Goal: Task Accomplishment & Management: Manage account settings

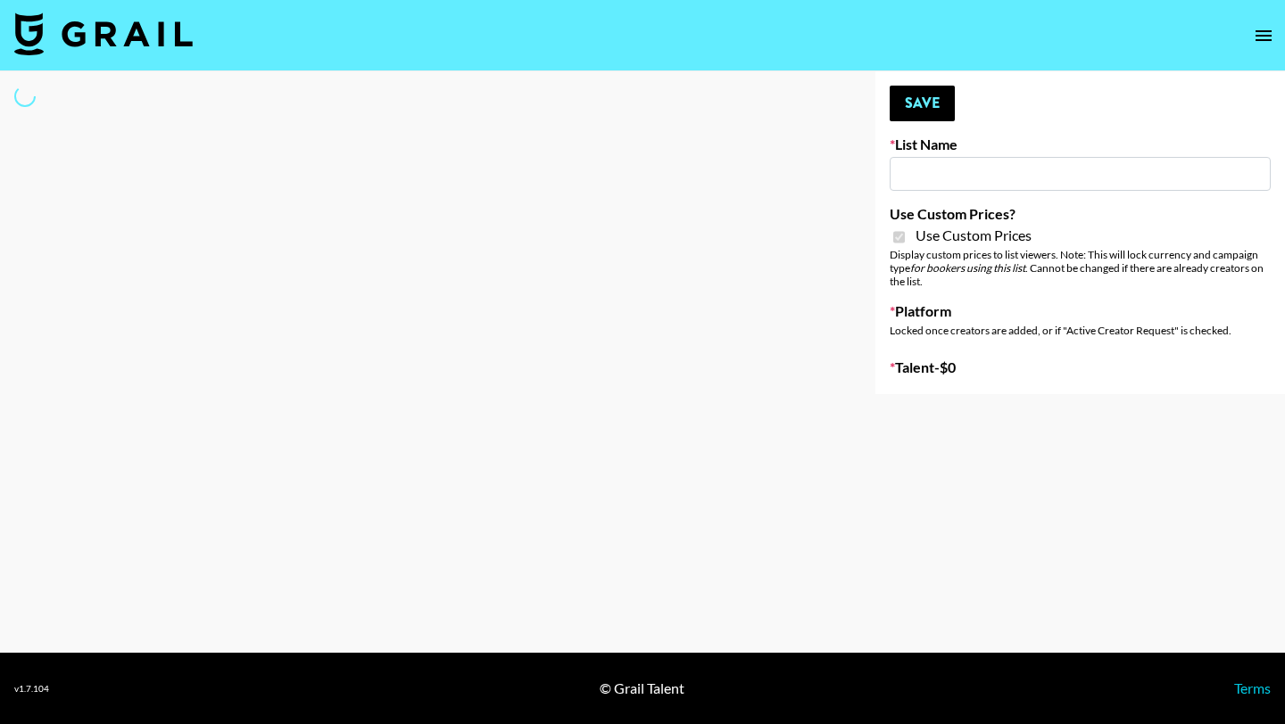
type input "Ladder ([DATE]) IG"
checkbox input "true"
select select "Song"
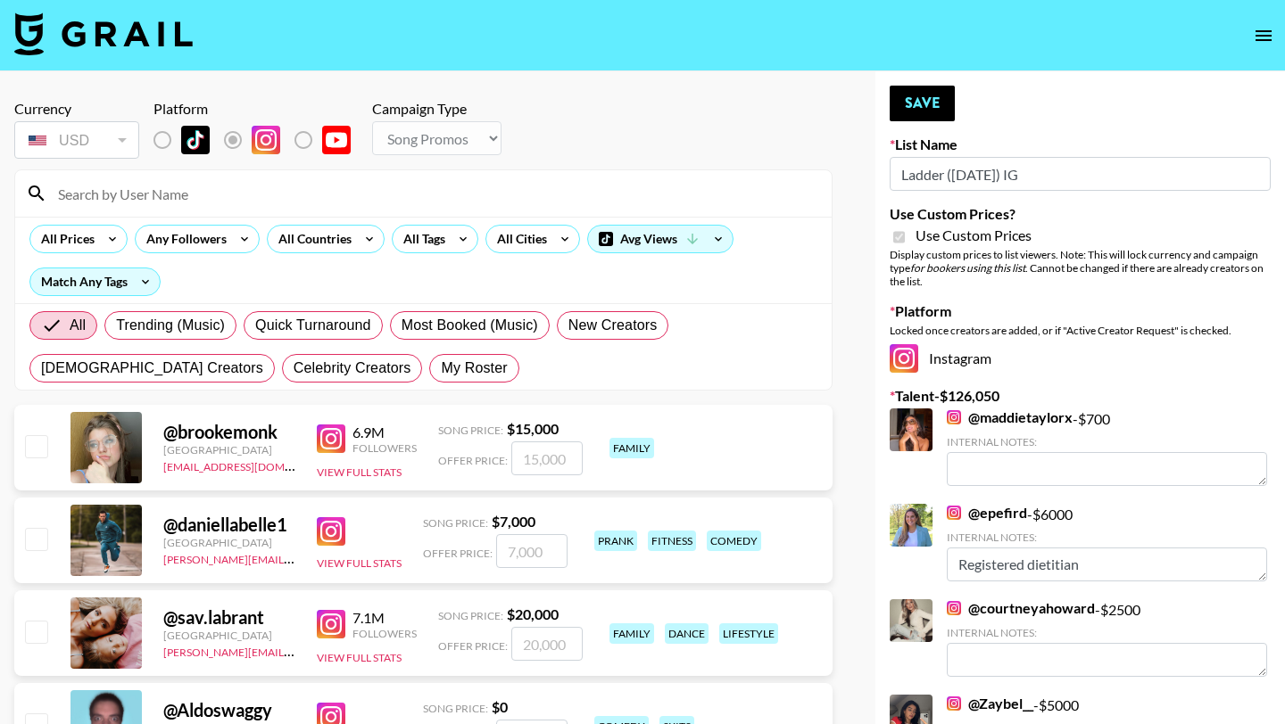
click at [343, 196] on input at bounding box center [434, 193] width 774 height 29
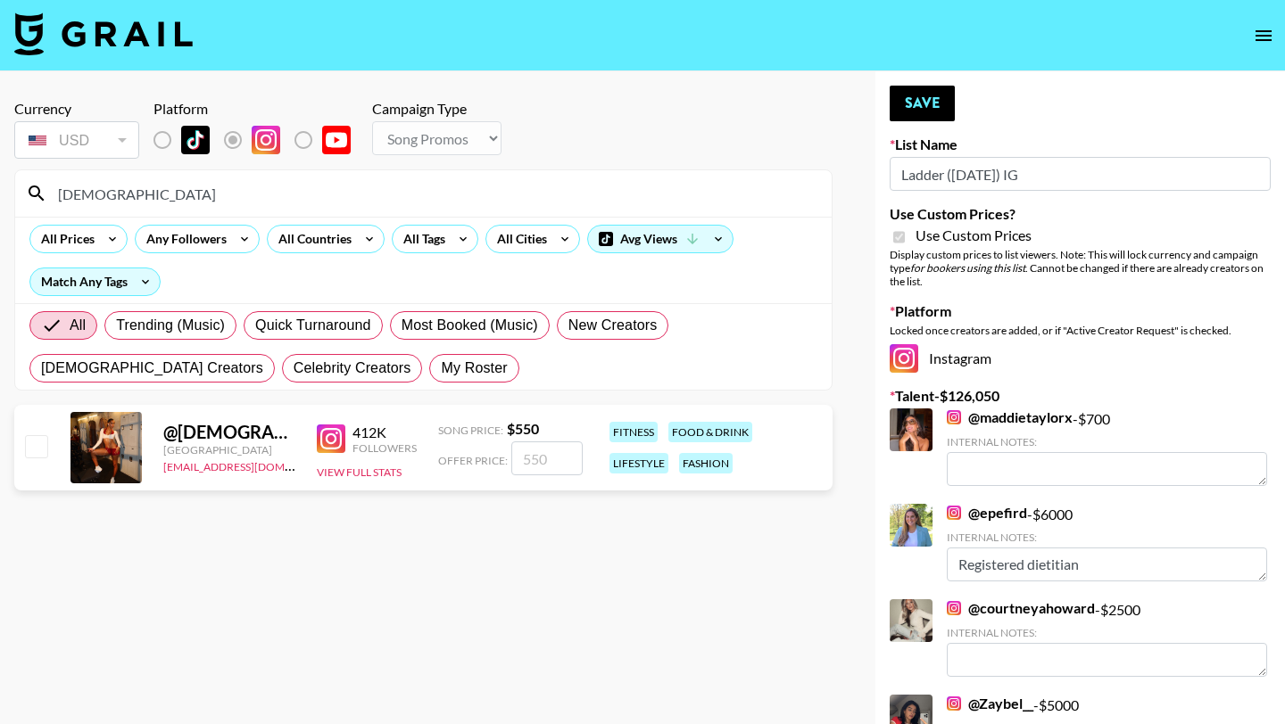
type input "mosm"
click at [536, 462] on input "number" at bounding box center [546, 459] width 71 height 34
type input "9"
checkbox input "true"
type input "9"
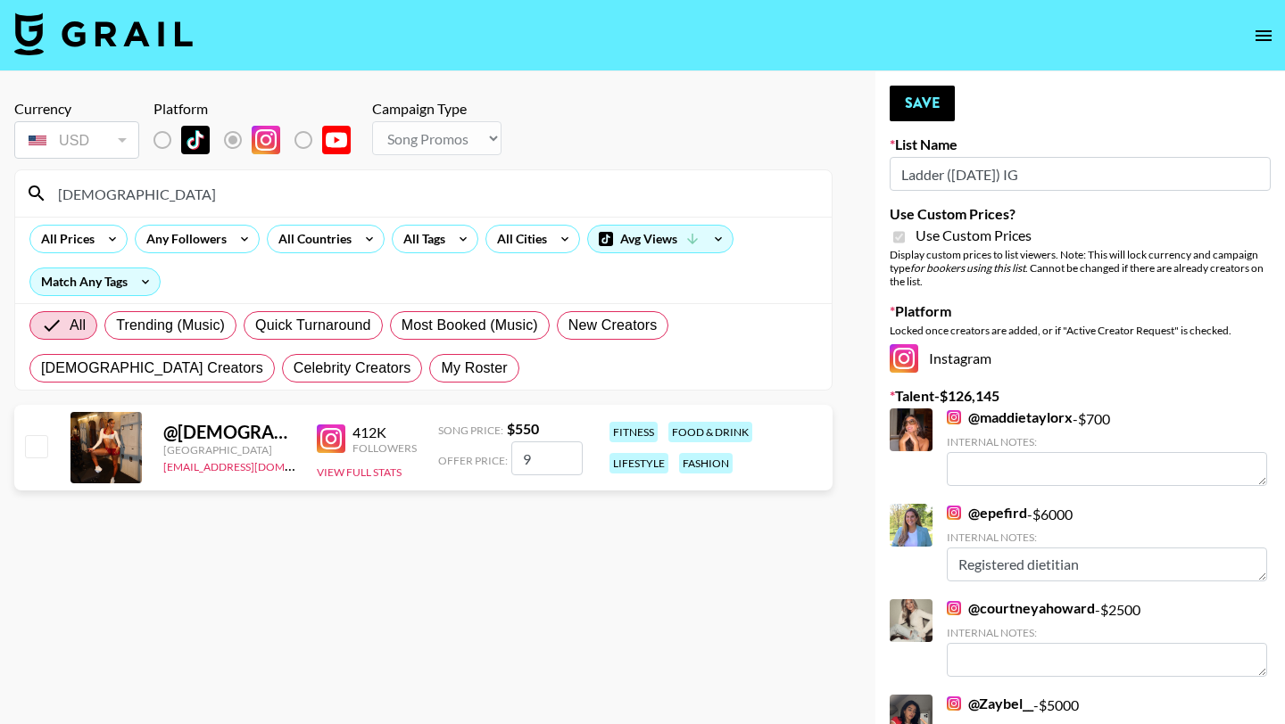
checkbox input "false"
type input "8"
checkbox input "true"
type input "8500"
click at [939, 120] on button "Save" at bounding box center [922, 104] width 65 height 36
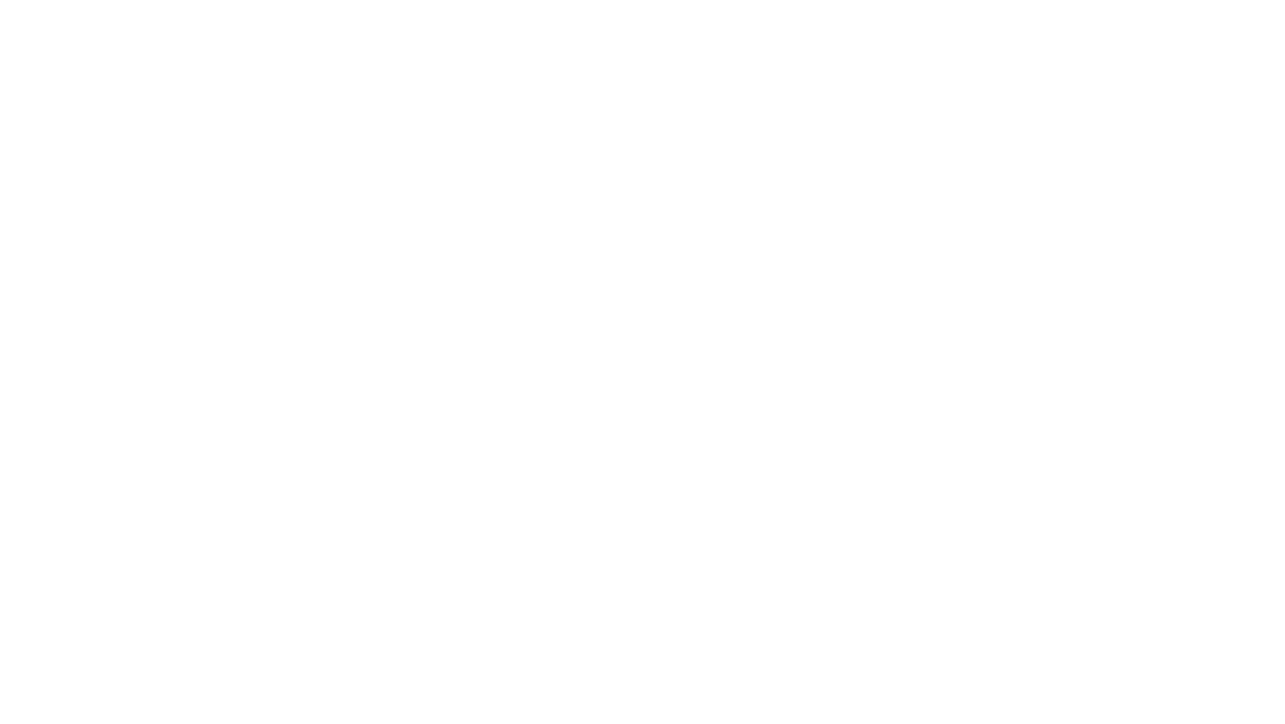
select select "Brand"
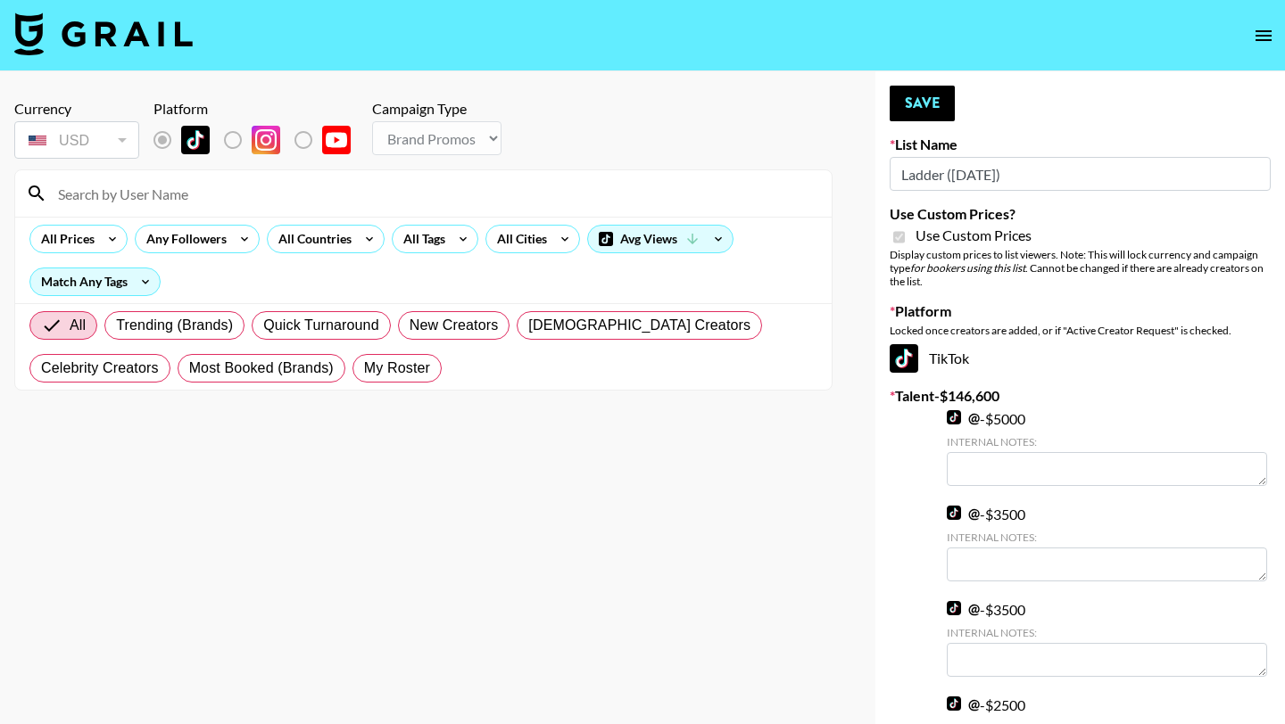
click at [373, 183] on input at bounding box center [434, 193] width 774 height 29
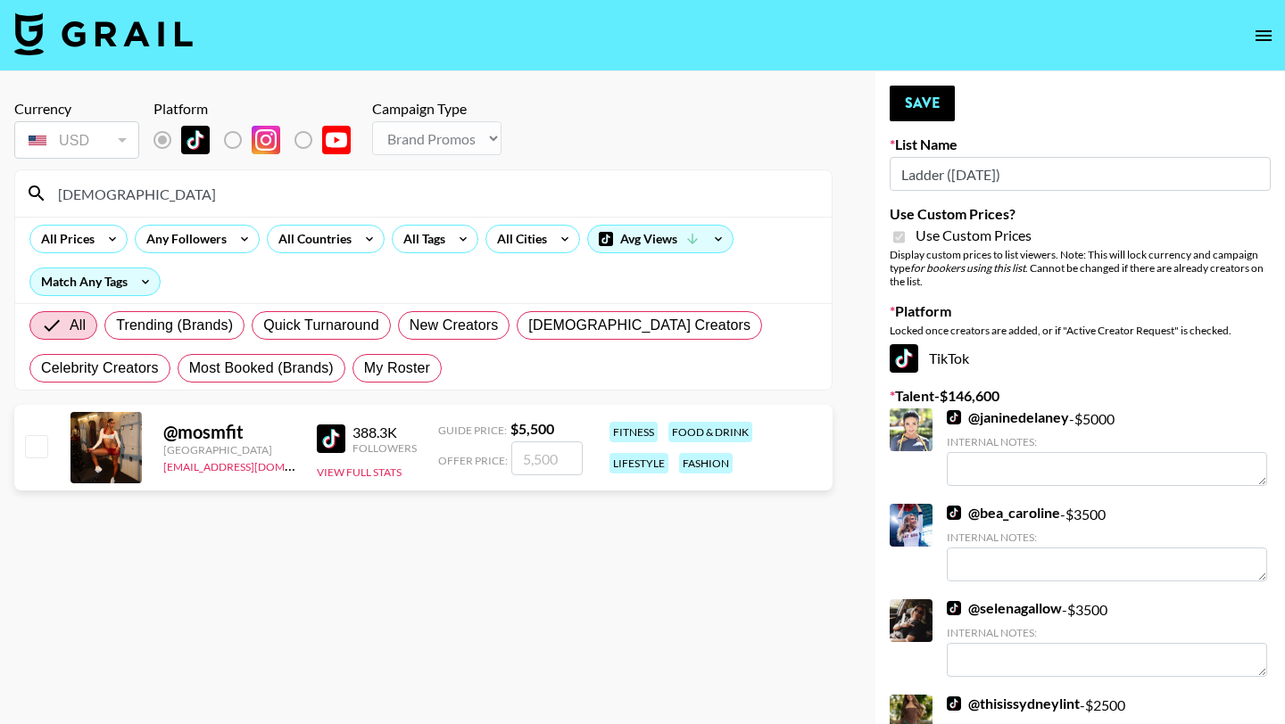
type input "[DEMOGRAPHIC_DATA]"
click at [36, 441] on input "checkbox" at bounding box center [35, 445] width 21 height 21
checkbox input "true"
click at [527, 457] on input "5500" at bounding box center [546, 459] width 71 height 34
type input "8500"
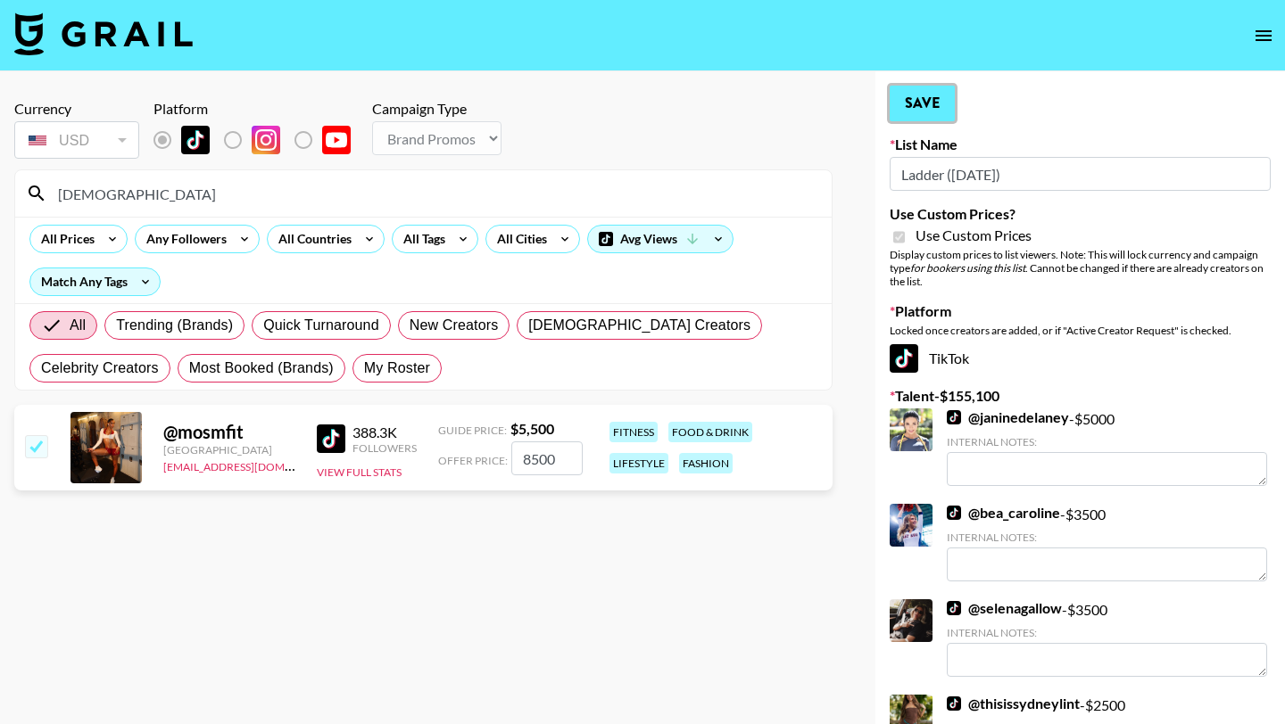
click at [919, 108] on button "Save" at bounding box center [922, 104] width 65 height 36
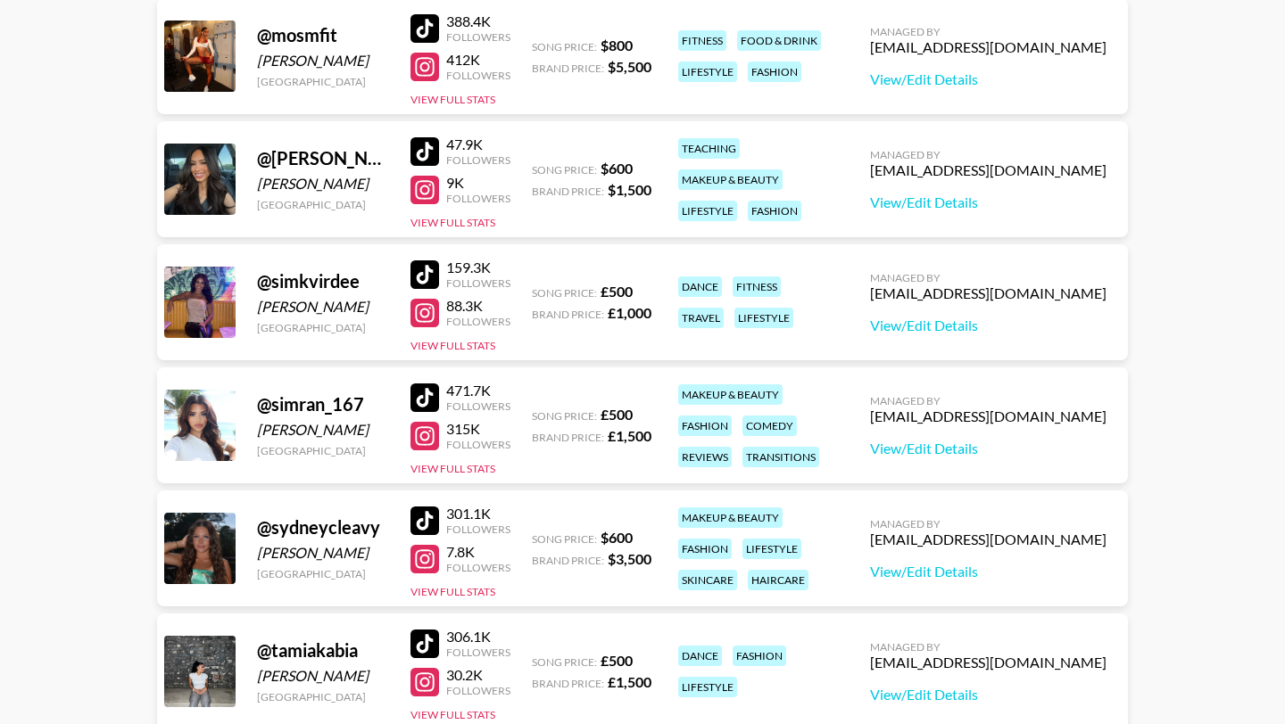
scroll to position [1767, 0]
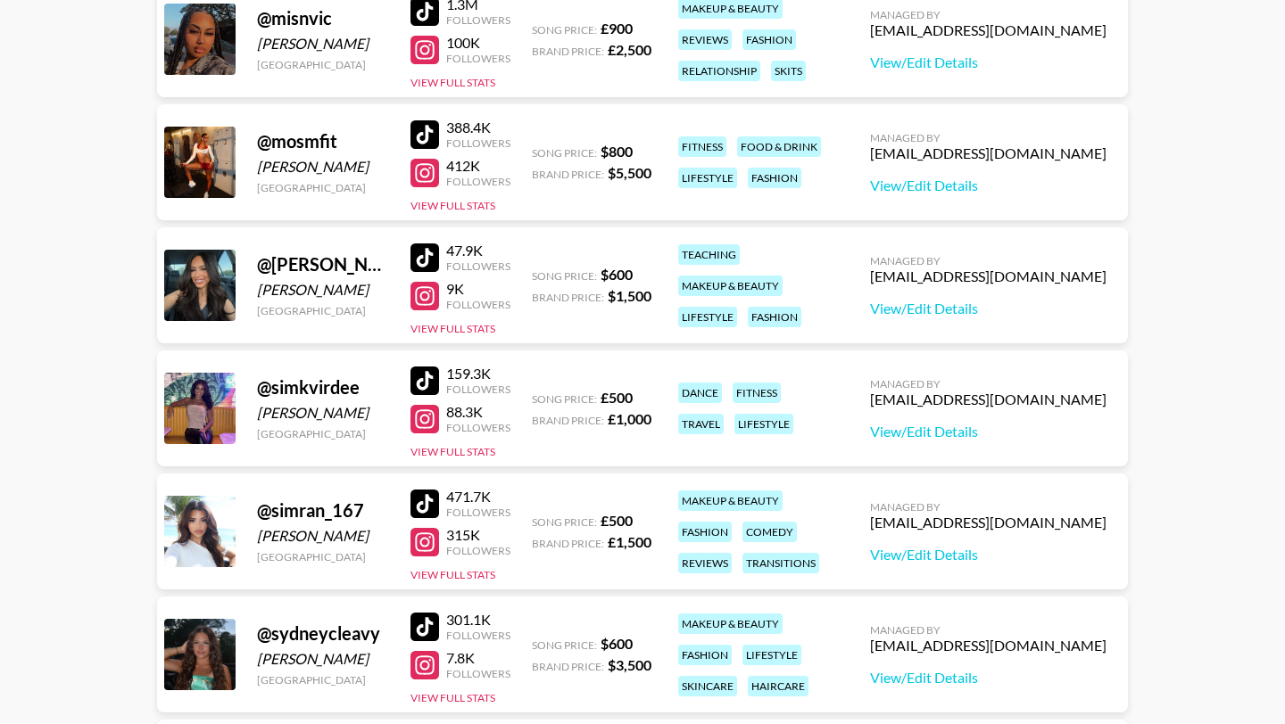
click at [424, 135] on div at bounding box center [424, 134] width 29 height 29
click at [420, 174] on div at bounding box center [424, 173] width 29 height 29
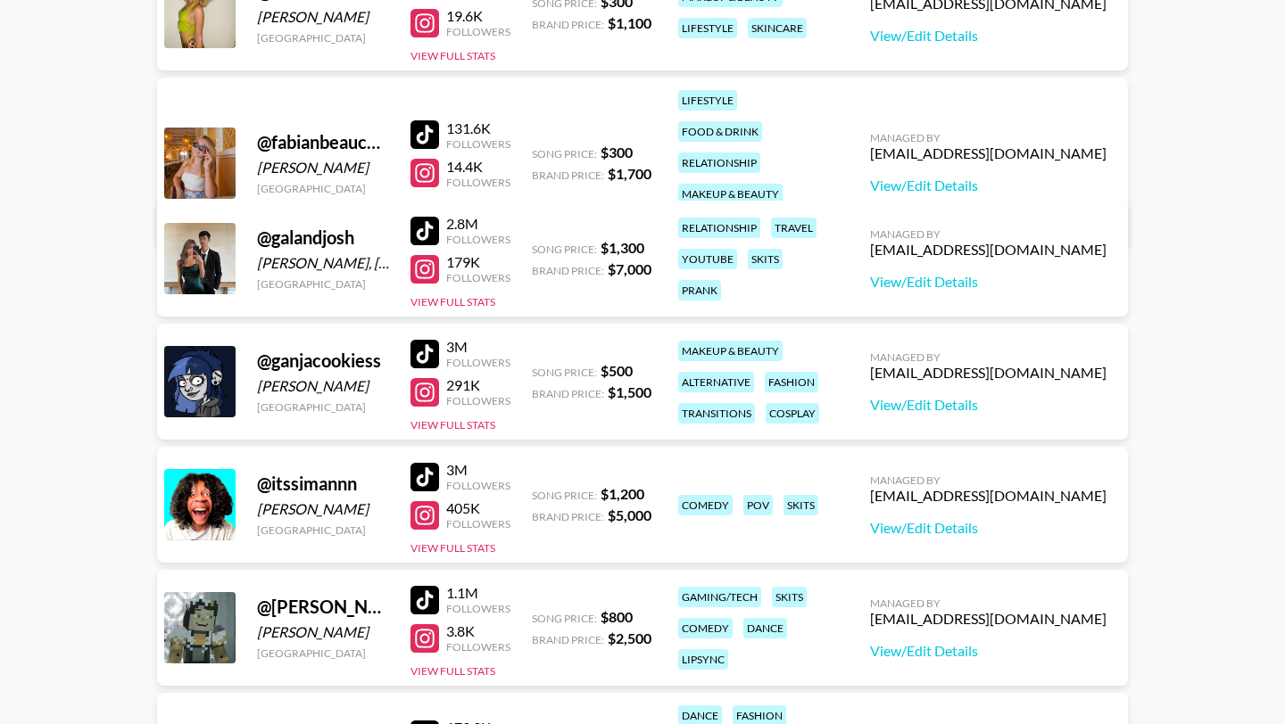
scroll to position [673, 0]
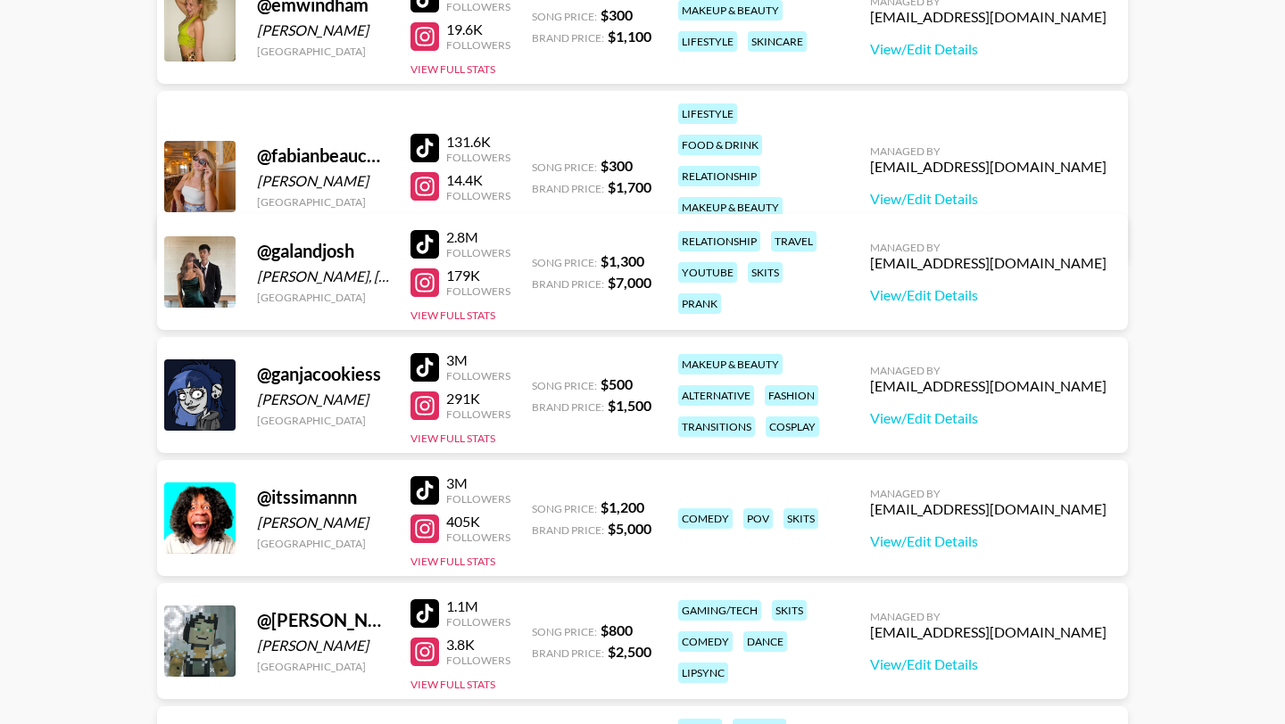
click at [429, 360] on div at bounding box center [424, 367] width 29 height 29
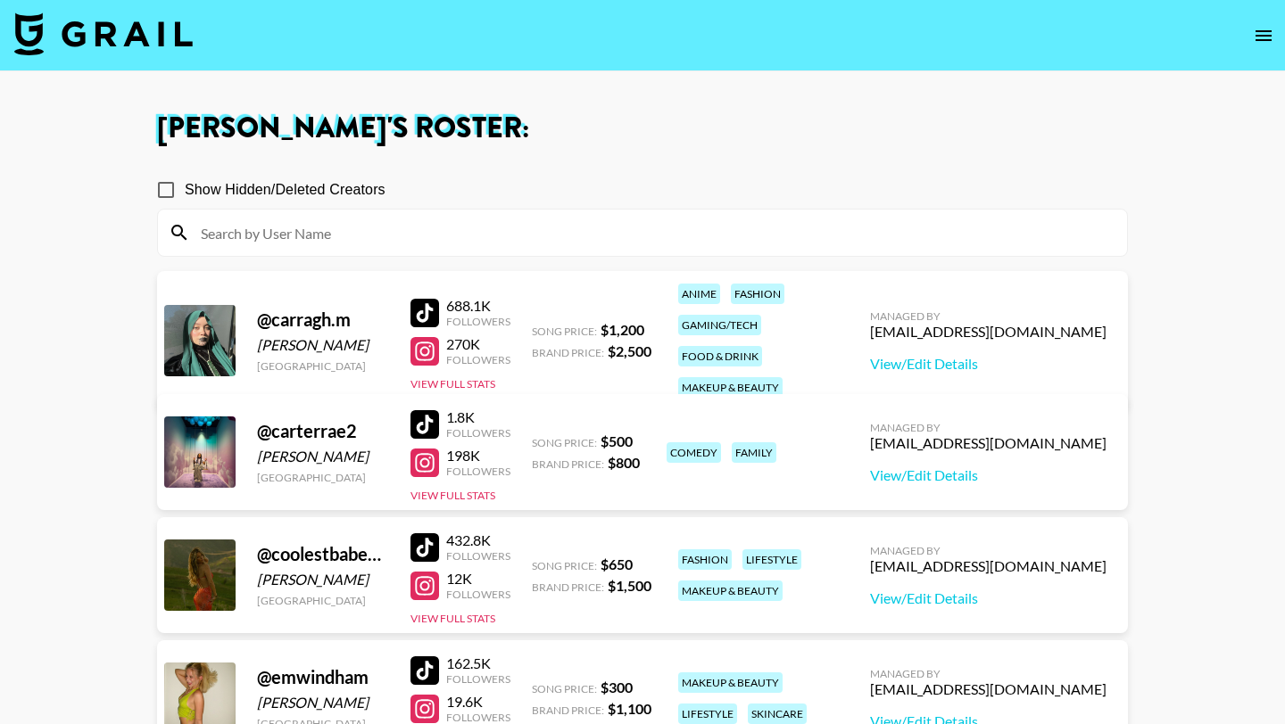
click at [493, 236] on input at bounding box center [653, 233] width 926 height 29
click at [279, 195] on span "Show Hidden/Deleted Creators" at bounding box center [285, 189] width 201 height 21
click at [185, 195] on input "Show Hidden/Deleted Creators" at bounding box center [165, 189] width 37 height 37
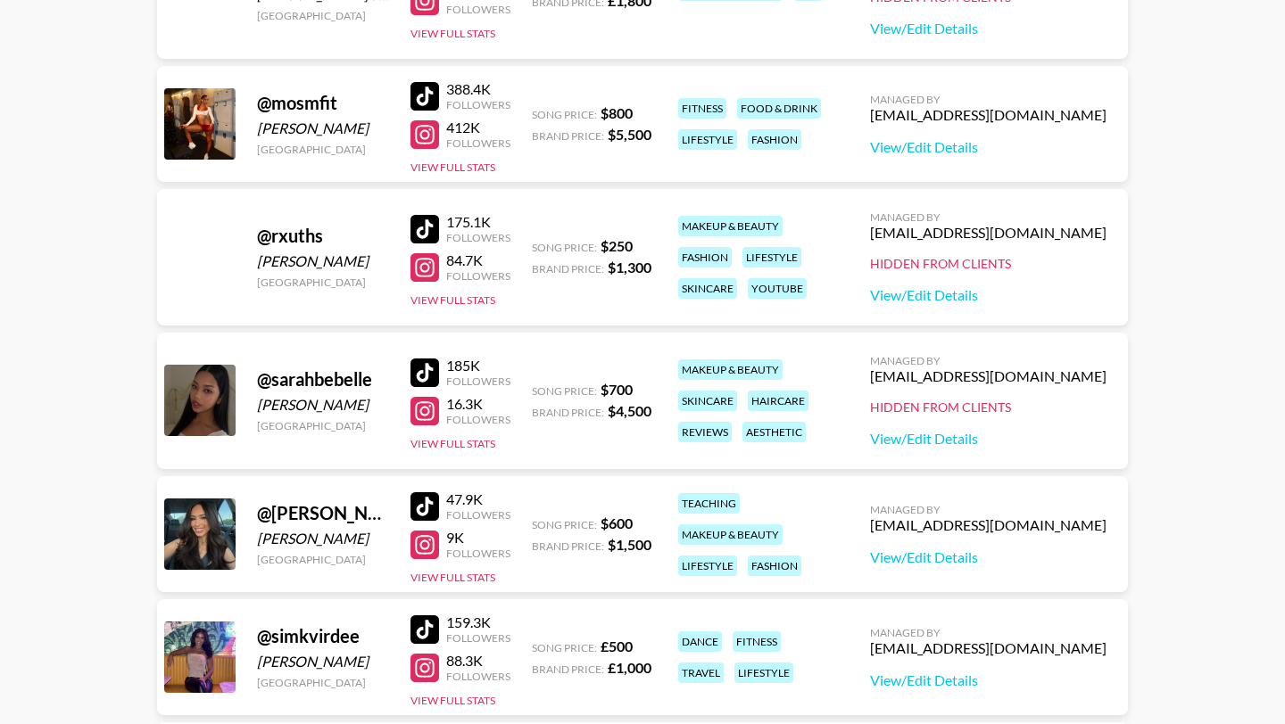
scroll to position [2251, 0]
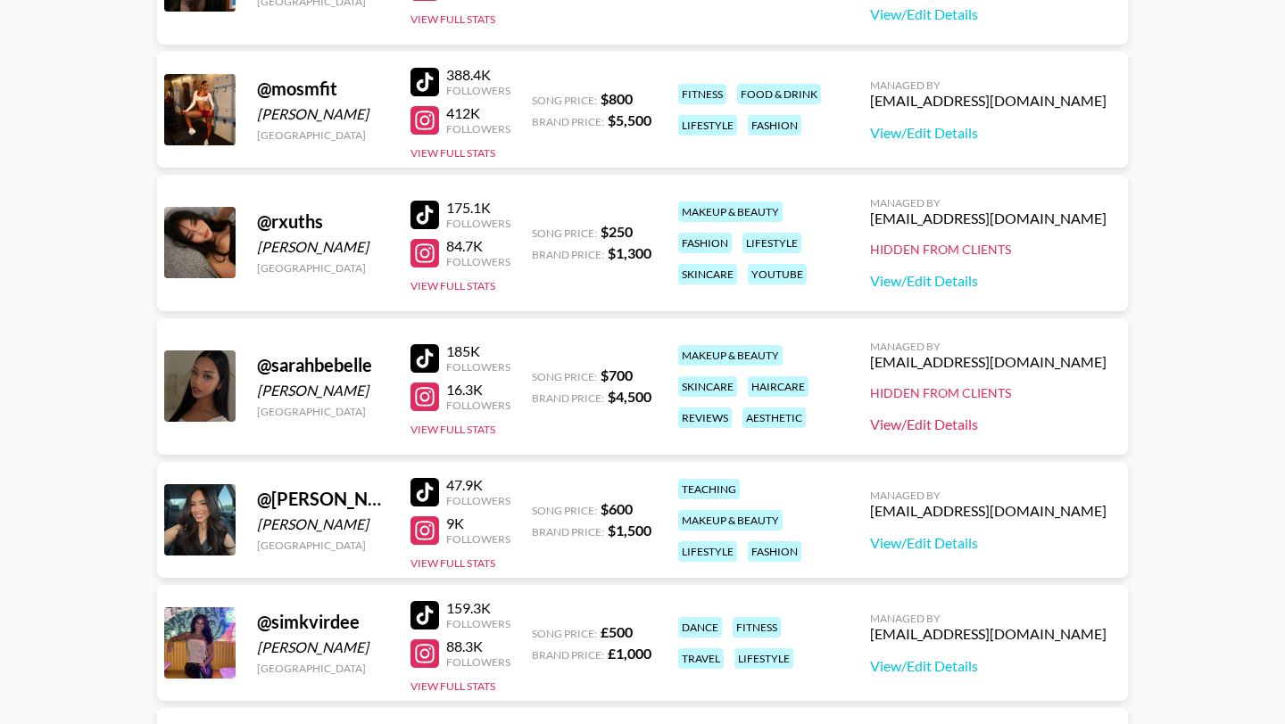
click at [1001, 425] on link "View/Edit Details" at bounding box center [988, 425] width 236 height 18
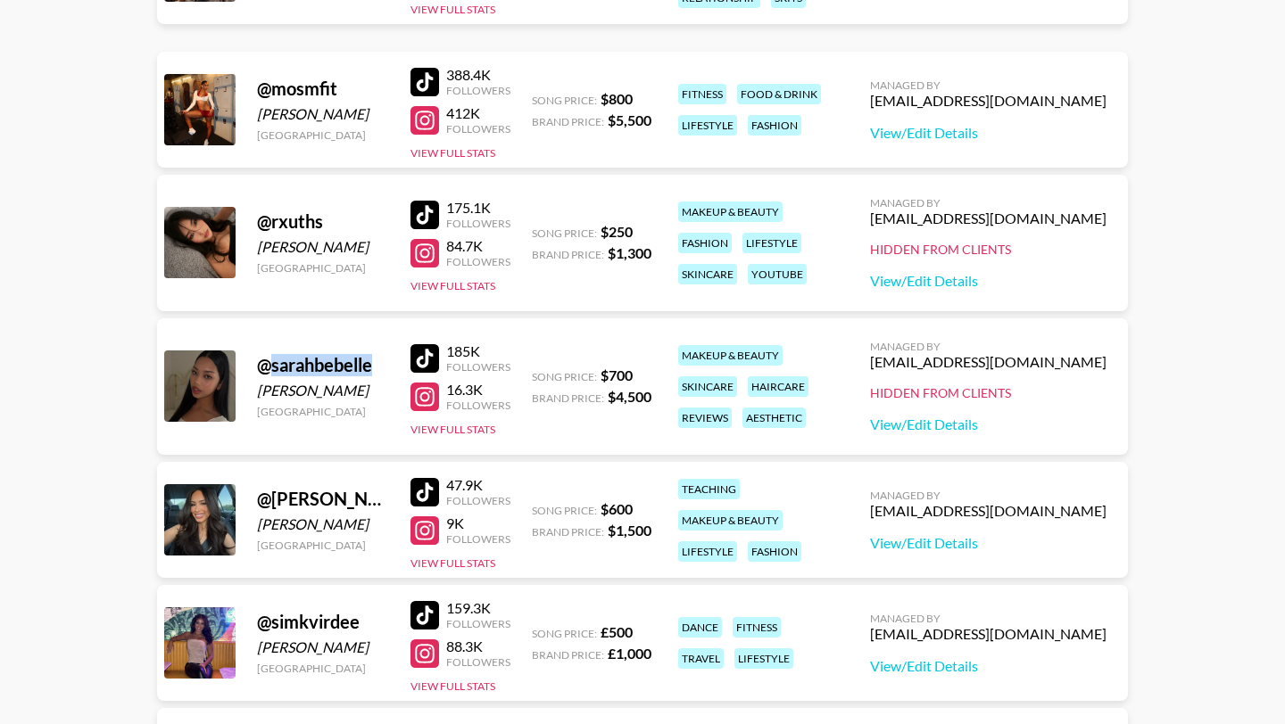
drag, startPoint x: 376, startPoint y: 368, endPoint x: 266, endPoint y: 368, distance: 109.7
click at [266, 368] on div "@ sarahbebelle" at bounding box center [323, 365] width 132 height 22
drag, startPoint x: 262, startPoint y: 369, endPoint x: 384, endPoint y: 369, distance: 121.3
click at [384, 369] on div "@ sarahbebelle" at bounding box center [323, 365] width 132 height 22
copy div "@ sarahbebelle"
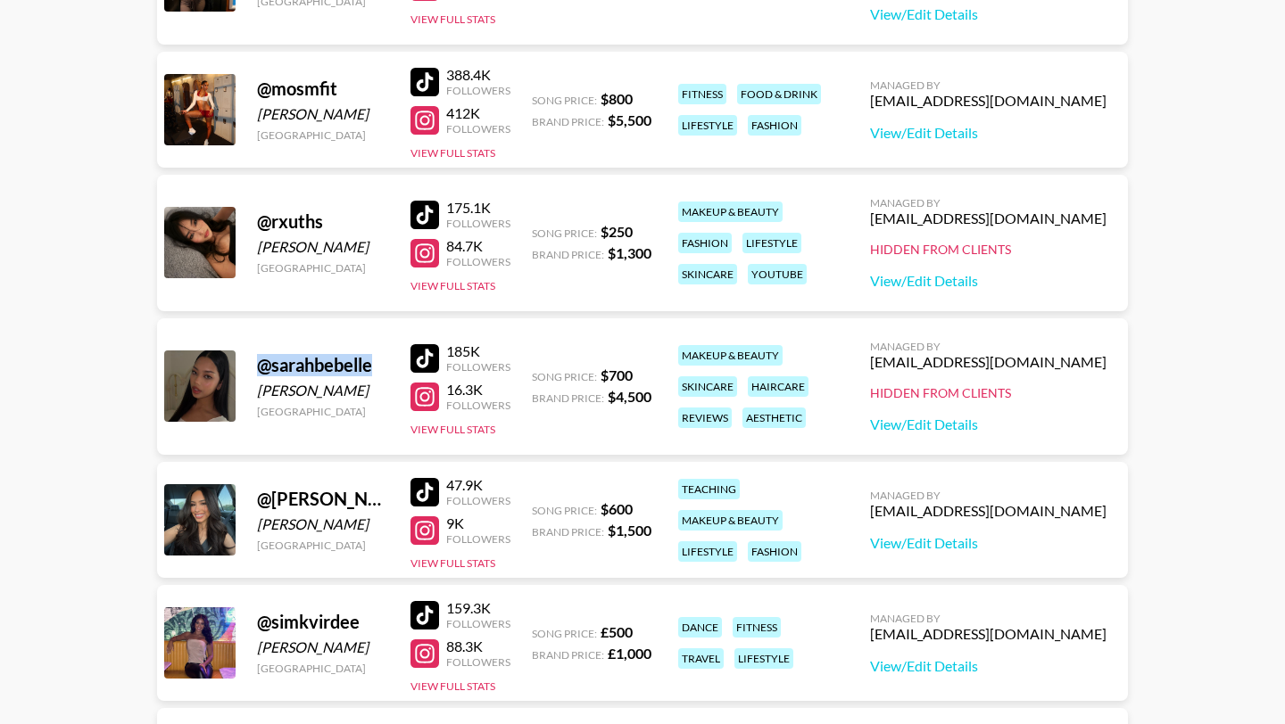
click at [418, 401] on div at bounding box center [424, 397] width 29 height 29
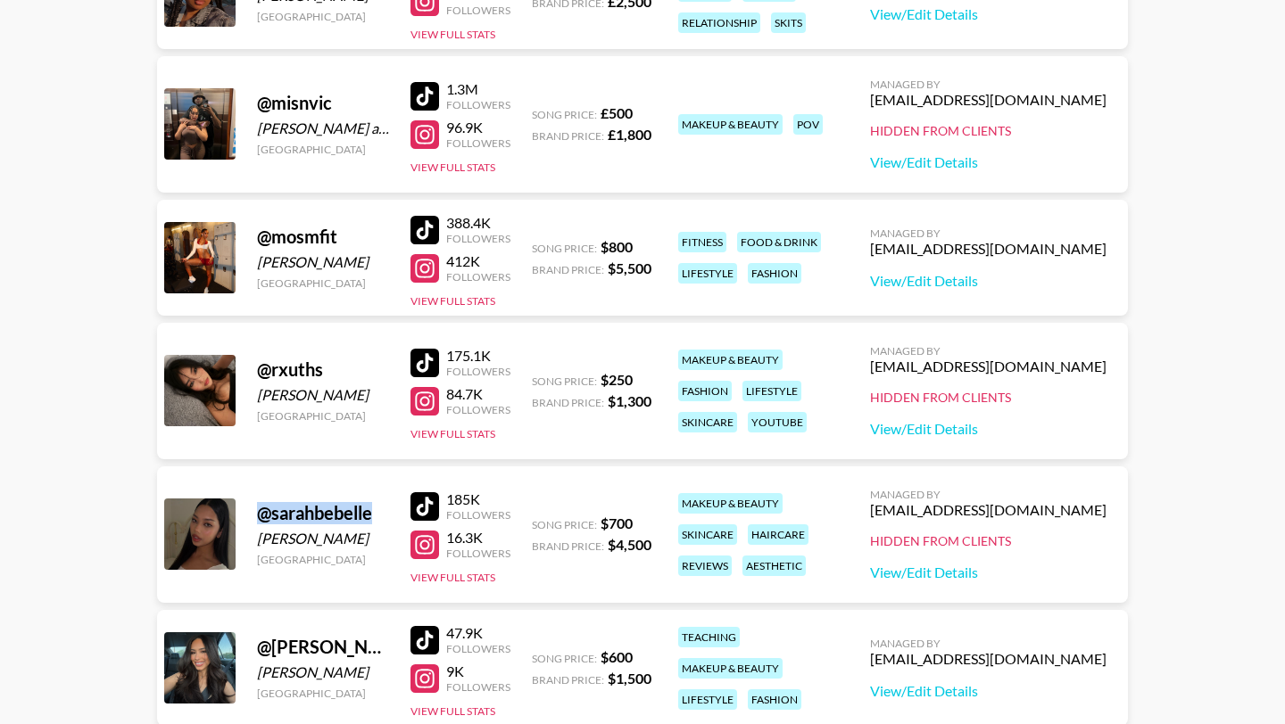
scroll to position [2068, 0]
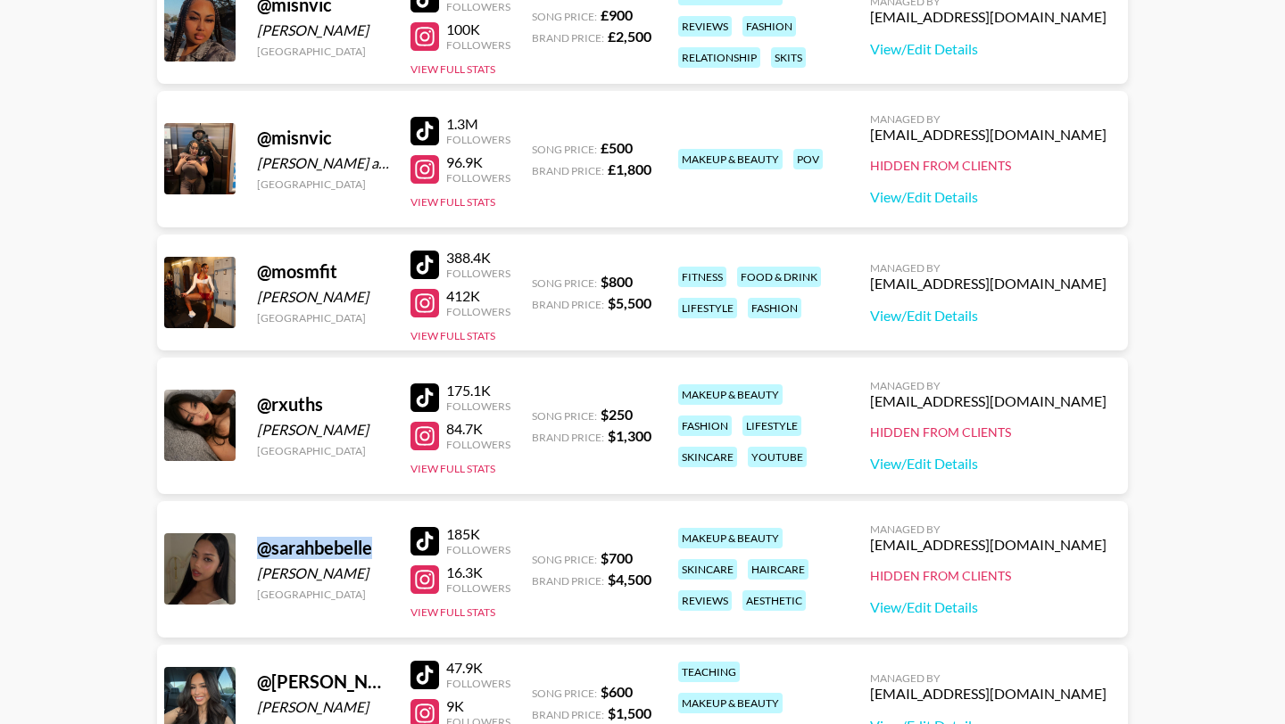
click at [425, 262] on div at bounding box center [424, 265] width 29 height 29
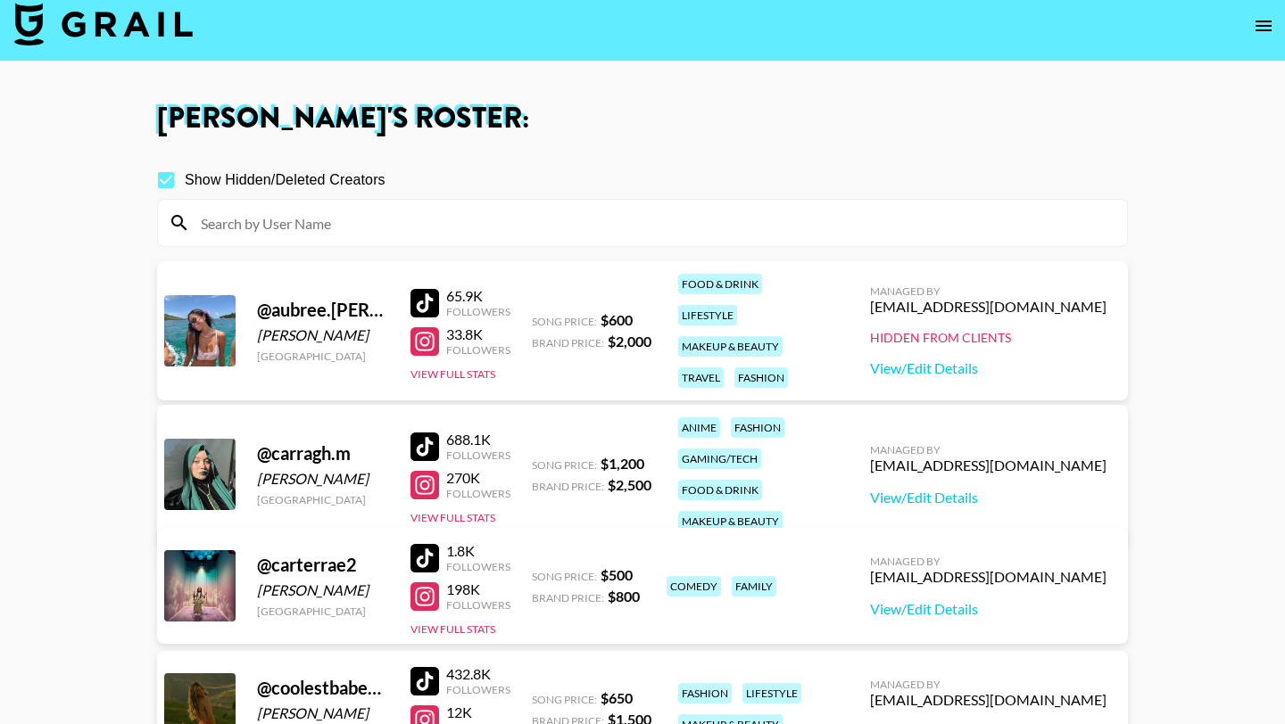
scroll to position [0, 0]
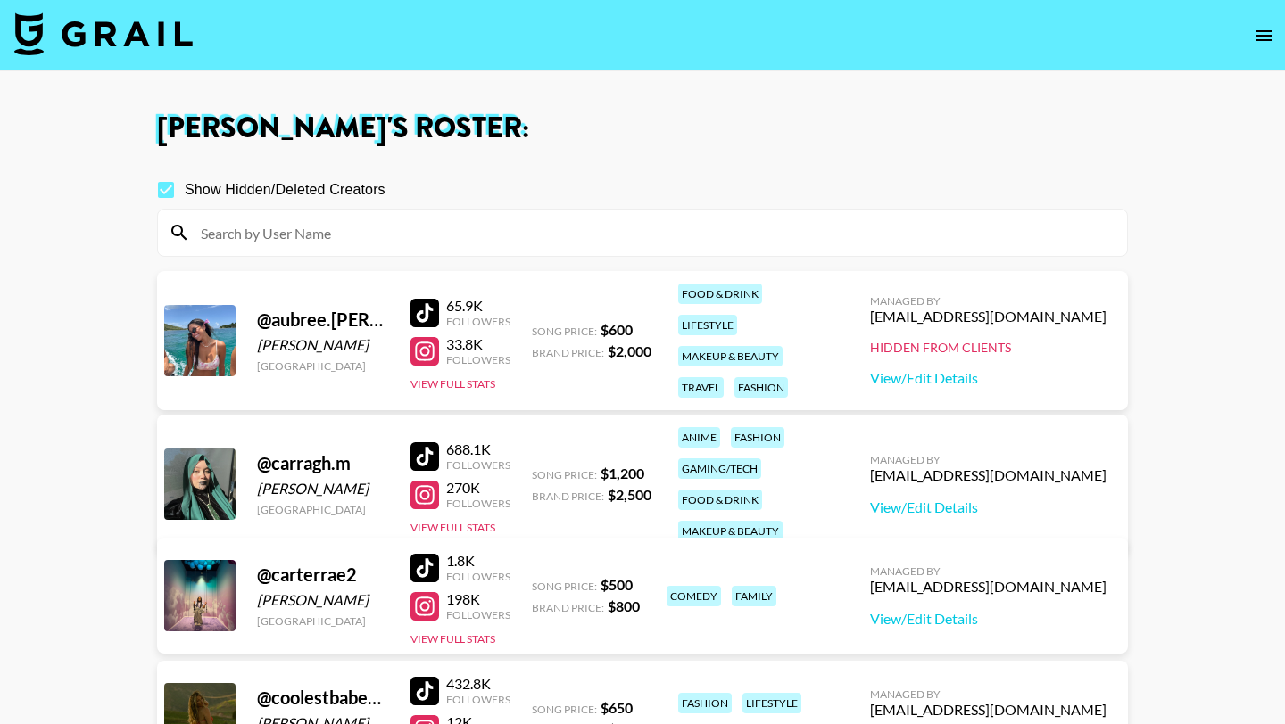
click at [169, 187] on input "Show Hidden/Deleted Creators" at bounding box center [165, 189] width 37 height 37
checkbox input "false"
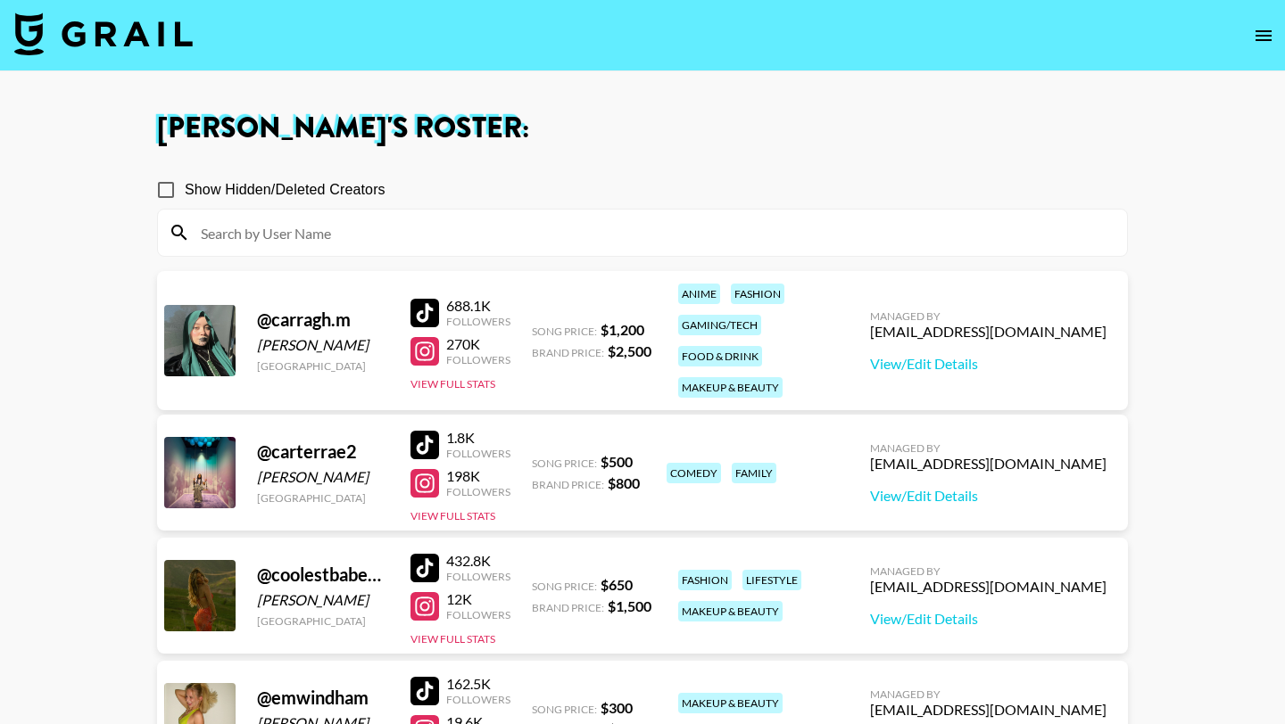
click at [426, 565] on div at bounding box center [424, 568] width 29 height 29
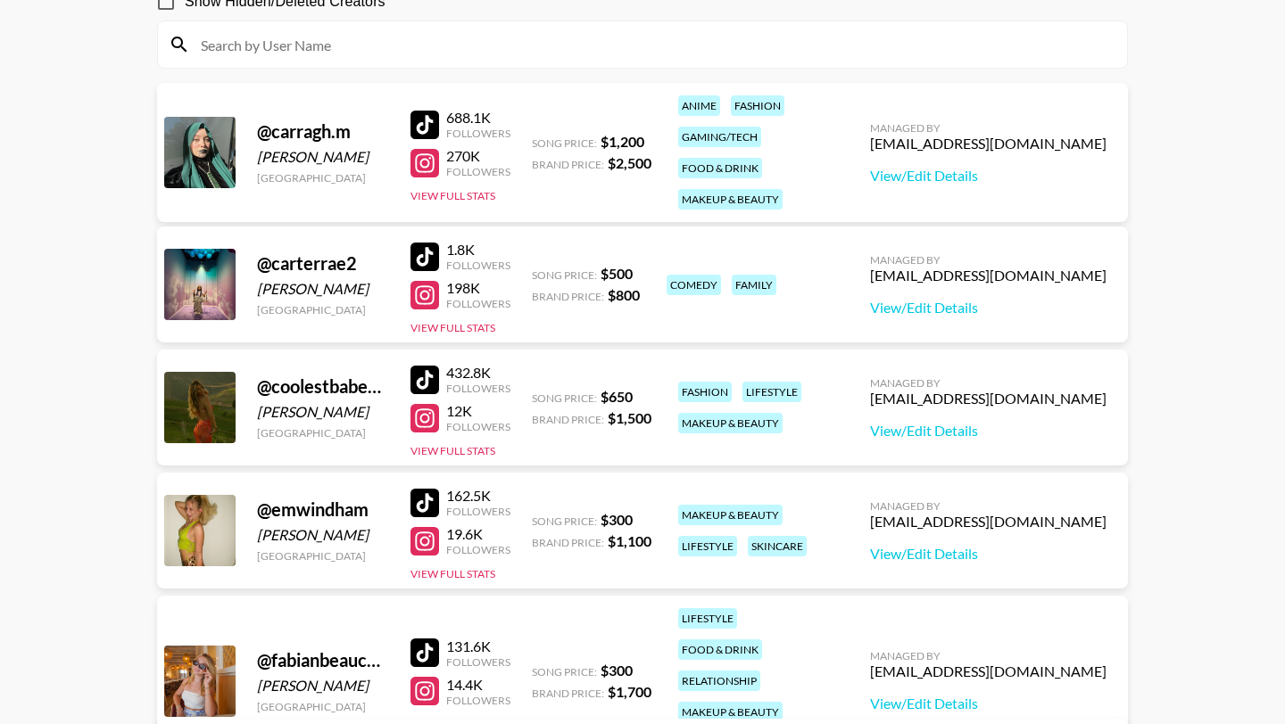
scroll to position [391, 0]
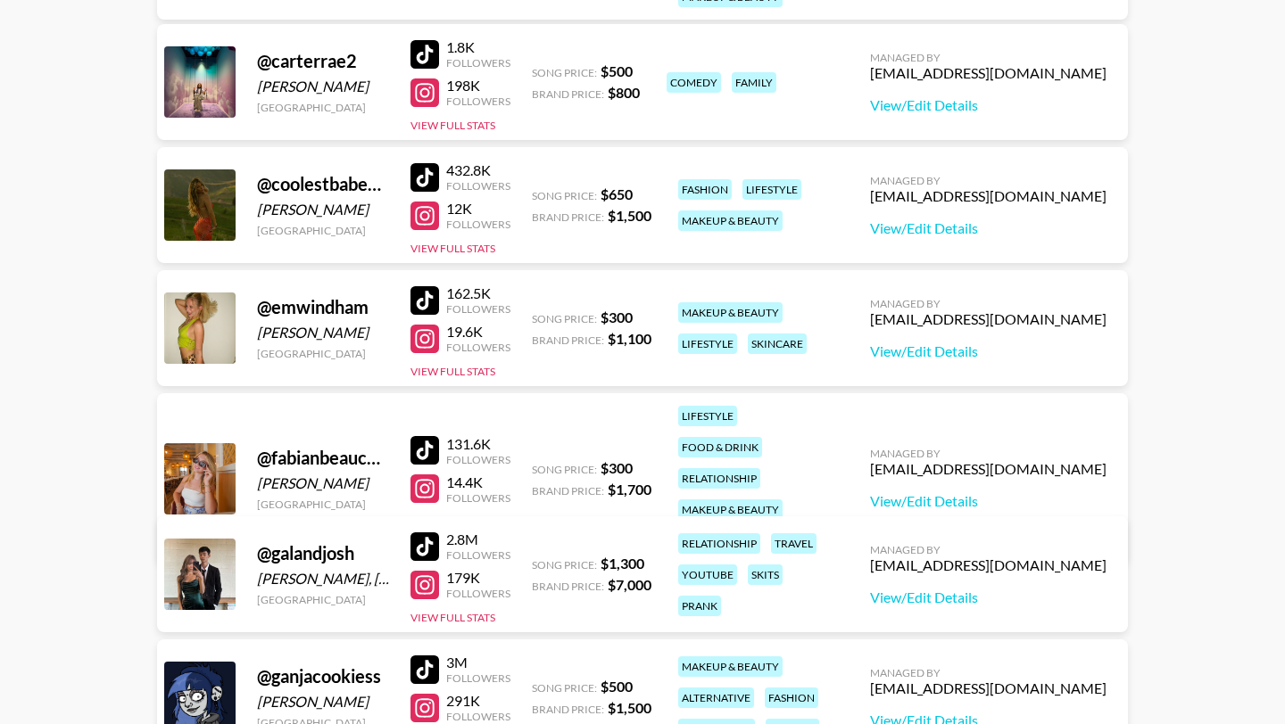
click at [420, 293] on div at bounding box center [424, 300] width 29 height 29
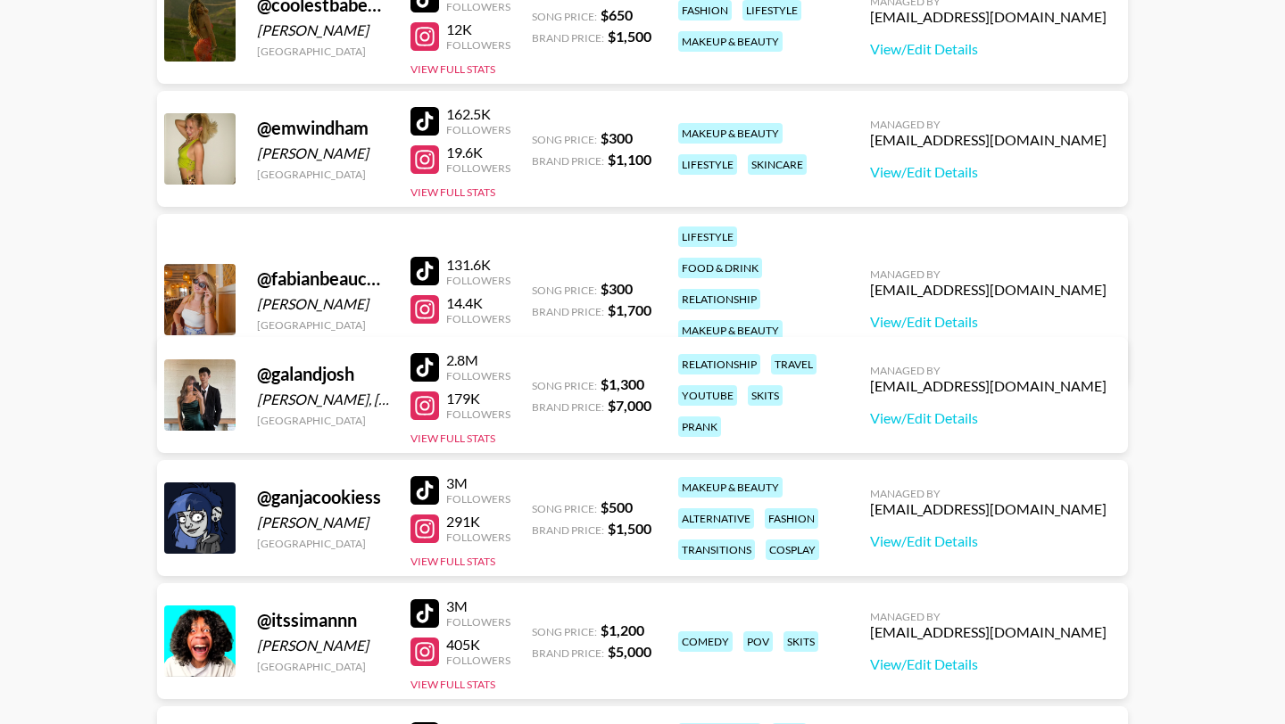
scroll to position [580, 0]
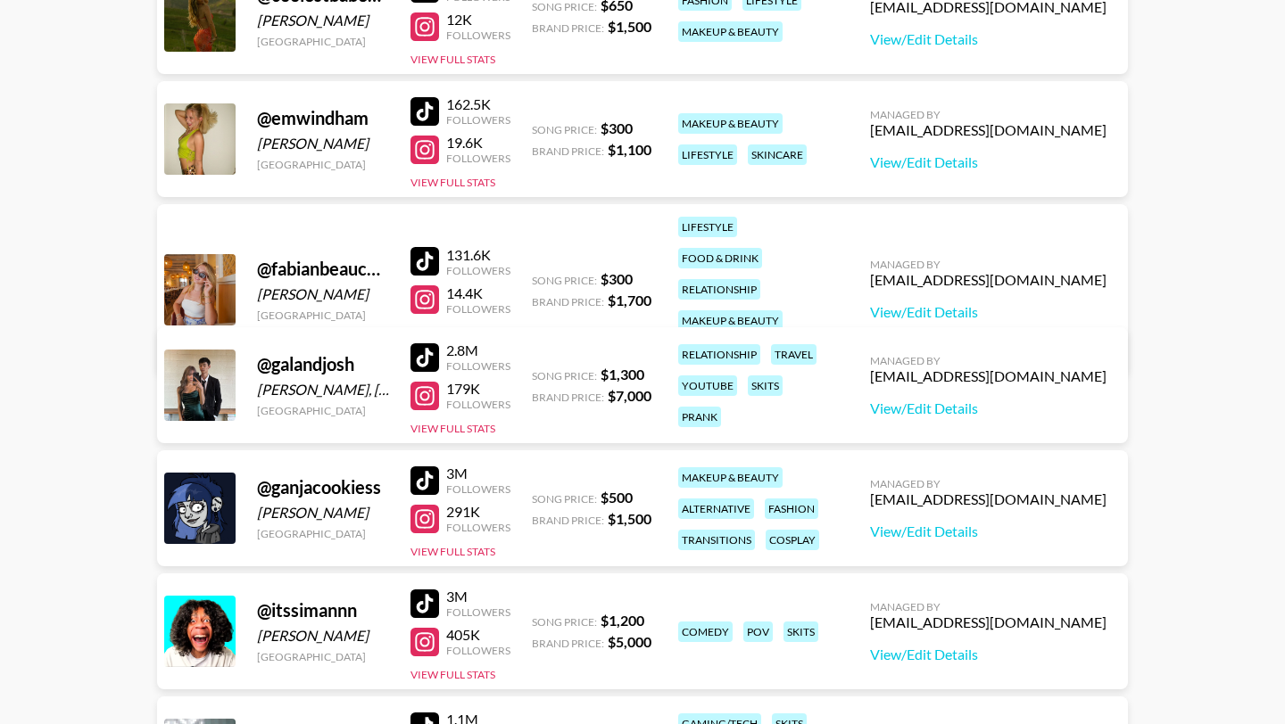
click at [423, 247] on div at bounding box center [424, 261] width 29 height 29
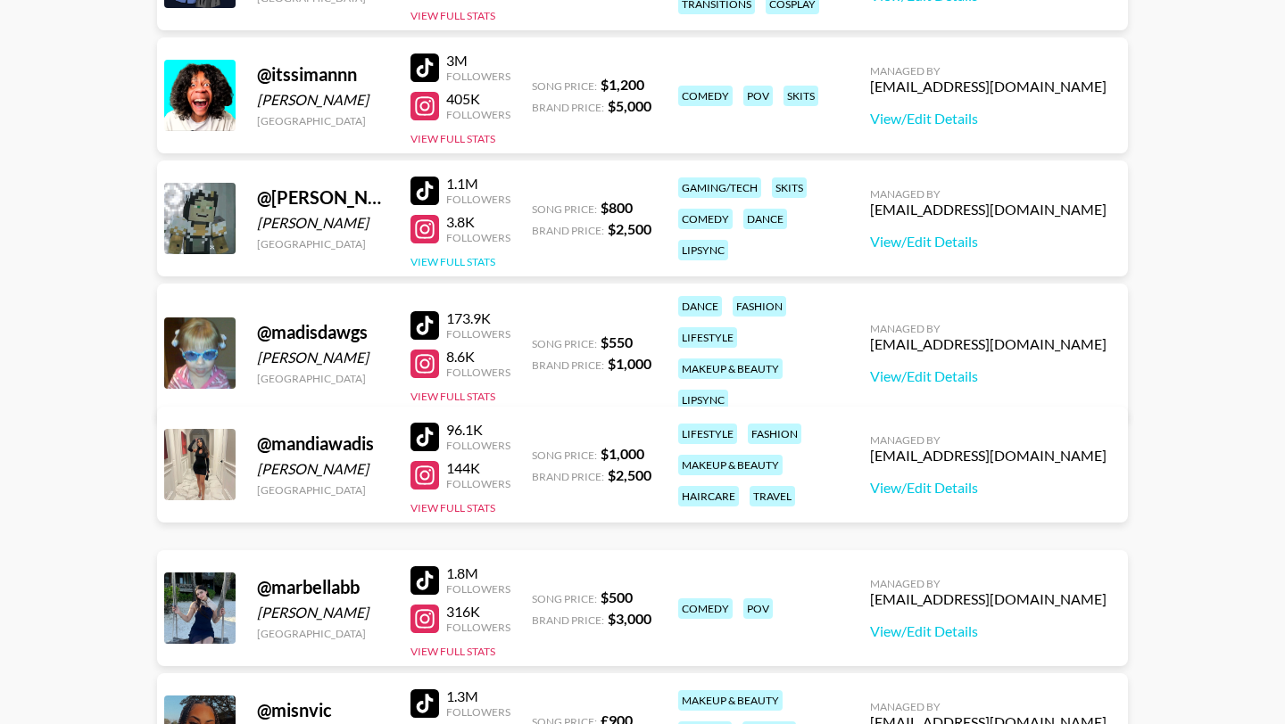
scroll to position [1122, 0]
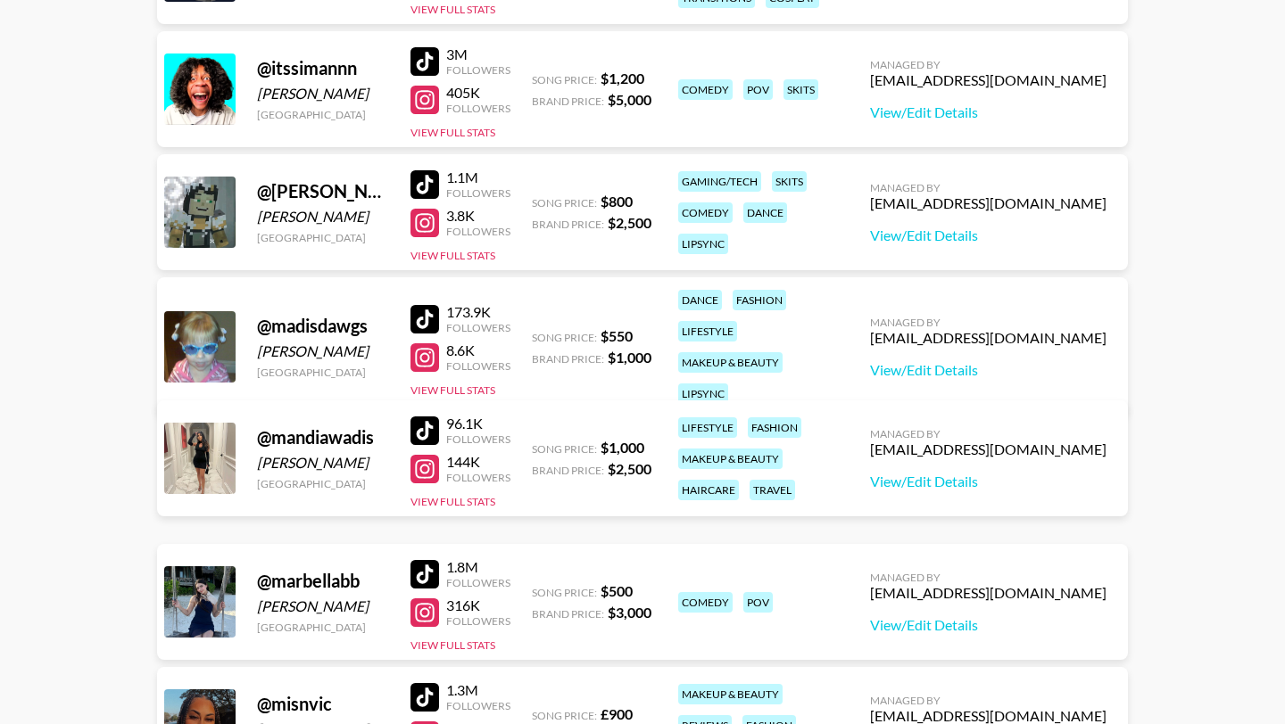
click at [418, 305] on div at bounding box center [424, 319] width 29 height 29
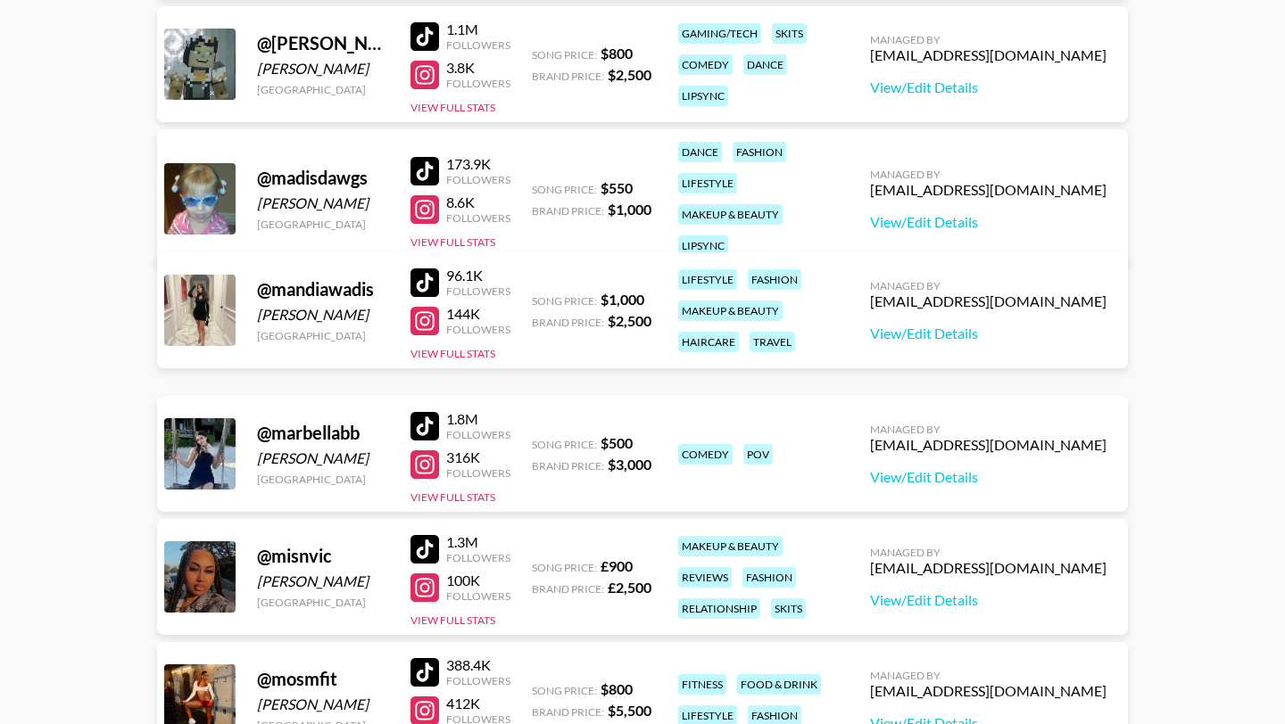
scroll to position [1303, 0]
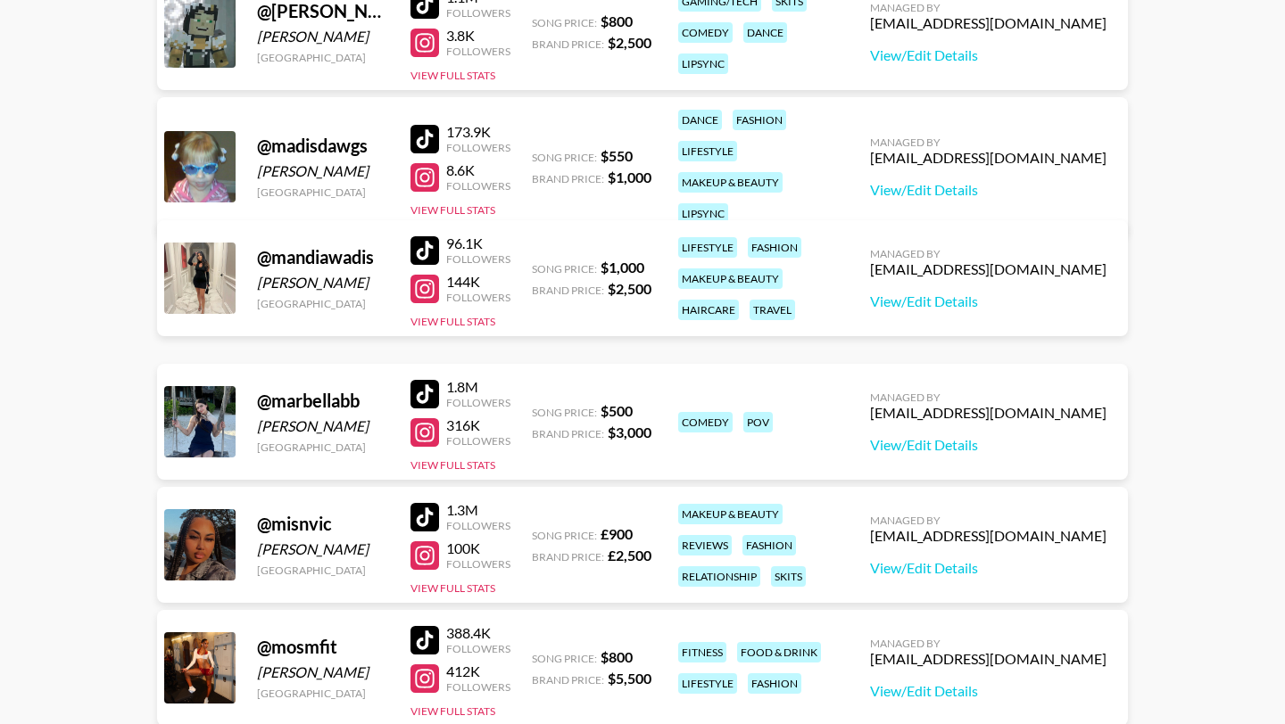
click at [428, 236] on div at bounding box center [424, 250] width 29 height 29
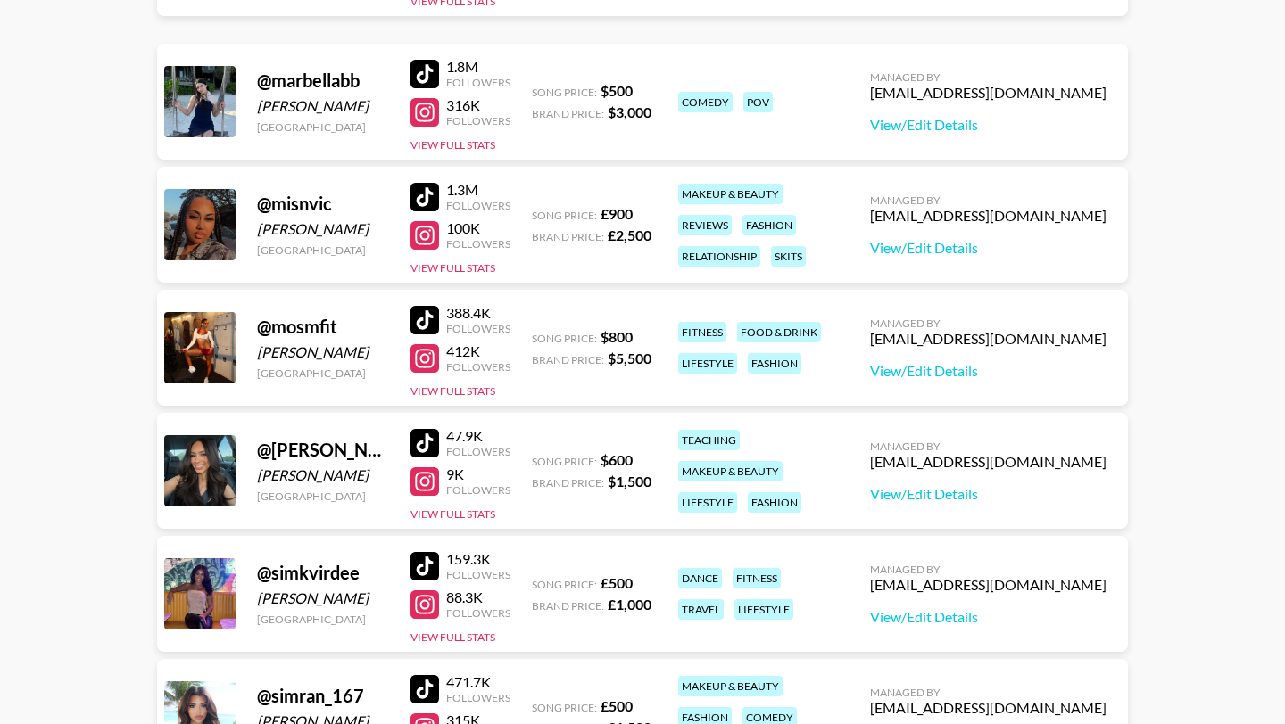
scroll to position [1650, 0]
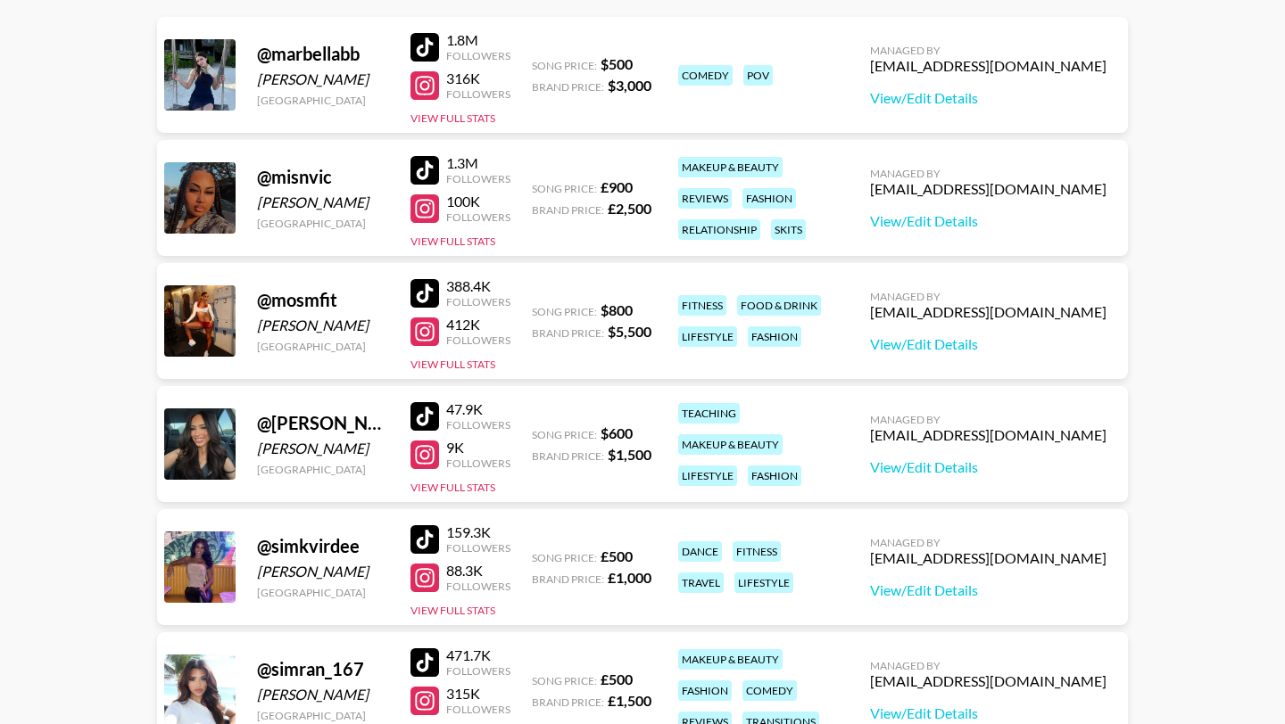
click at [432, 416] on div at bounding box center [424, 416] width 29 height 29
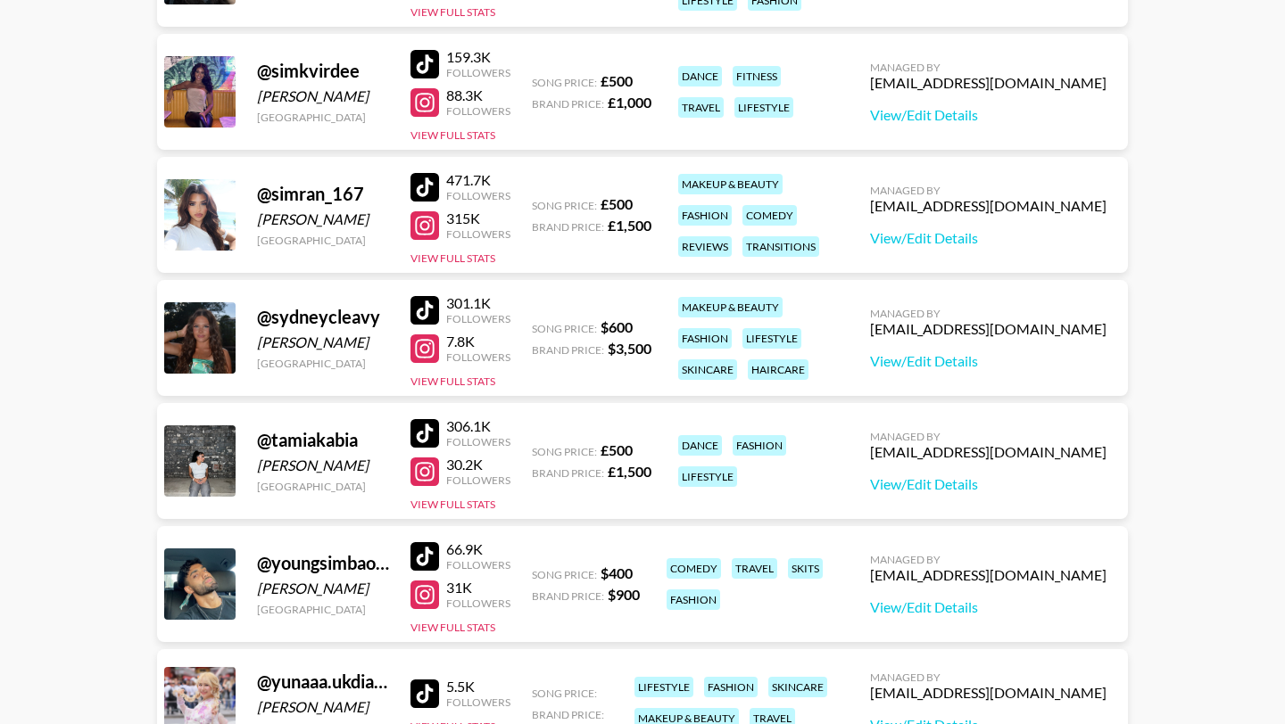
scroll to position [2126, 0]
click at [433, 302] on div at bounding box center [424, 309] width 29 height 29
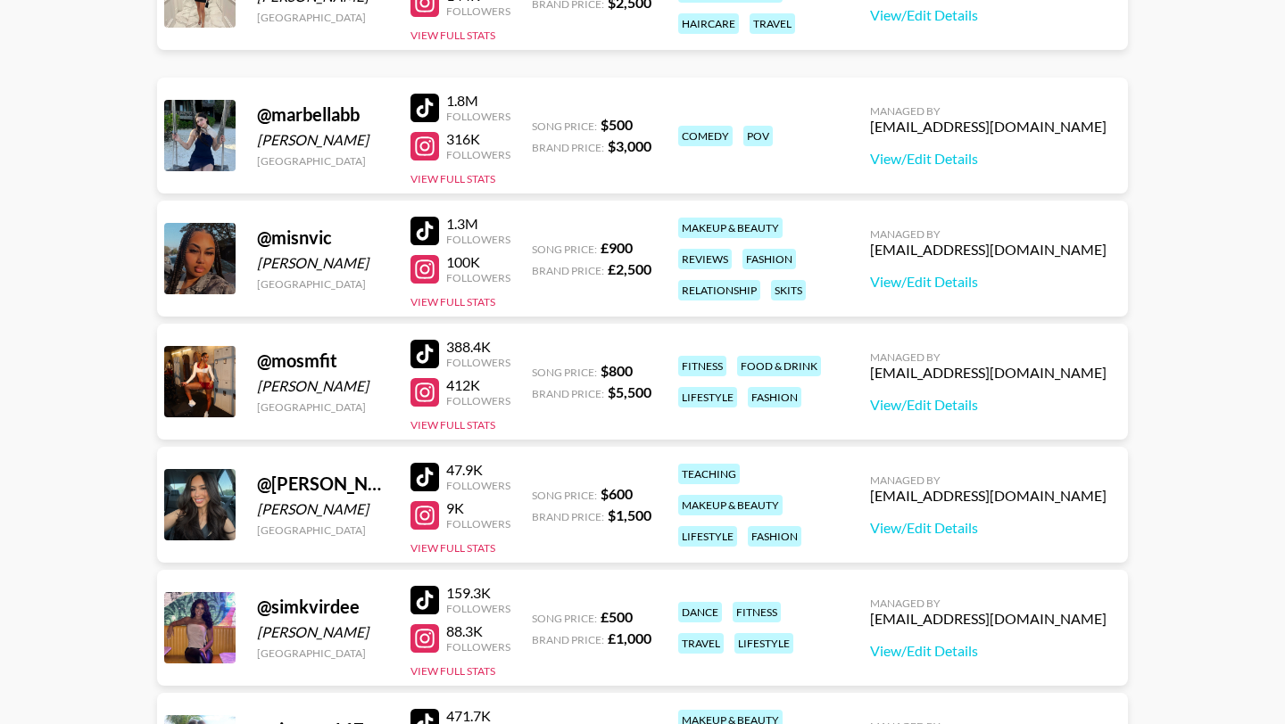
scroll to position [1551, 0]
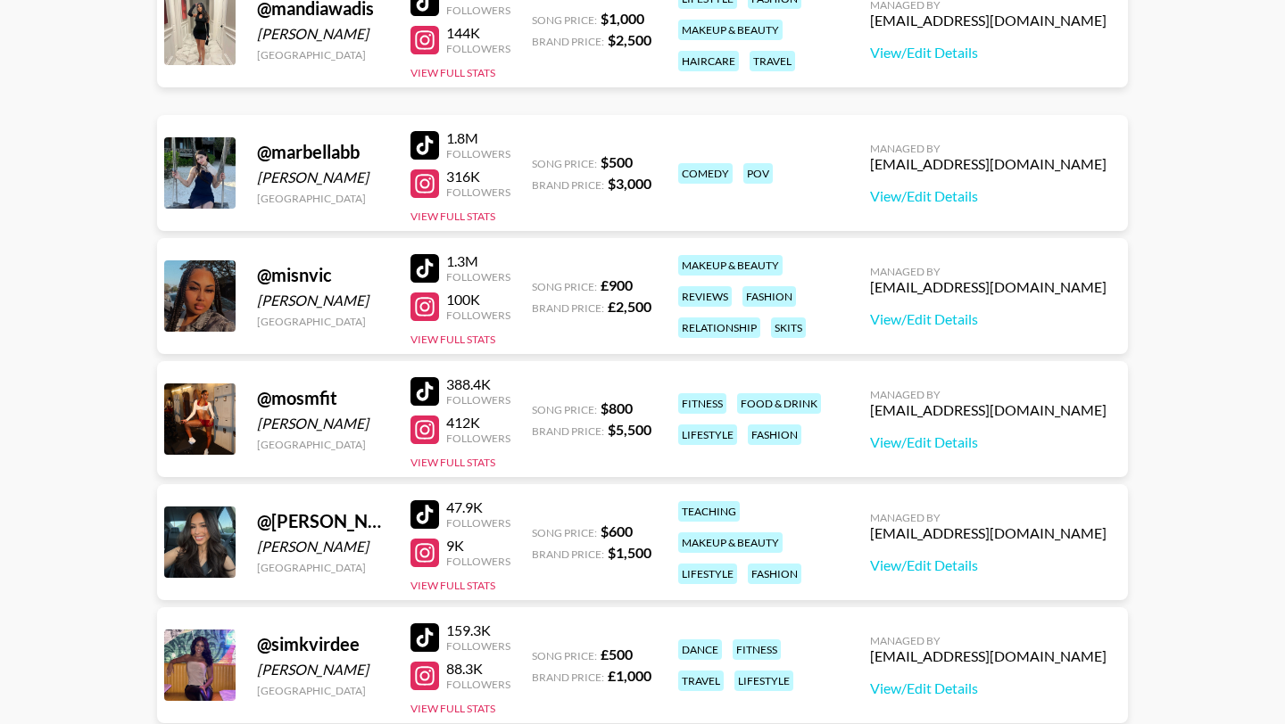
click at [426, 425] on div at bounding box center [424, 430] width 29 height 29
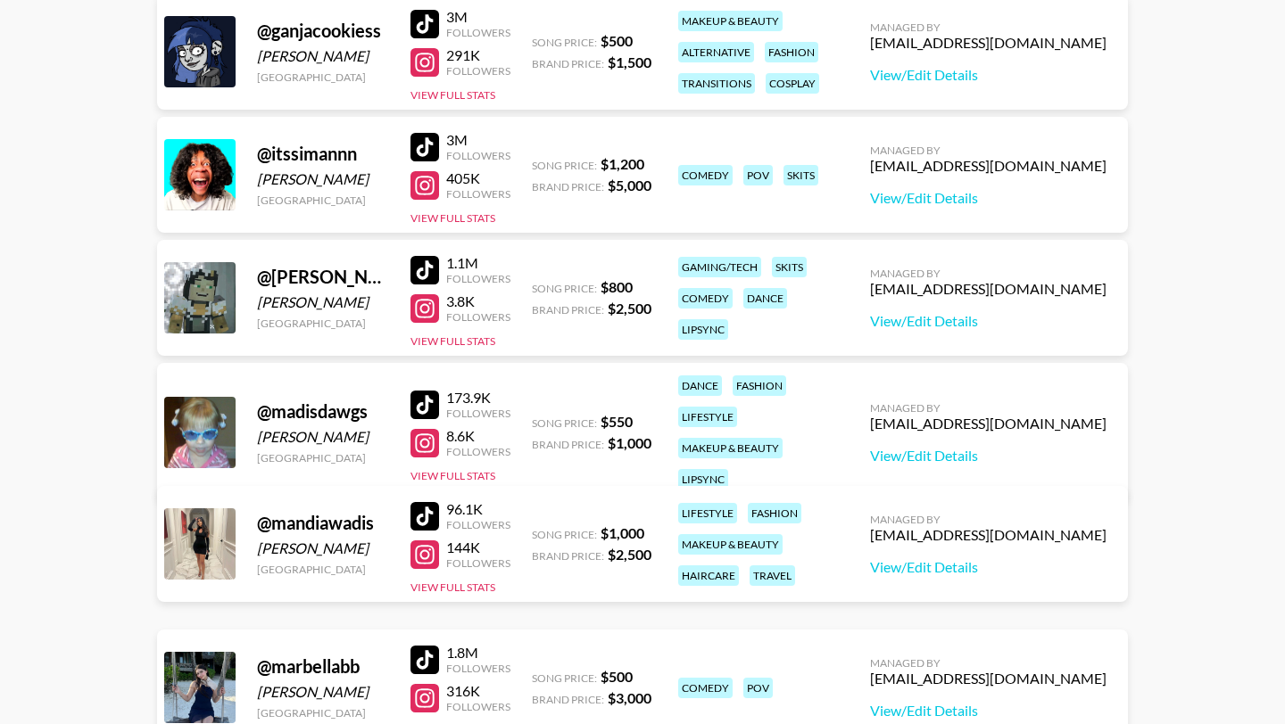
scroll to position [1017, 0]
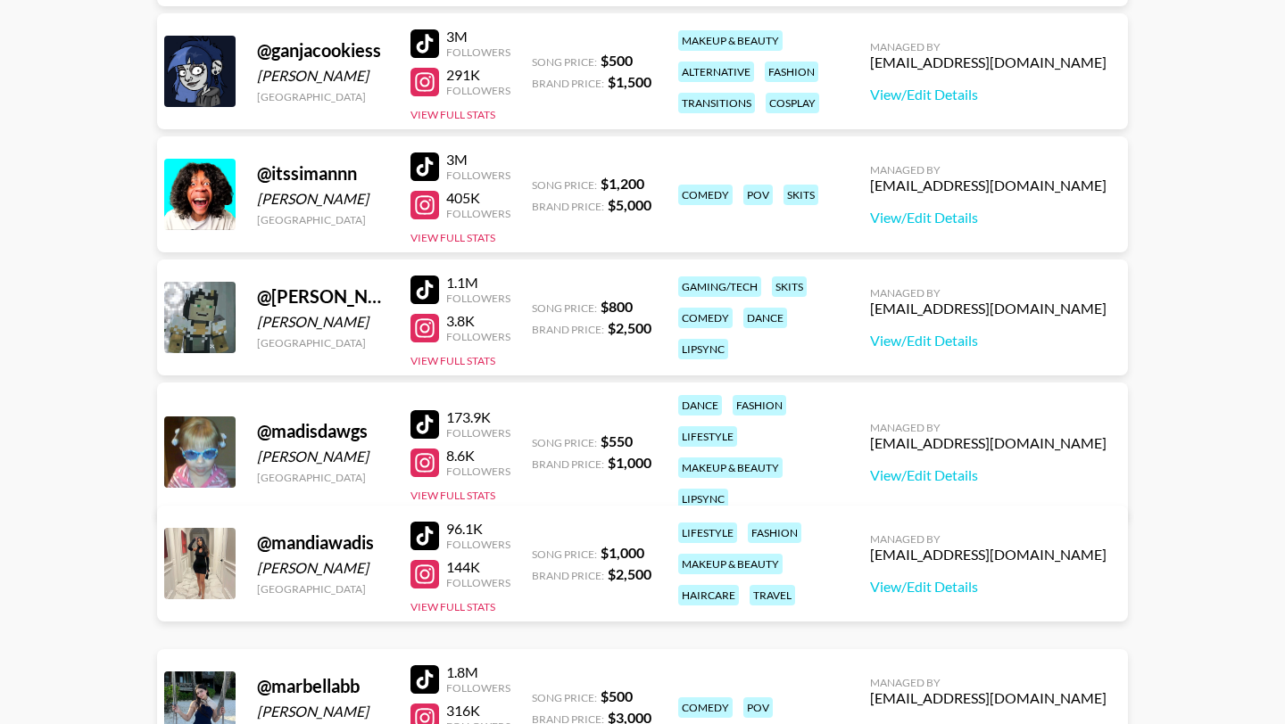
click at [418, 167] on div at bounding box center [424, 167] width 29 height 29
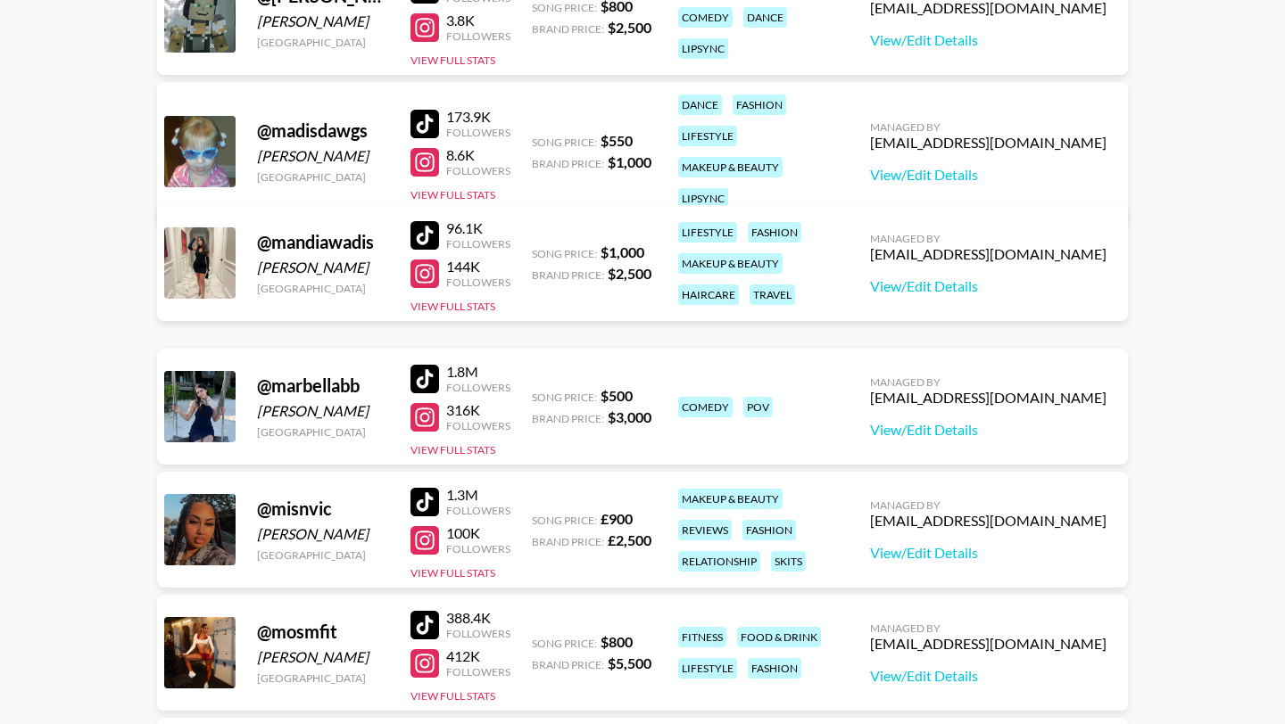
scroll to position [1734, 0]
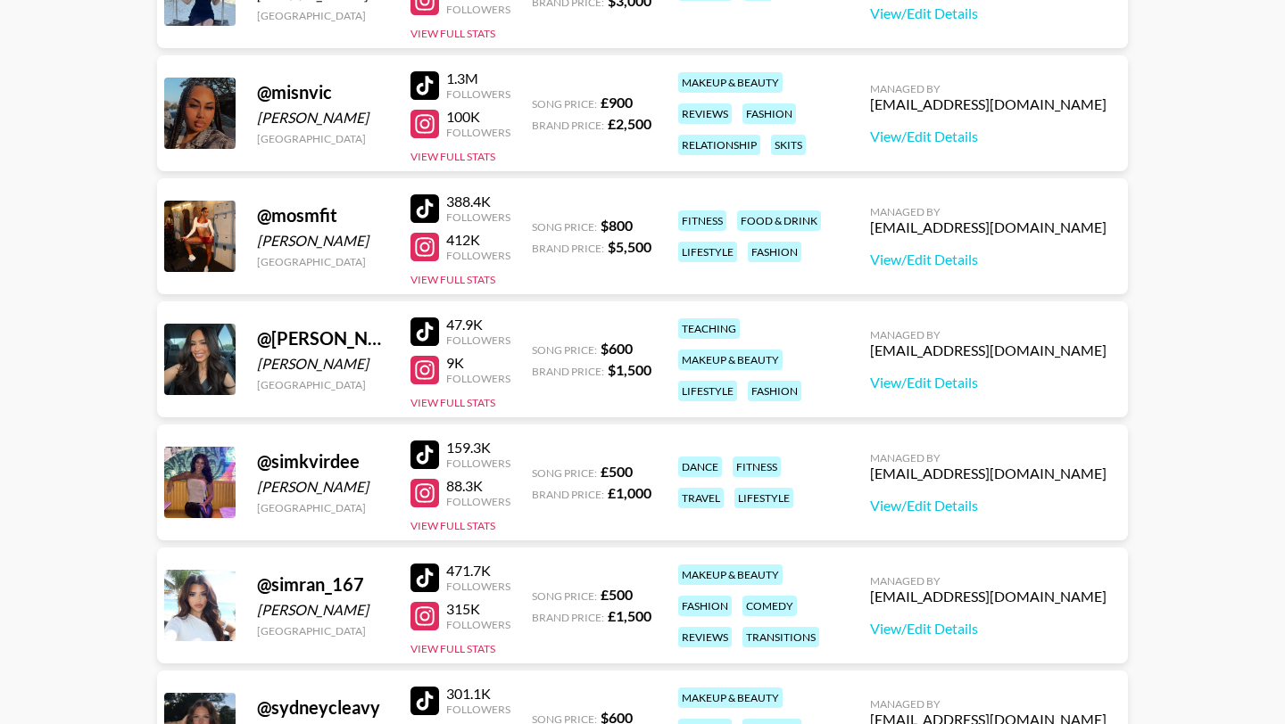
click at [428, 200] on div at bounding box center [424, 208] width 29 height 29
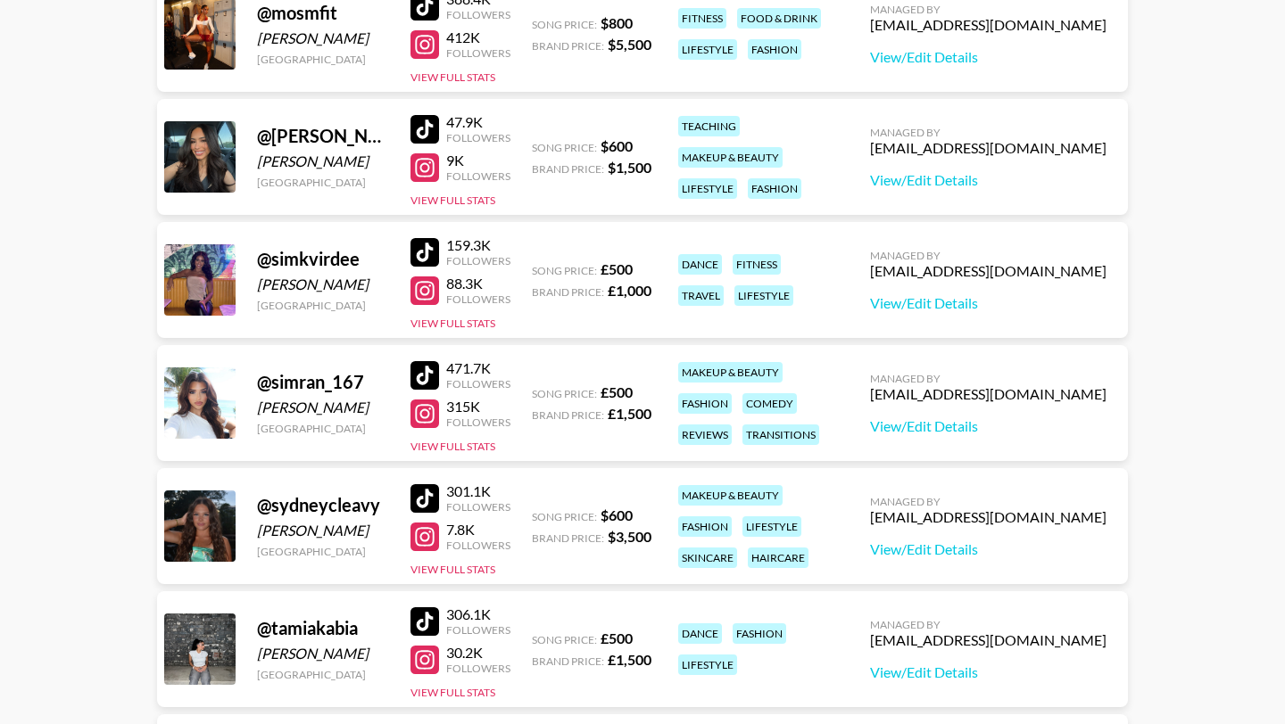
scroll to position [1949, 0]
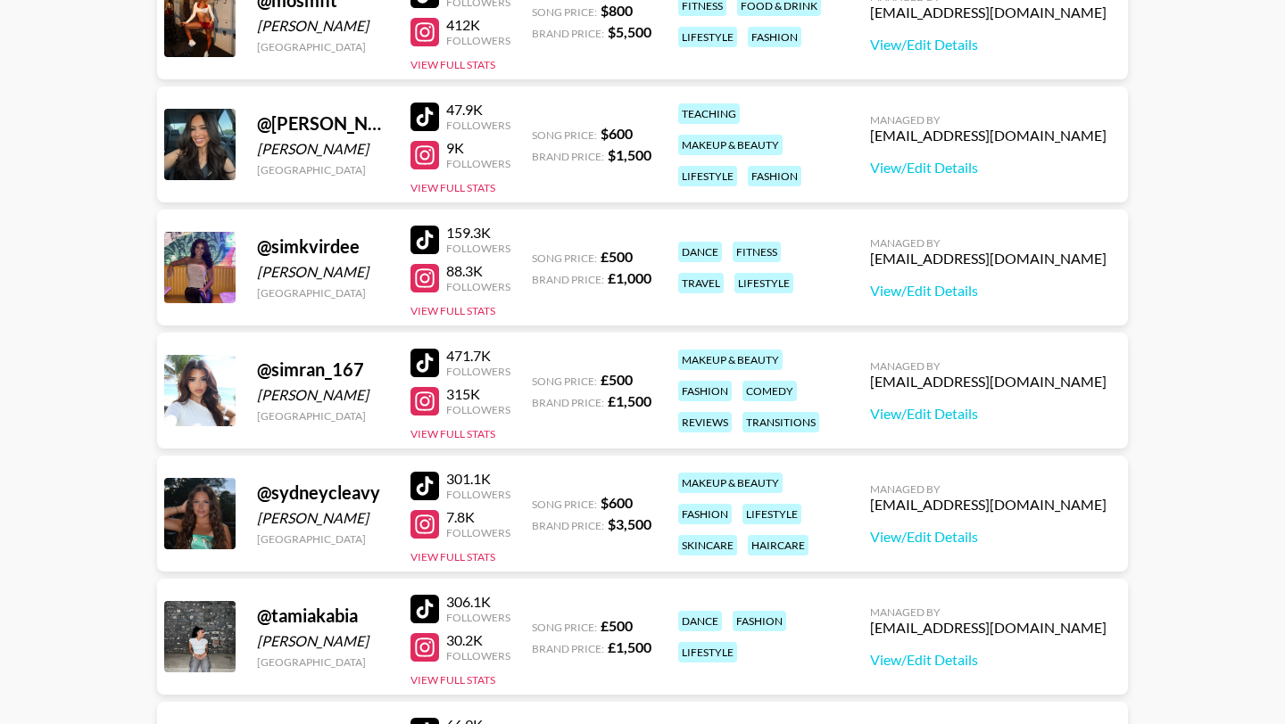
click at [418, 482] on div at bounding box center [424, 486] width 29 height 29
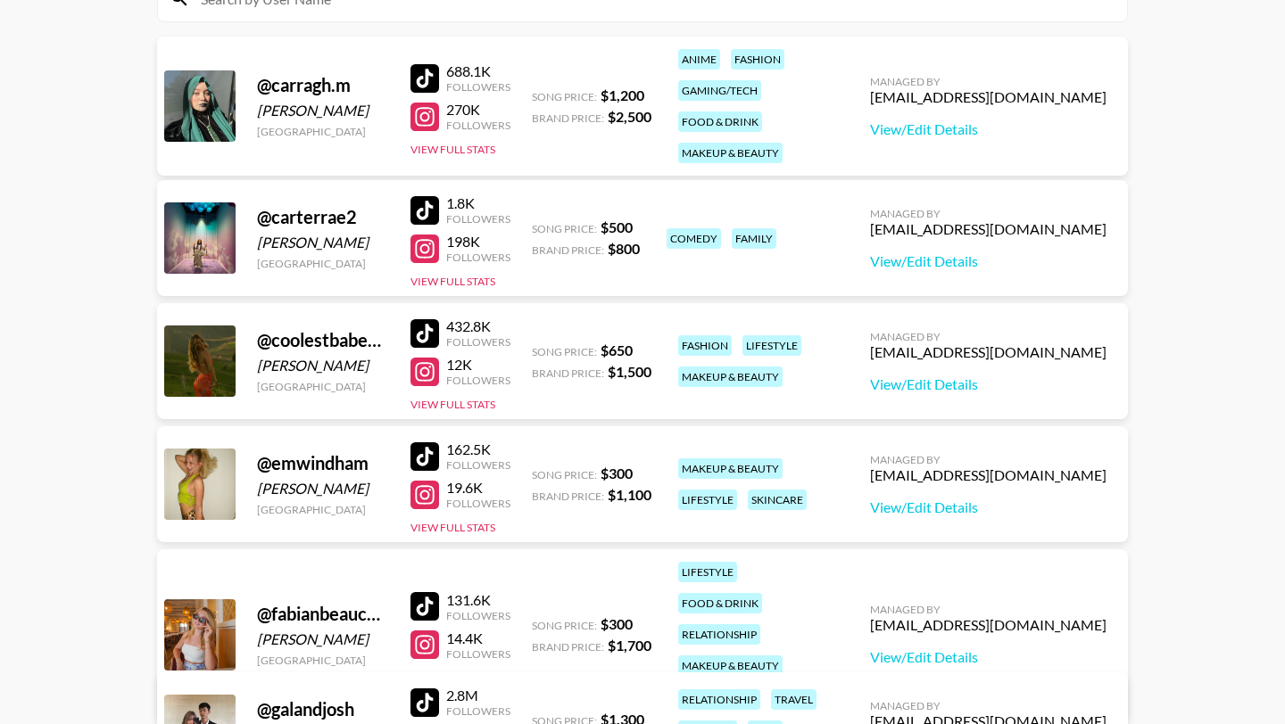
scroll to position [232, 0]
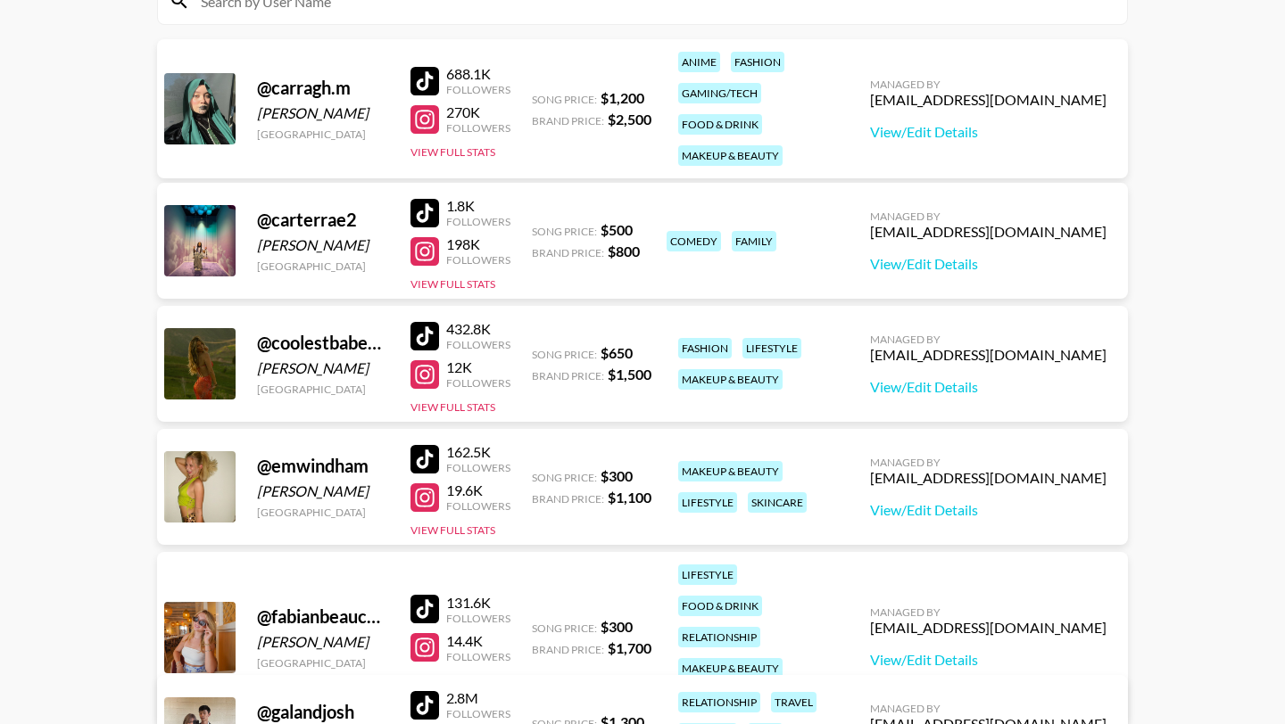
click at [427, 462] on div at bounding box center [424, 459] width 29 height 29
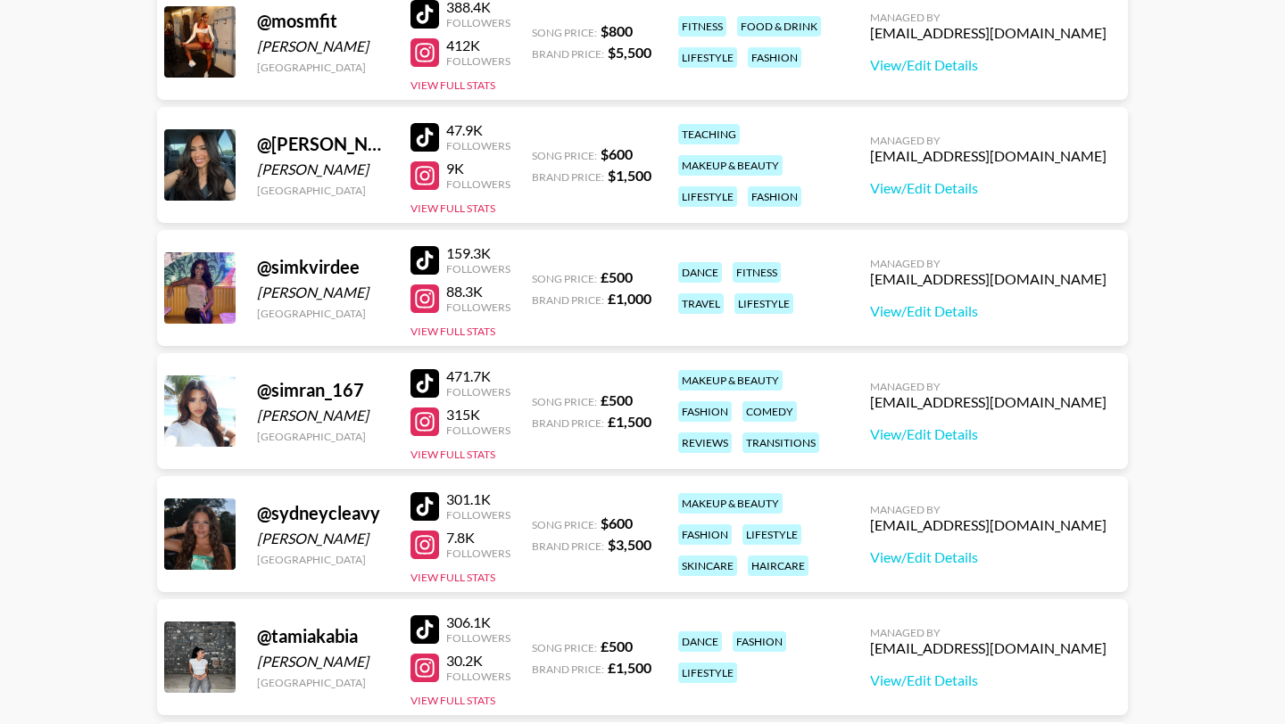
scroll to position [1968, 0]
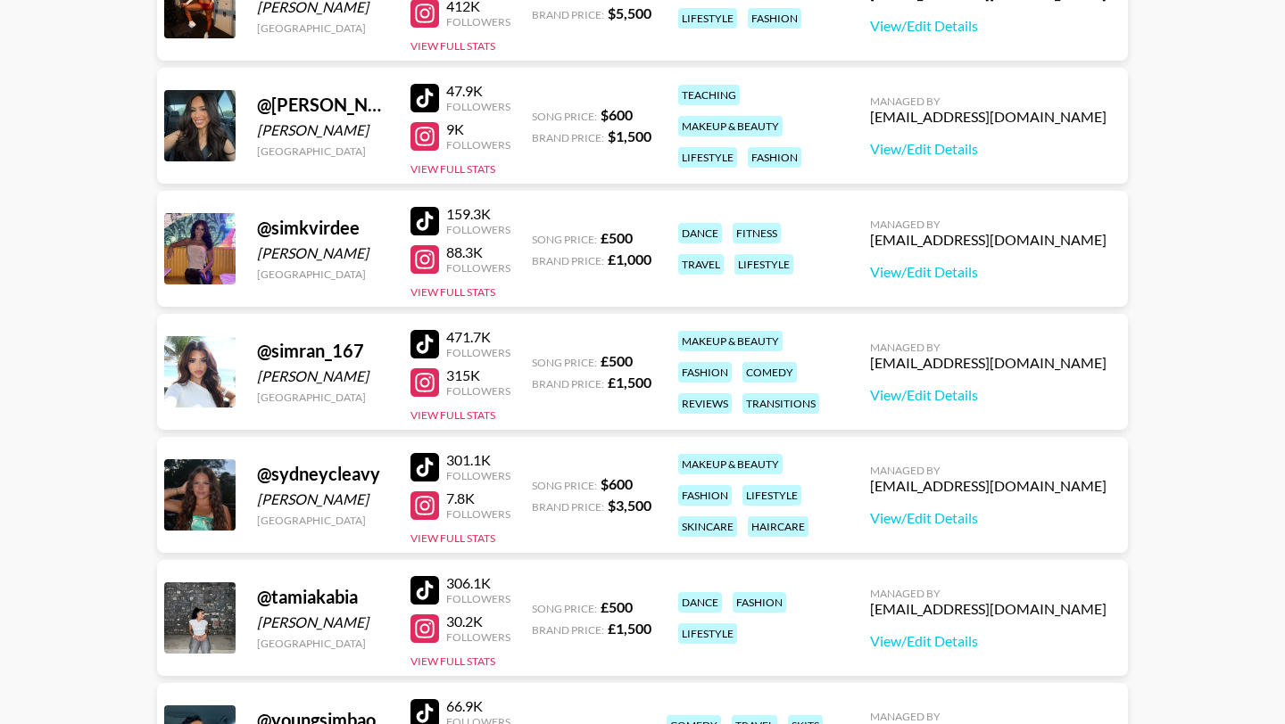
click at [425, 466] on div at bounding box center [424, 467] width 29 height 29
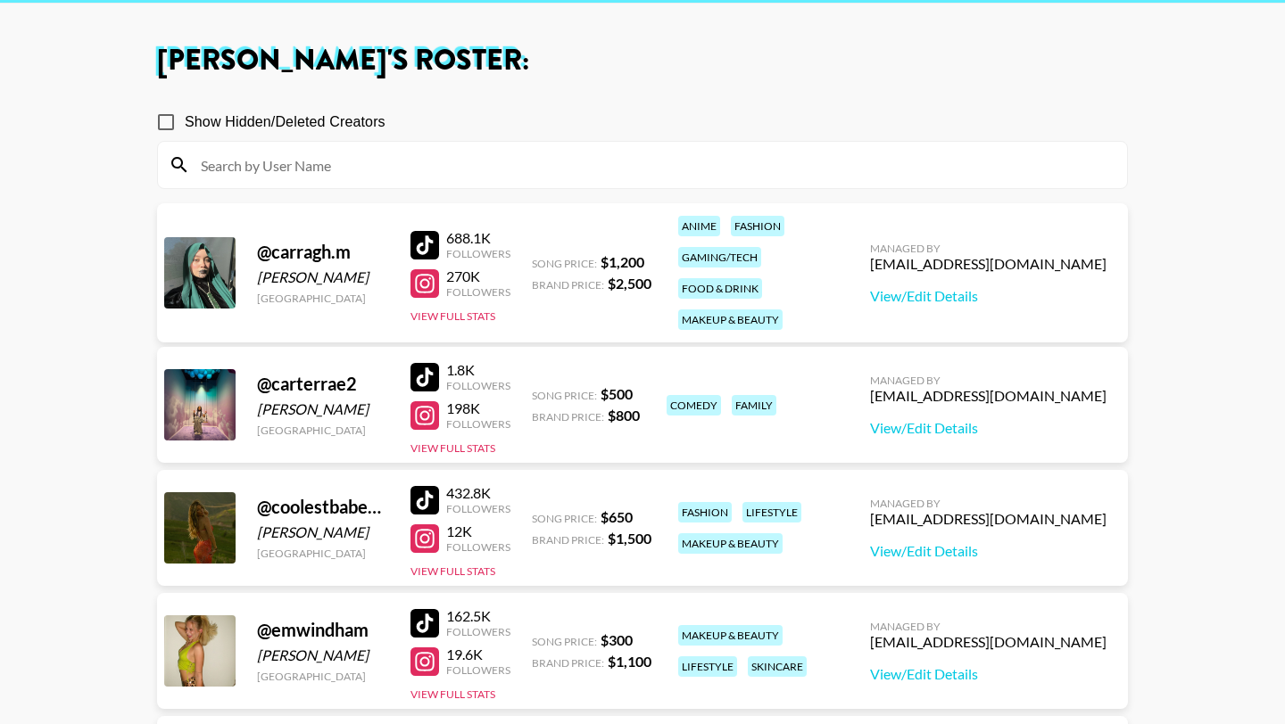
scroll to position [0, 0]
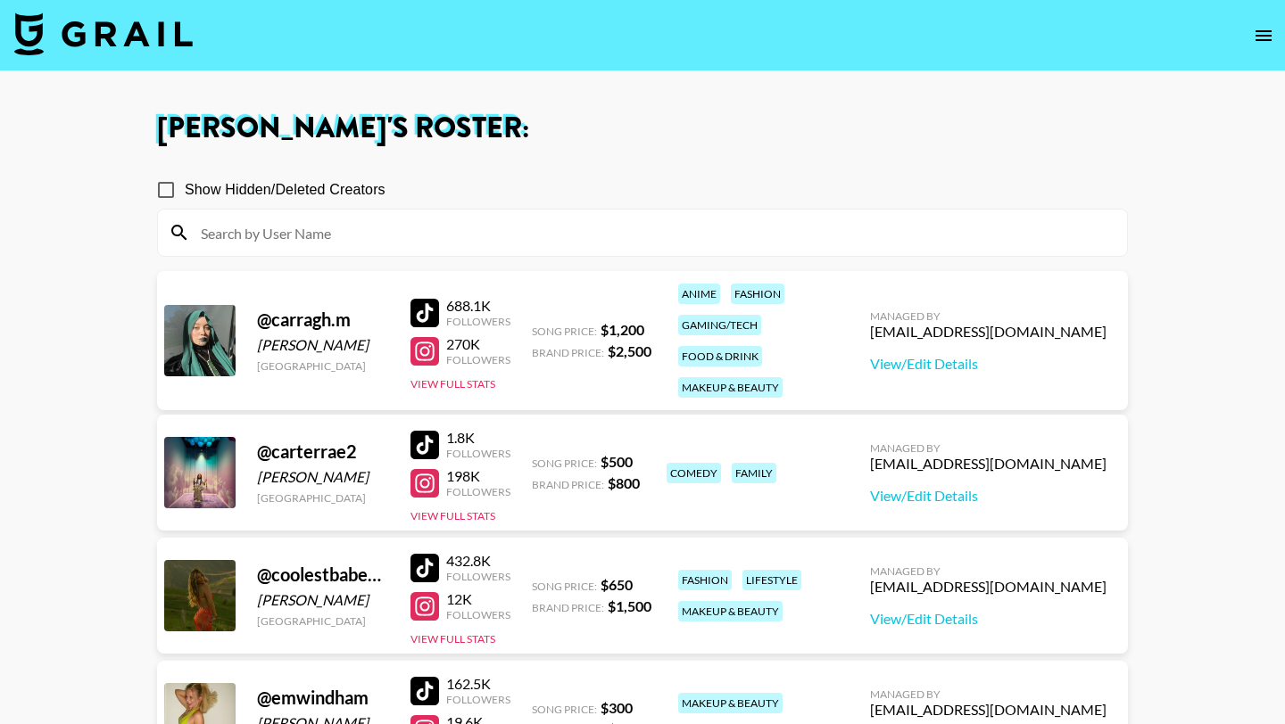
click at [425, 562] on div at bounding box center [424, 568] width 29 height 29
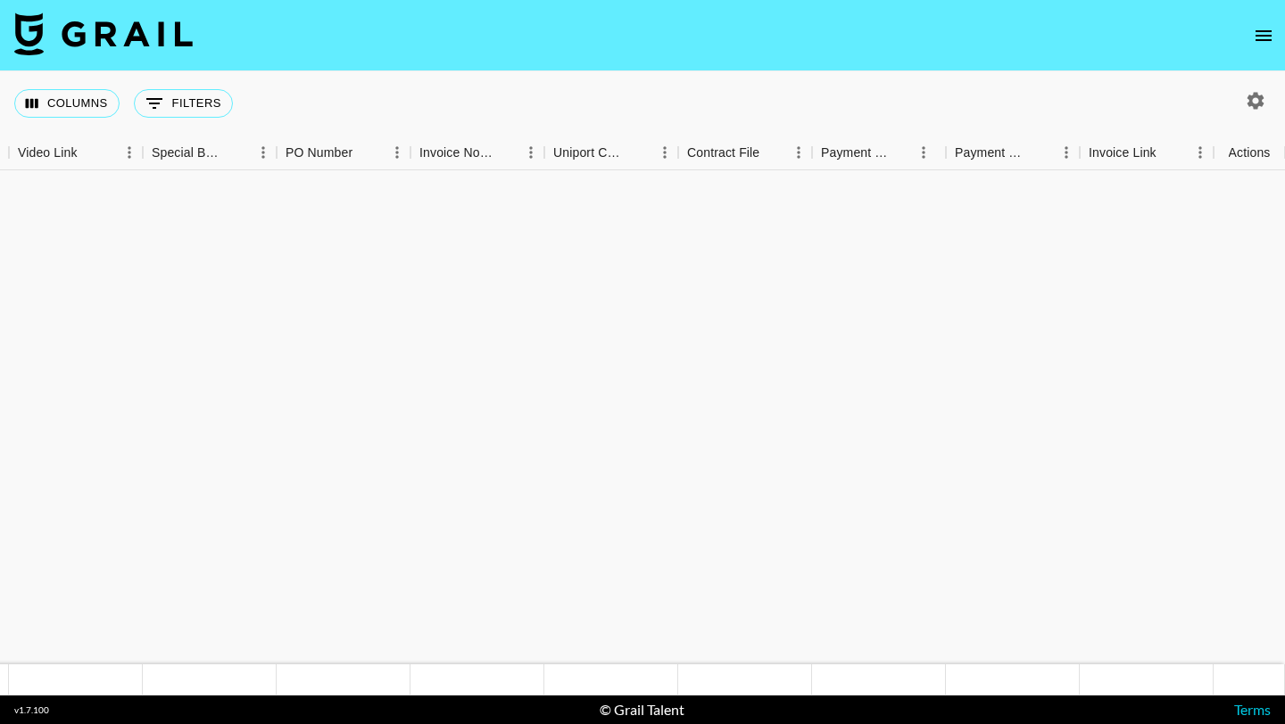
scroll to position [2682, 1677]
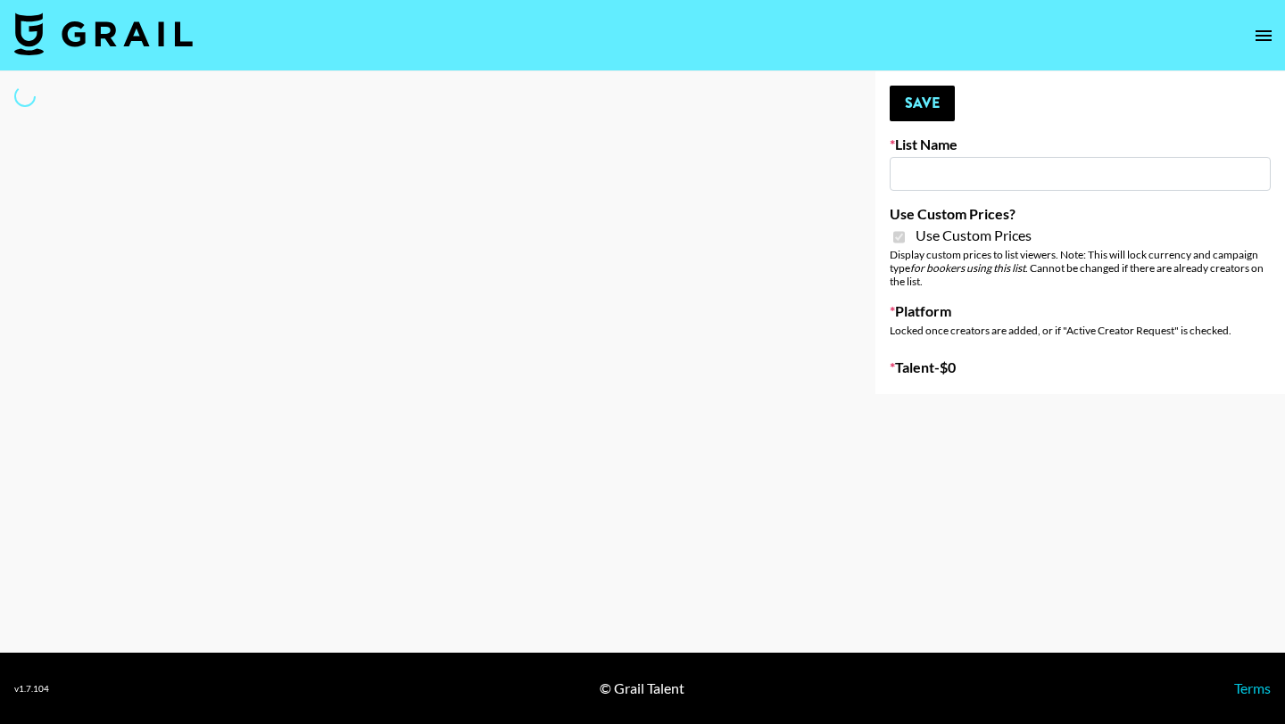
type input "Poizon IG ([DATE])"
checkbox input "true"
select select "Brand"
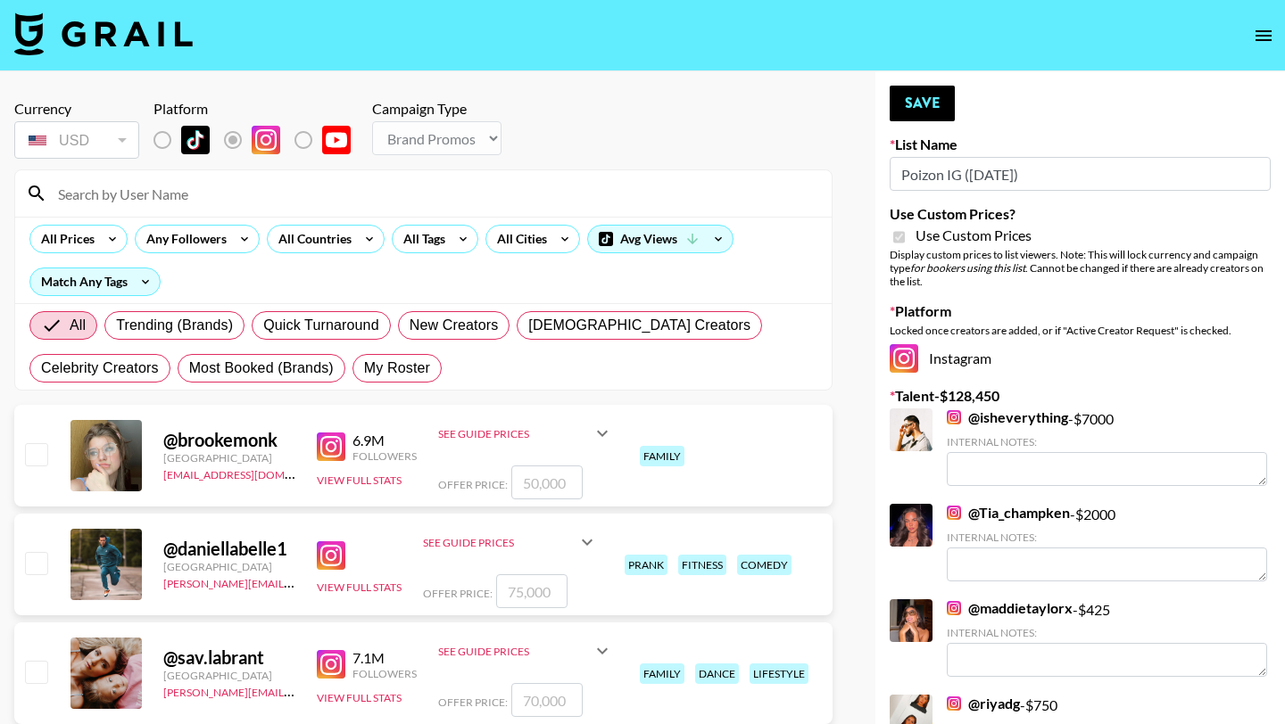
click at [347, 197] on input at bounding box center [434, 193] width 774 height 29
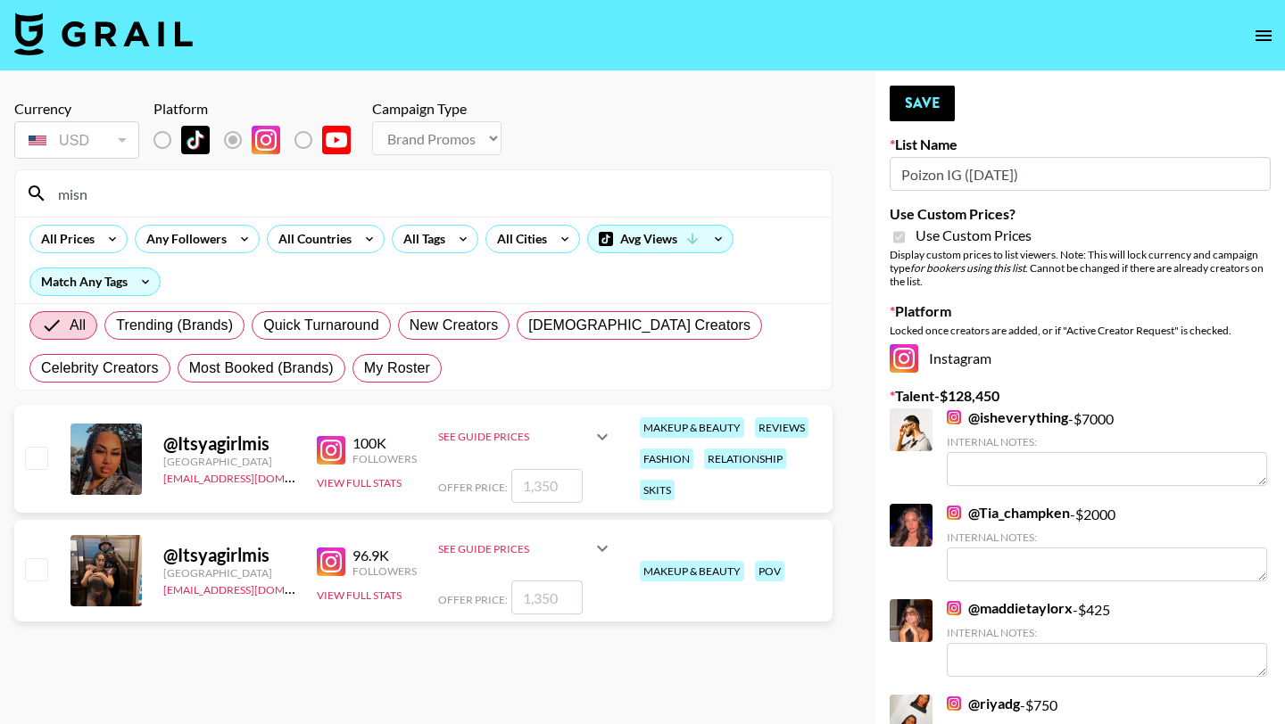
type input "misn"
click at [550, 482] on input "number" at bounding box center [546, 486] width 71 height 34
checkbox input "true"
type input "2000"
click at [917, 99] on button "Save" at bounding box center [922, 104] width 65 height 36
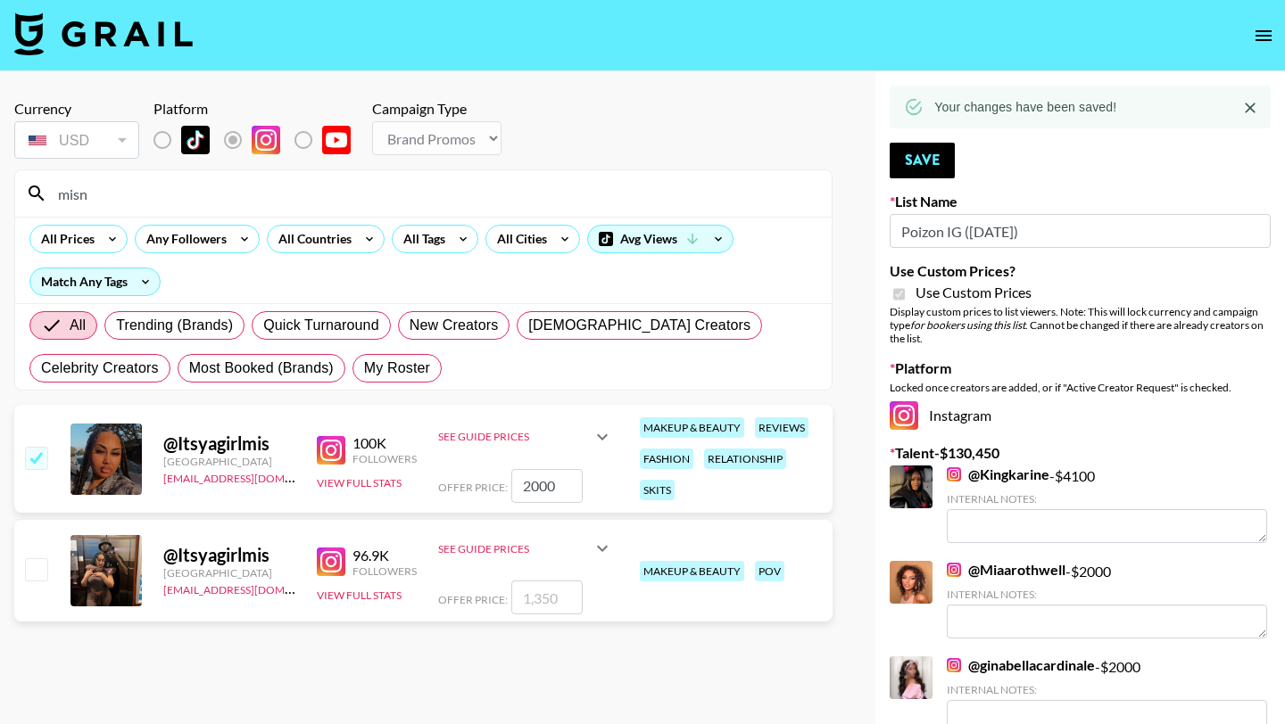
click at [450, 182] on input "misn" at bounding box center [434, 193] width 774 height 29
click at [451, 199] on input "misn" at bounding box center [434, 193] width 774 height 29
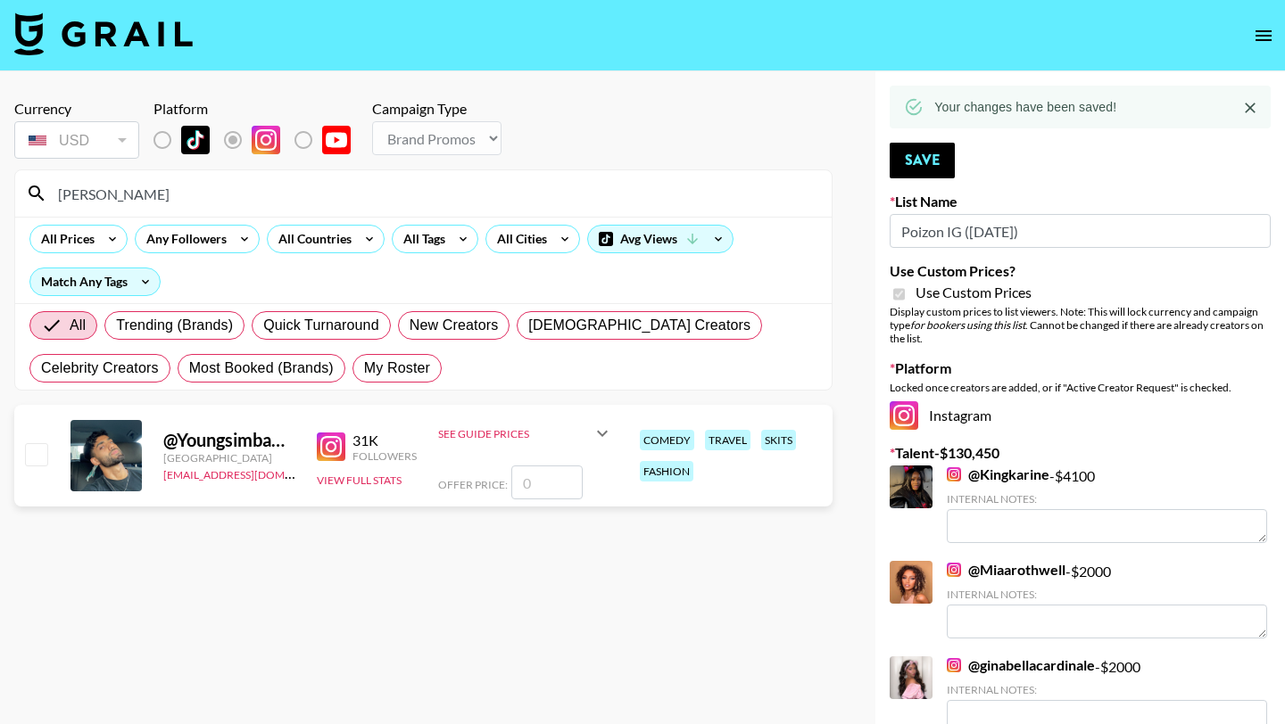
type input "youngs"
click at [548, 484] on input "number" at bounding box center [546, 483] width 71 height 34
click at [554, 484] on input "number" at bounding box center [546, 483] width 71 height 34
checkbox input "true"
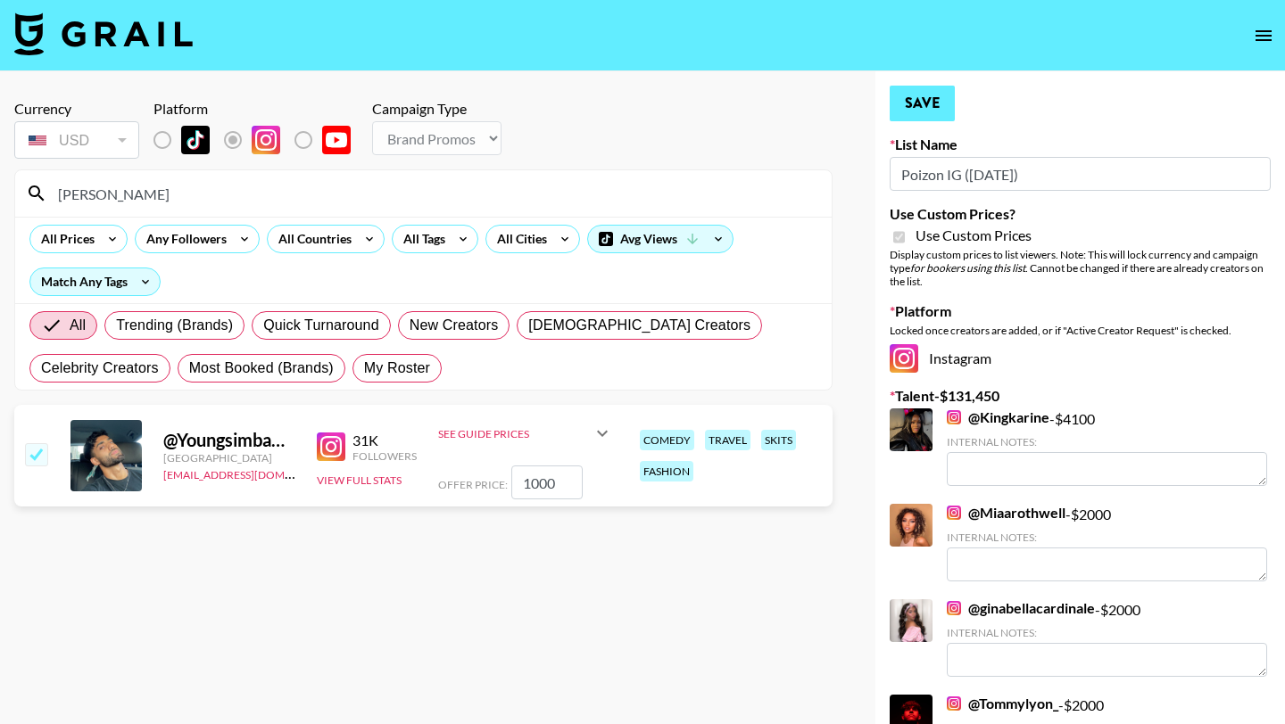
type input "1000"
click at [916, 99] on button "Save" at bounding box center [922, 104] width 65 height 36
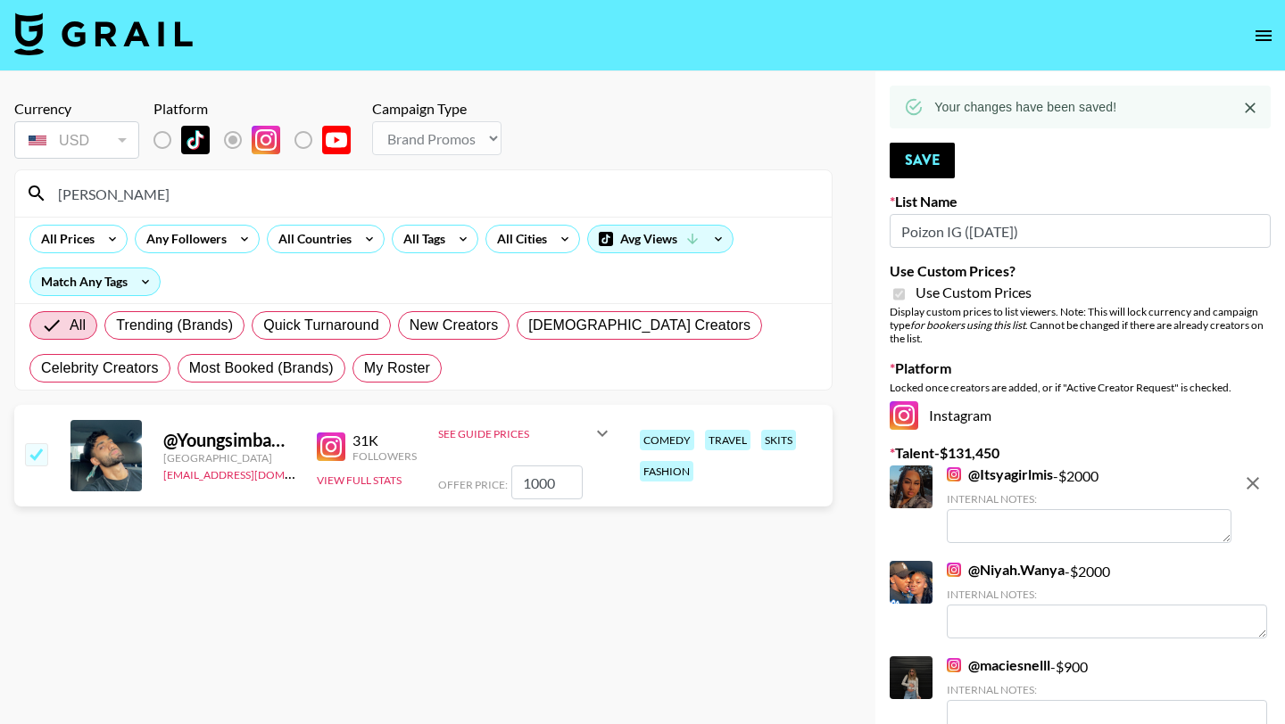
click at [377, 194] on input "youngs" at bounding box center [434, 193] width 774 height 29
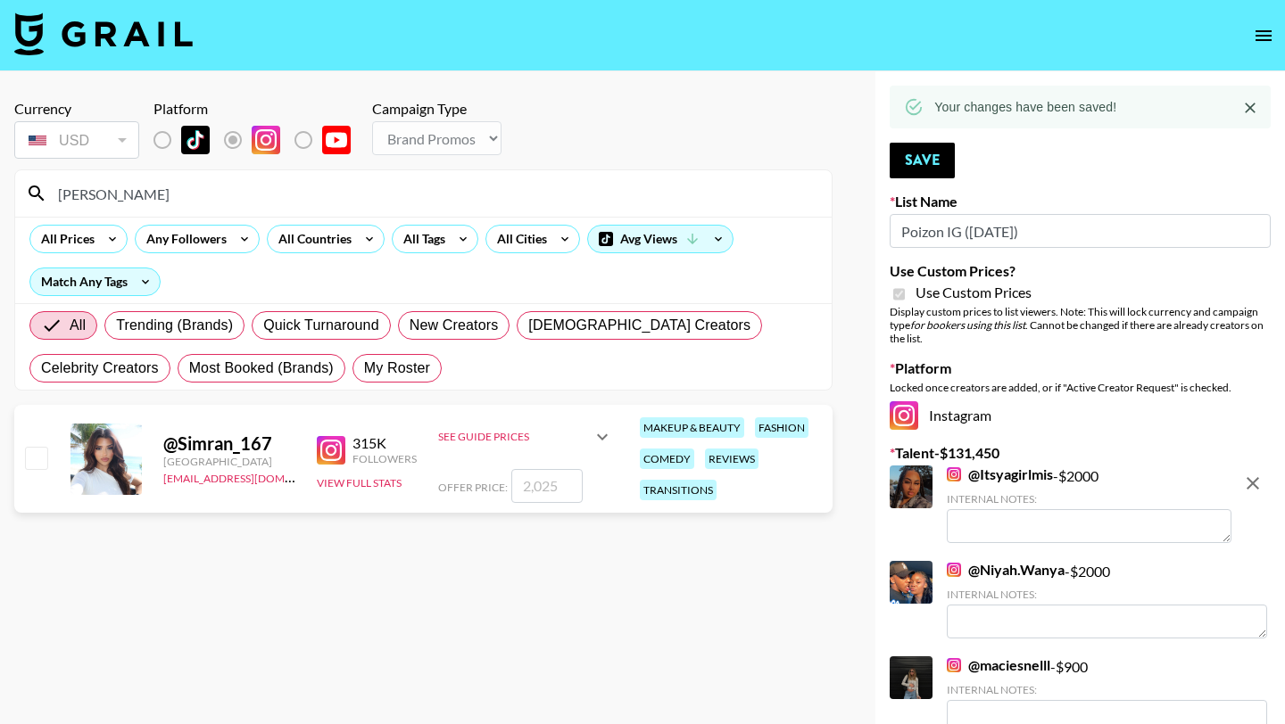
type input "simran"
click at [545, 485] on input "number" at bounding box center [546, 486] width 71 height 34
type input "2"
checkbox input "true"
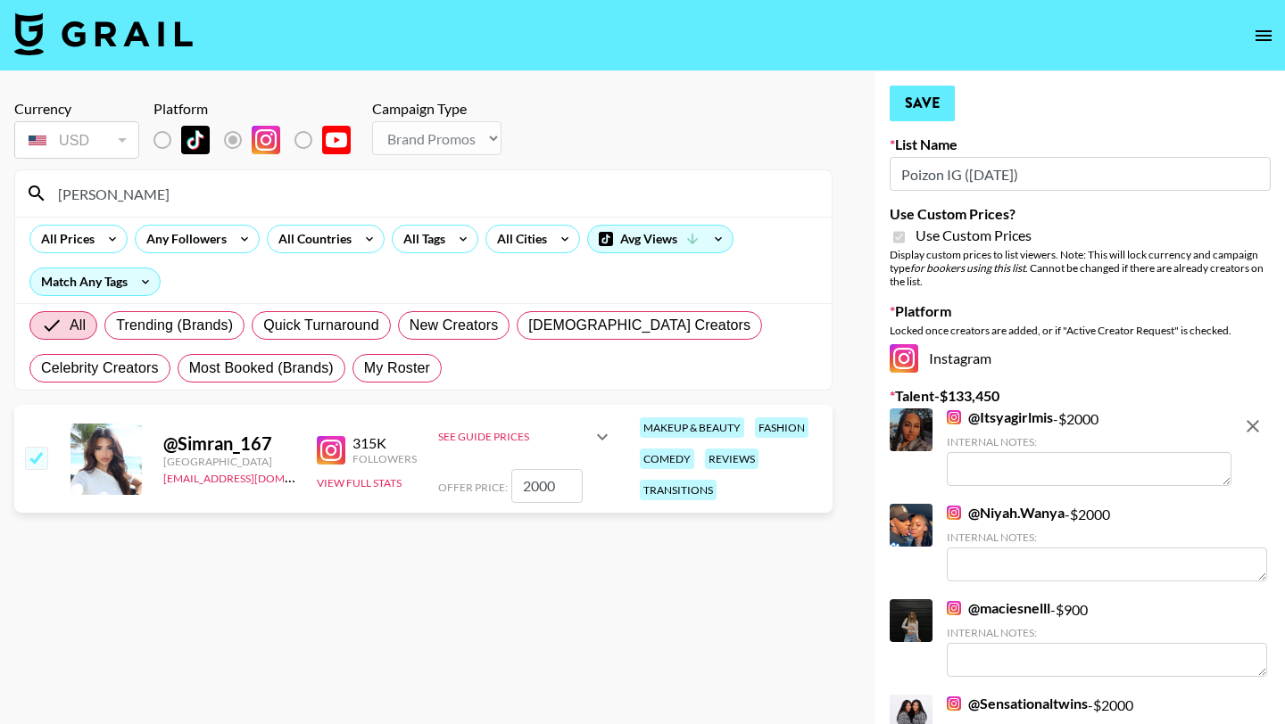
type input "2000"
click at [915, 89] on button "Save" at bounding box center [922, 104] width 65 height 36
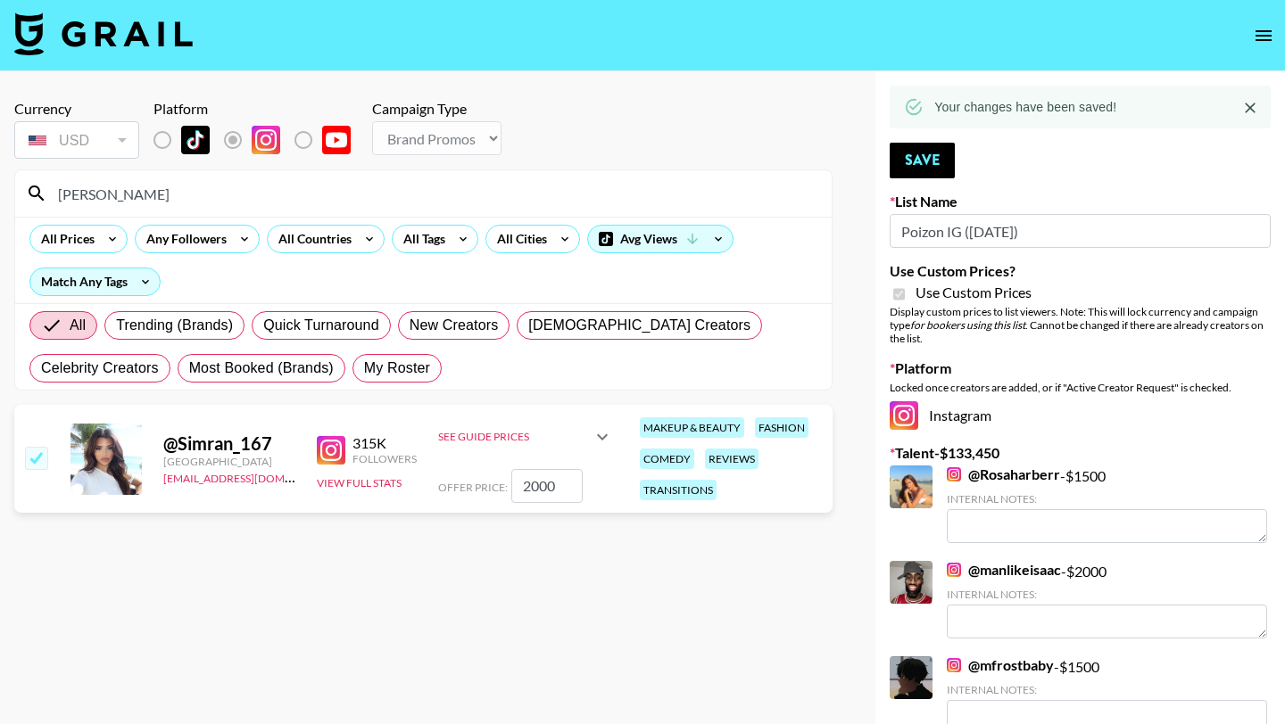
click at [729, 196] on input "simran" at bounding box center [434, 193] width 774 height 29
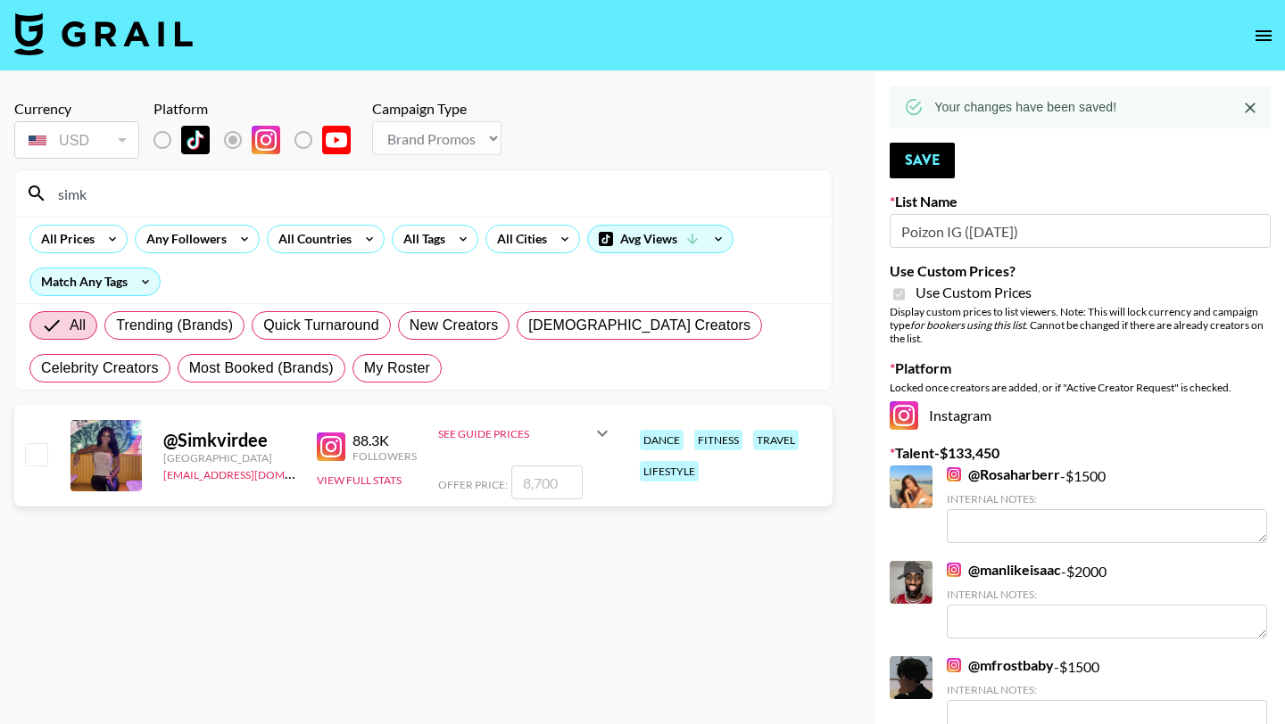
type input "simk"
click at [545, 469] on input "number" at bounding box center [546, 483] width 71 height 34
type input "2"
checkbox input "true"
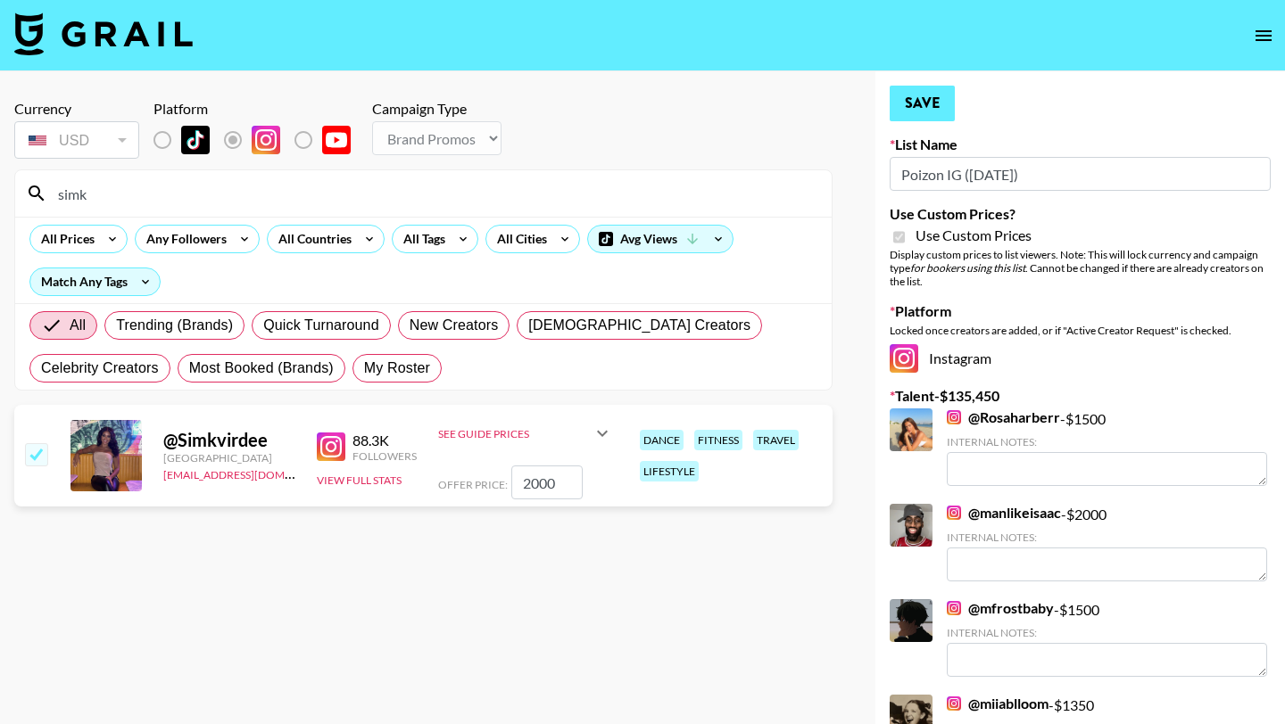
type input "2000"
click at [918, 92] on button "Save" at bounding box center [922, 104] width 65 height 36
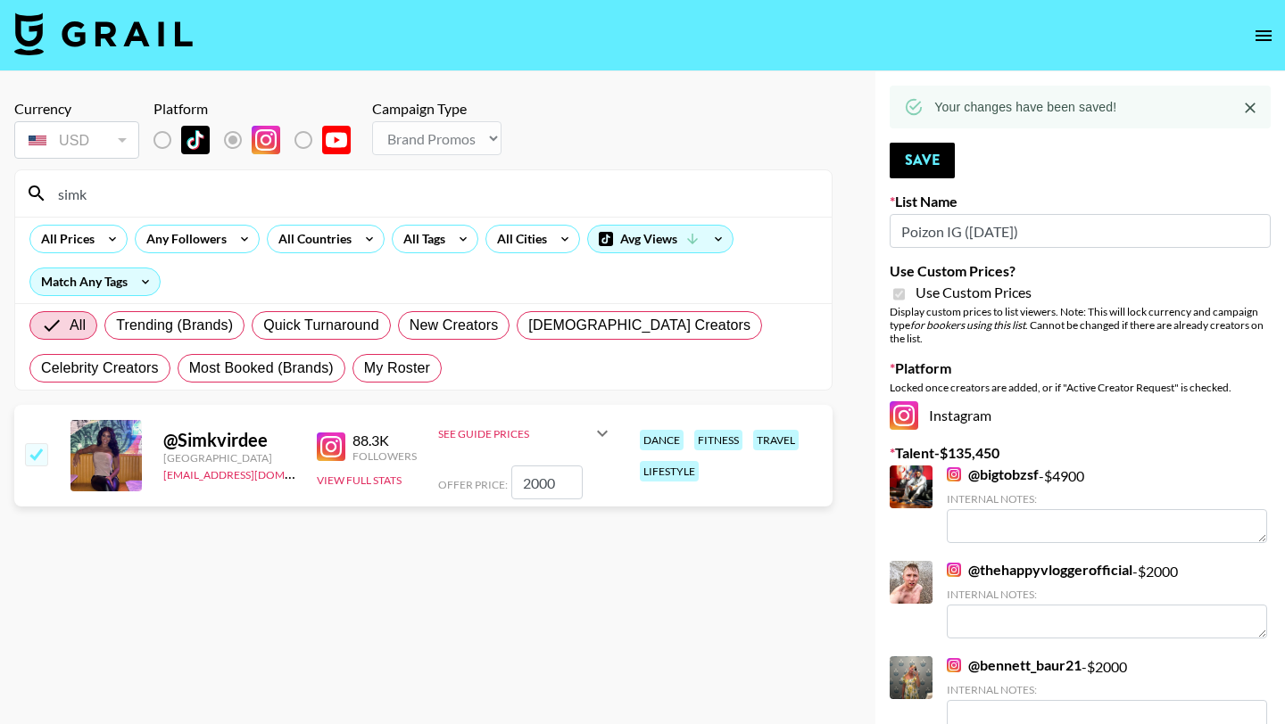
click at [700, 182] on input "simk" at bounding box center [434, 193] width 774 height 29
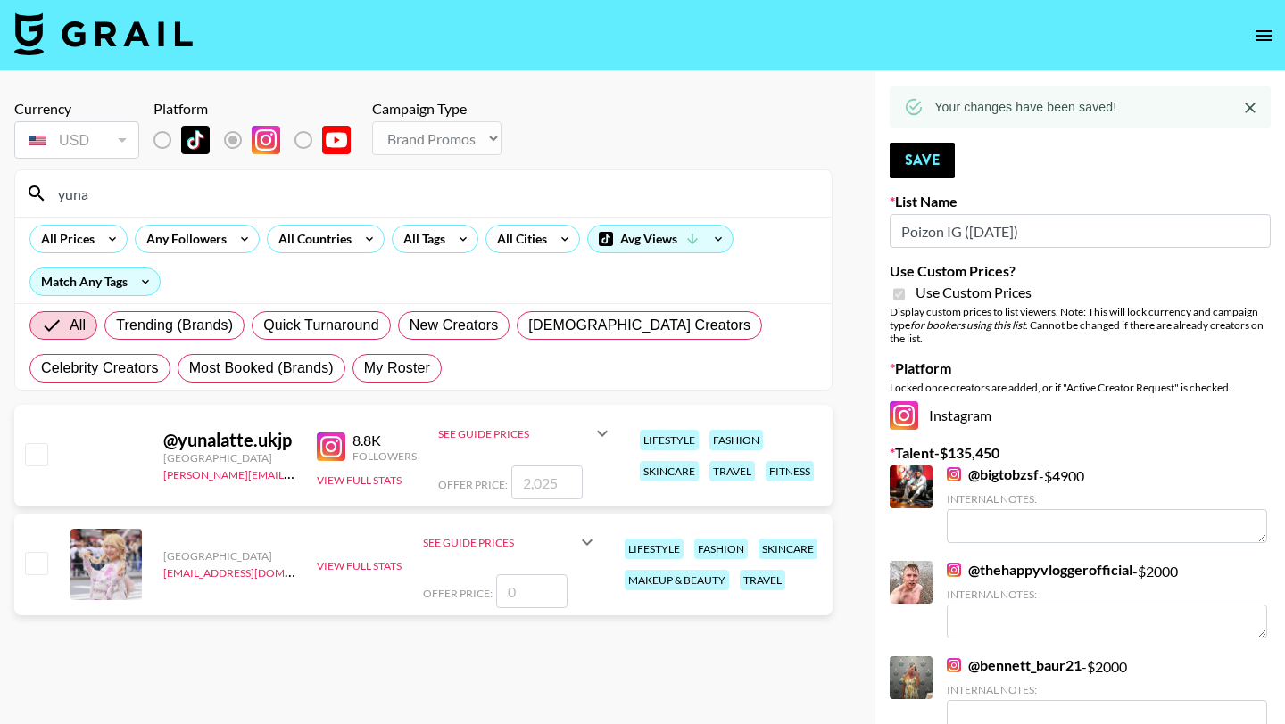
type input "yuna"
click at [538, 482] on input "number" at bounding box center [546, 483] width 71 height 34
type input "2"
checkbox input "true"
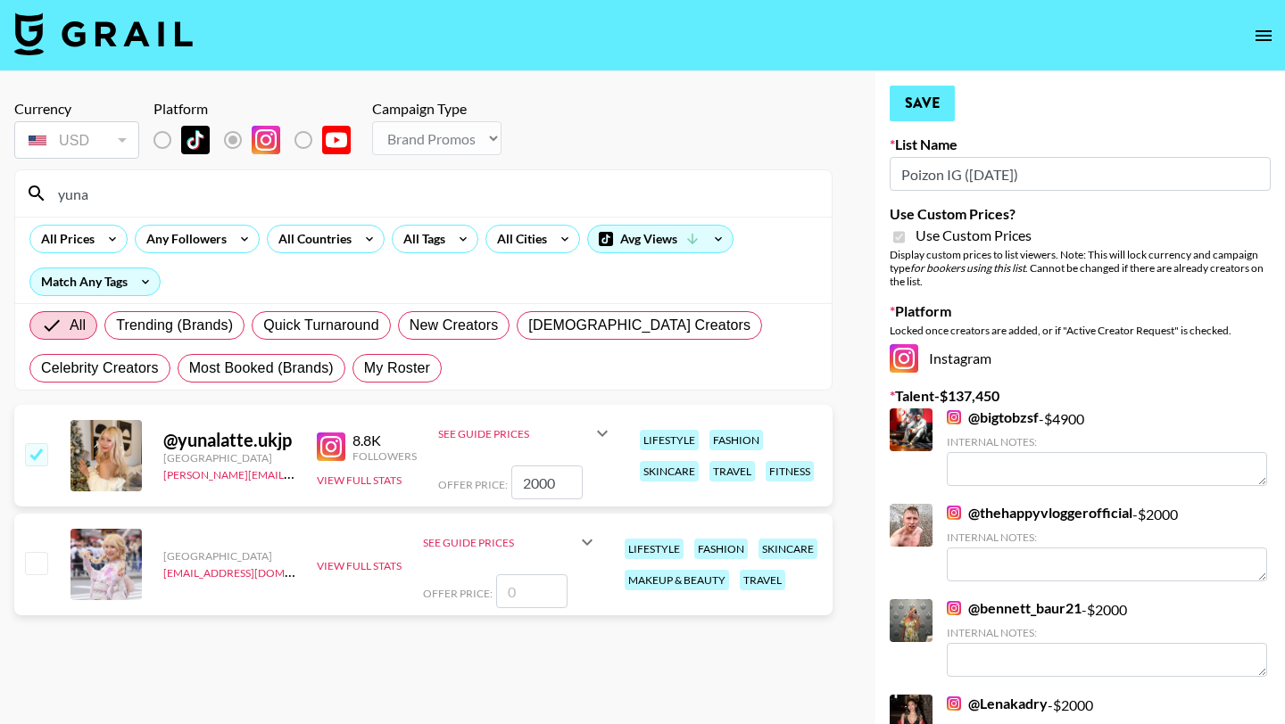
type input "2000"
click at [924, 98] on button "Save" at bounding box center [922, 104] width 65 height 36
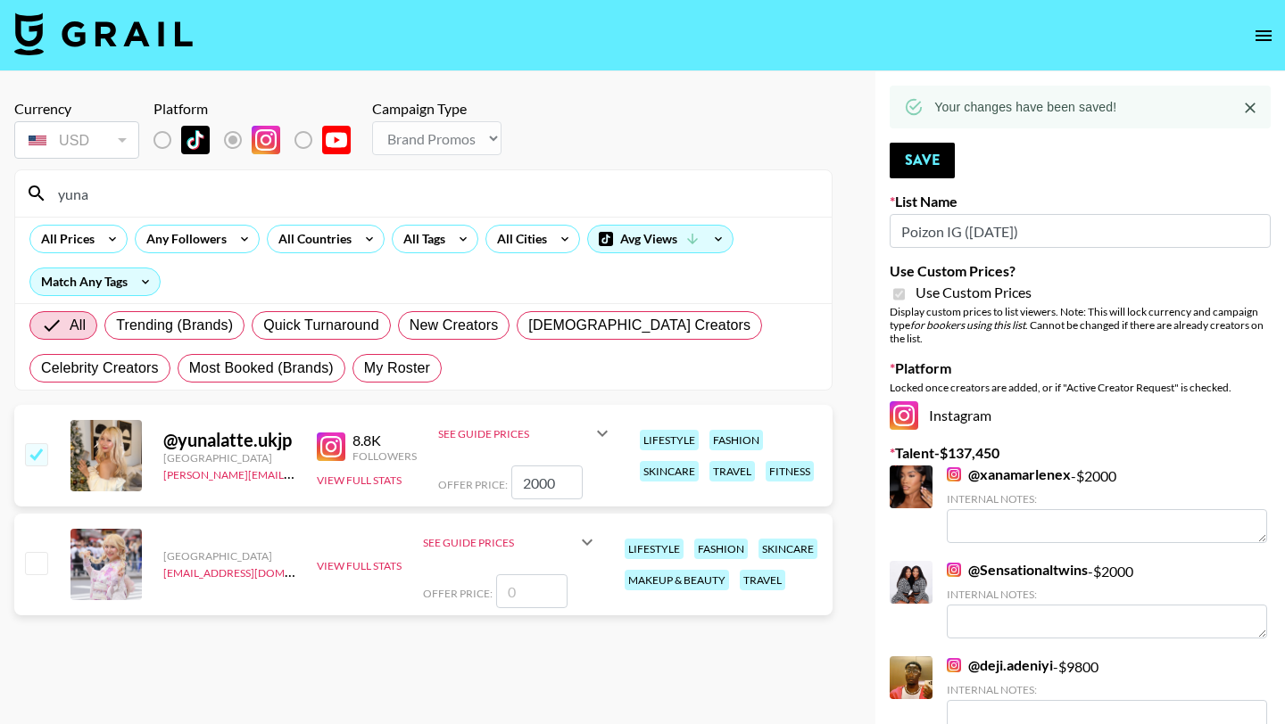
click at [547, 592] on input "number" at bounding box center [531, 592] width 71 height 34
checkbox input "true"
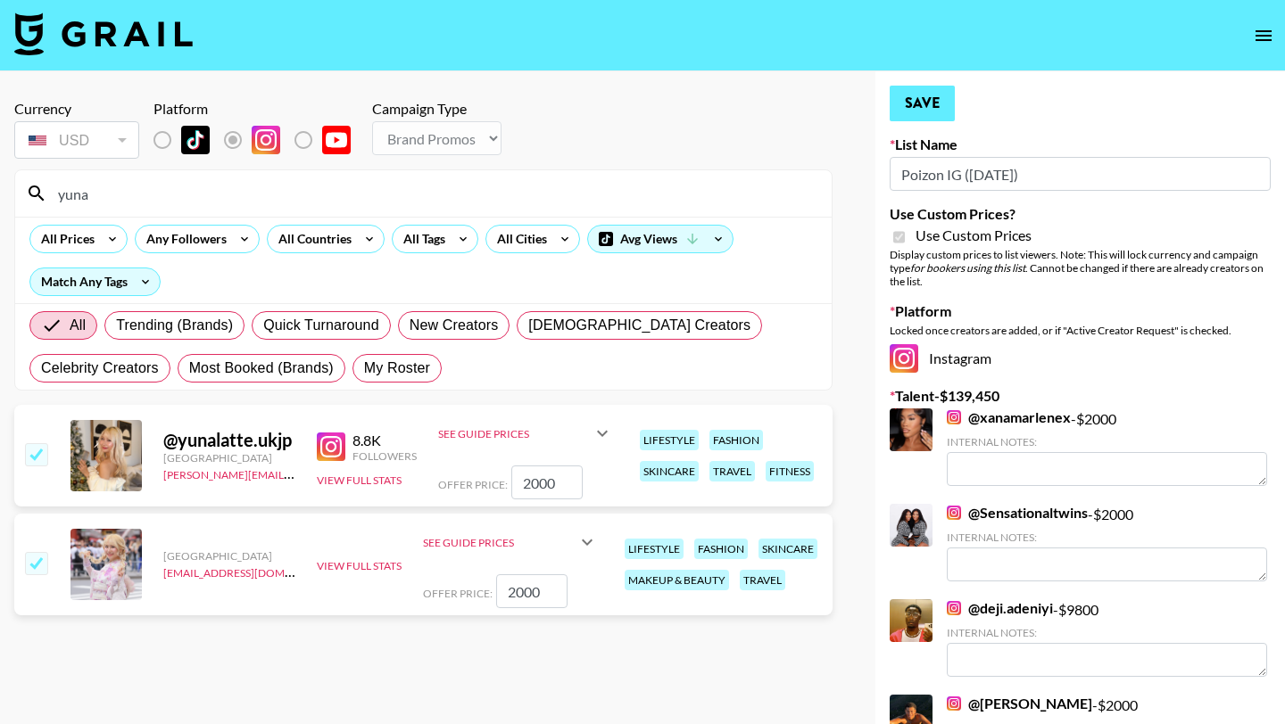
type input "2000"
click at [902, 102] on button "Save" at bounding box center [922, 104] width 65 height 36
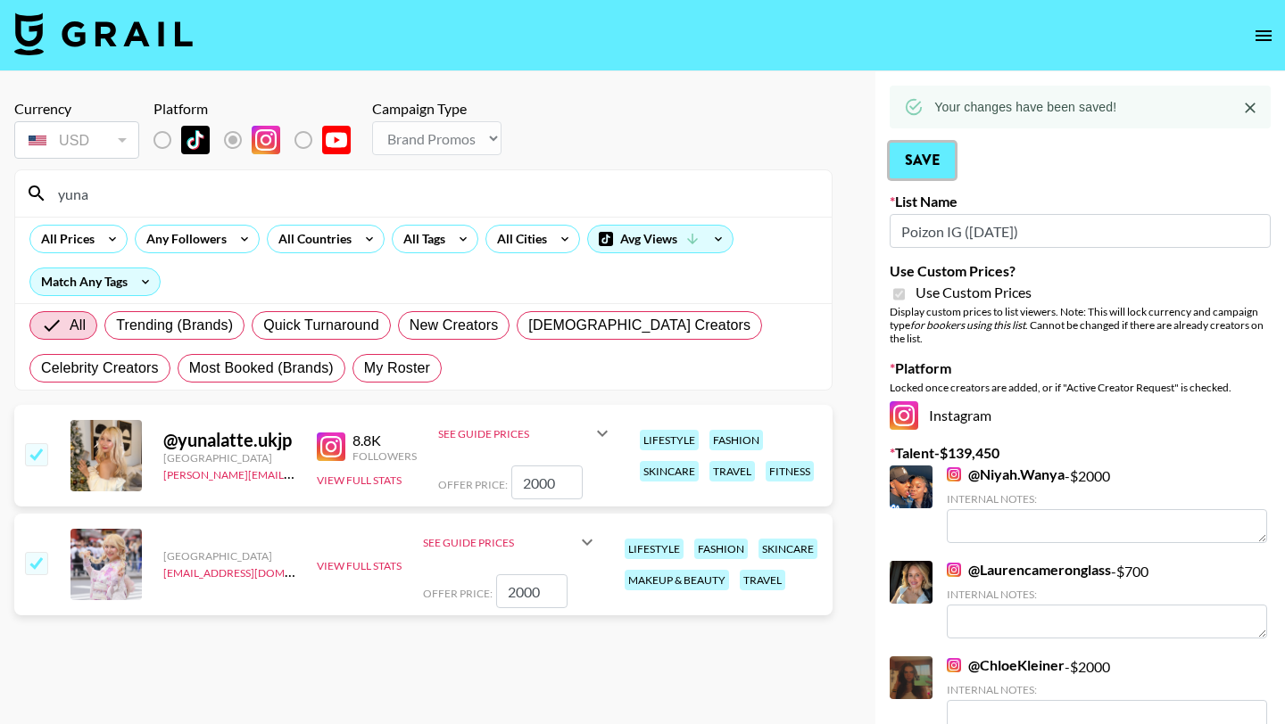
click at [942, 147] on button "Save" at bounding box center [922, 161] width 65 height 36
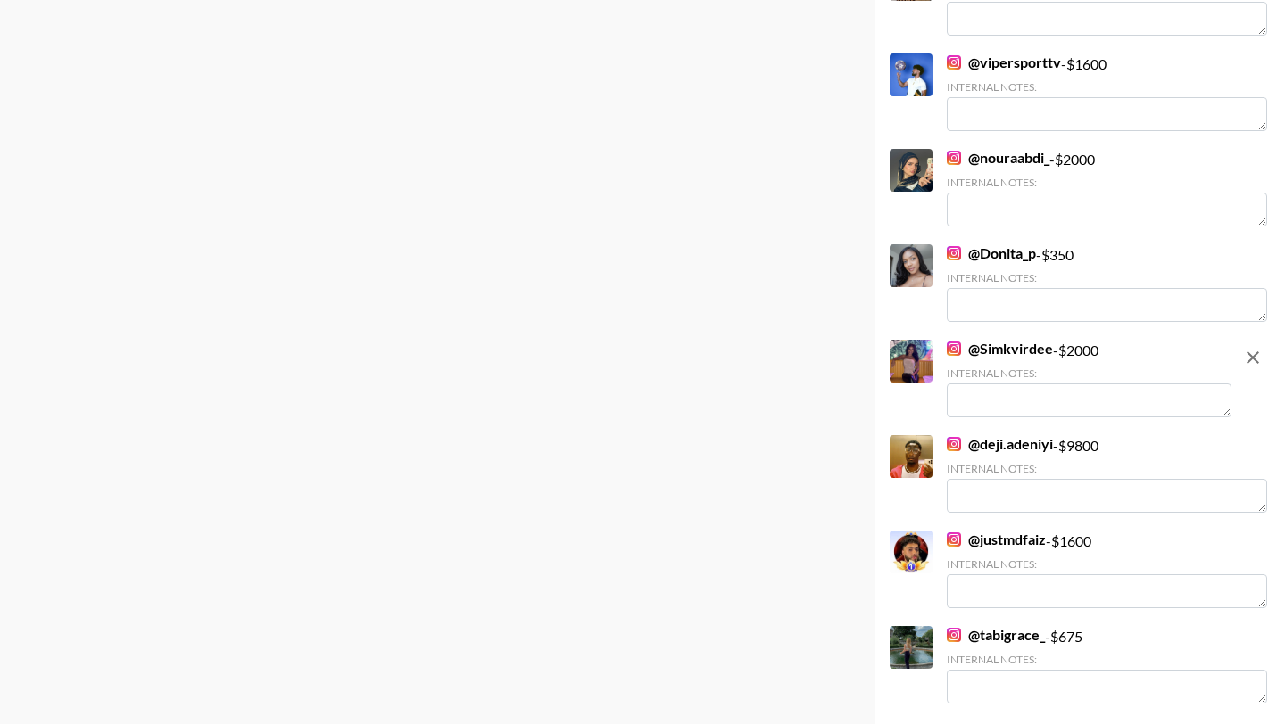
scroll to position [6318, 0]
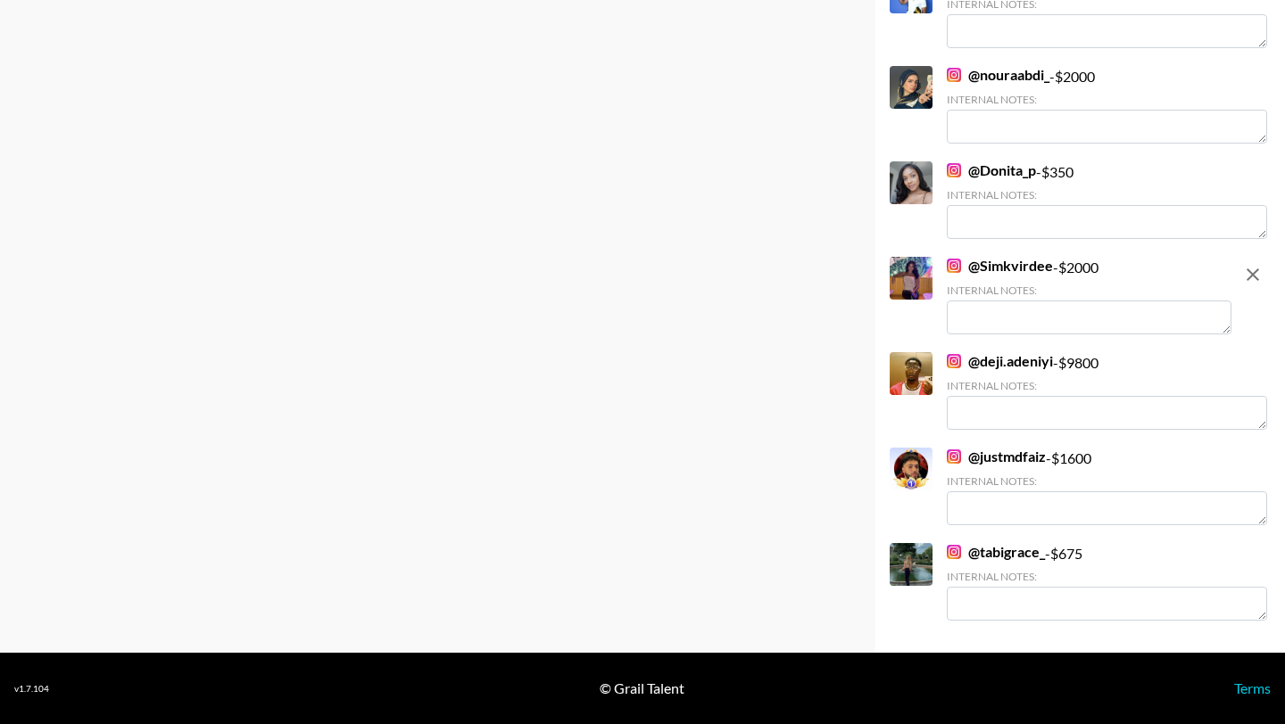
click at [991, 459] on link "@ justmdfaiz" at bounding box center [996, 457] width 99 height 18
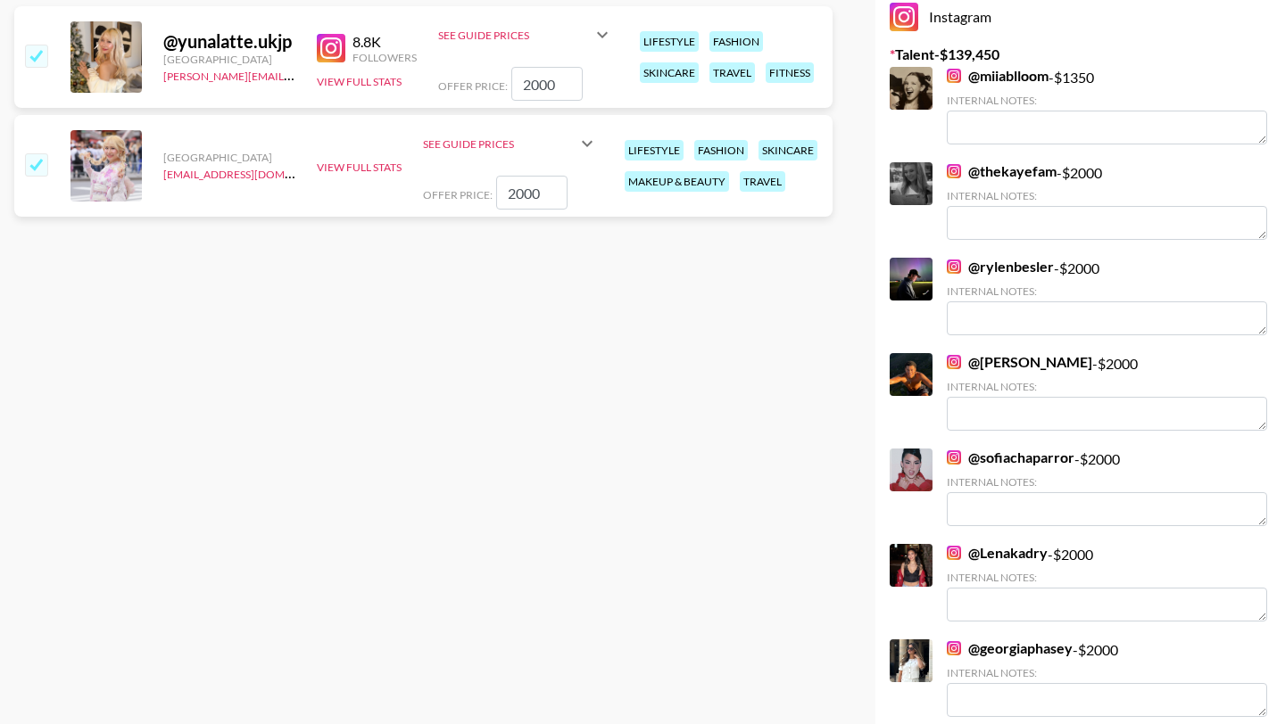
scroll to position [0, 0]
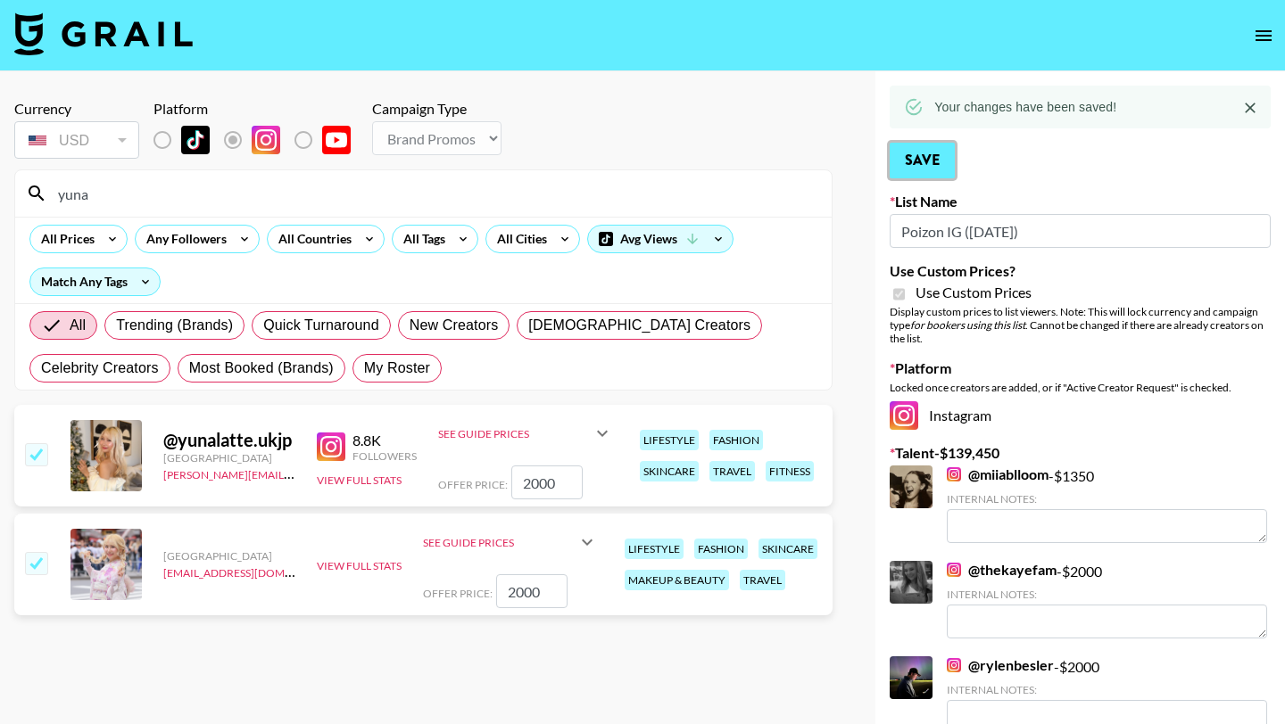
click at [921, 168] on button "Save" at bounding box center [922, 161] width 65 height 36
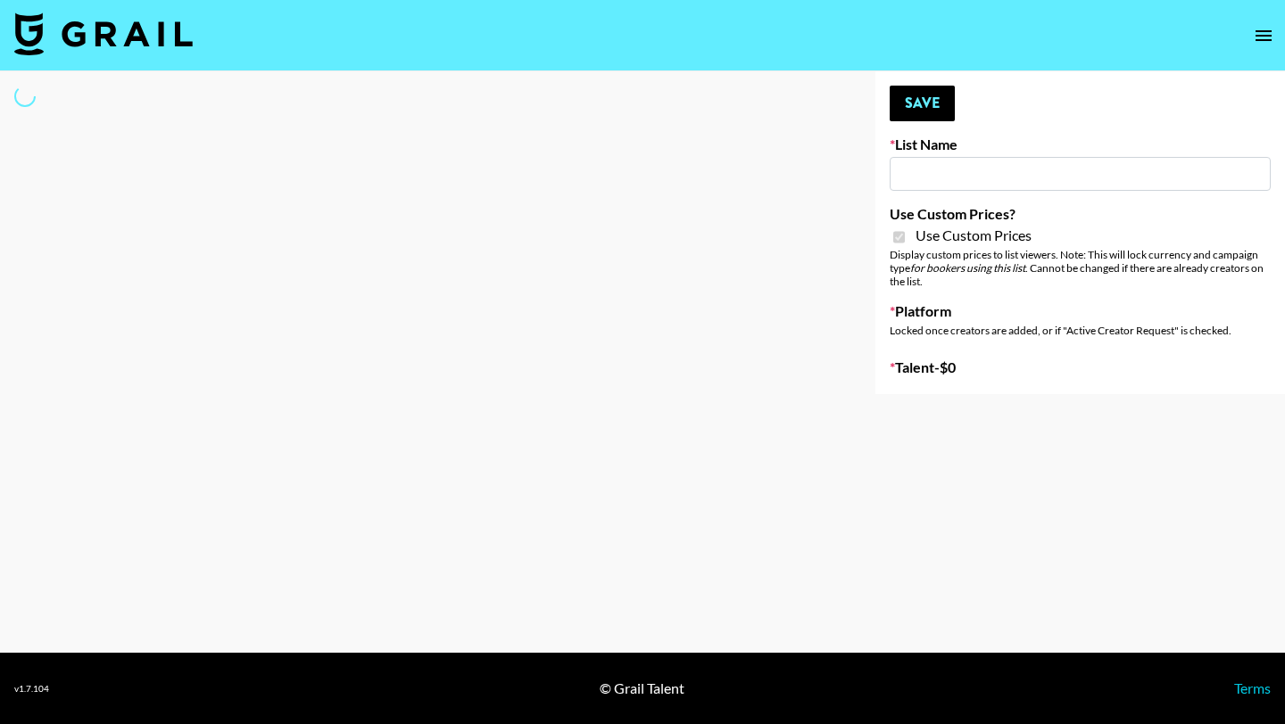
type input "[PERSON_NAME]"
checkbox input "true"
select select "Brand"
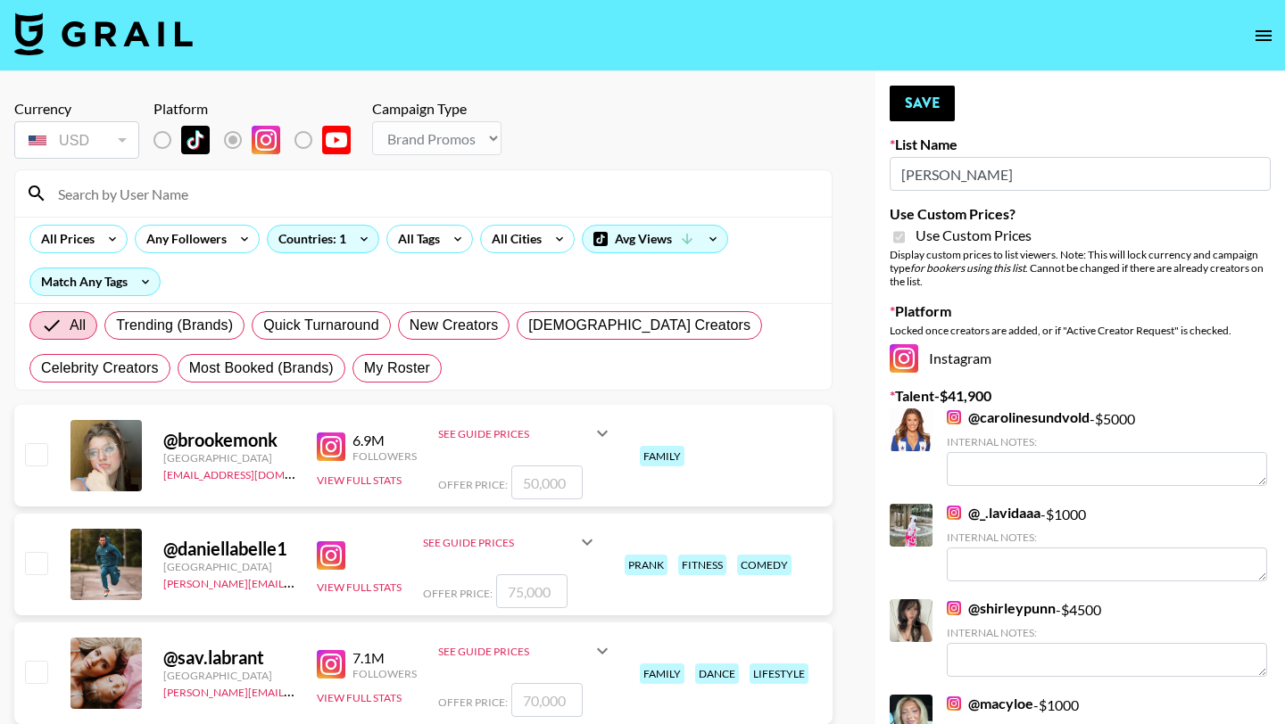
click at [464, 195] on input at bounding box center [434, 193] width 774 height 29
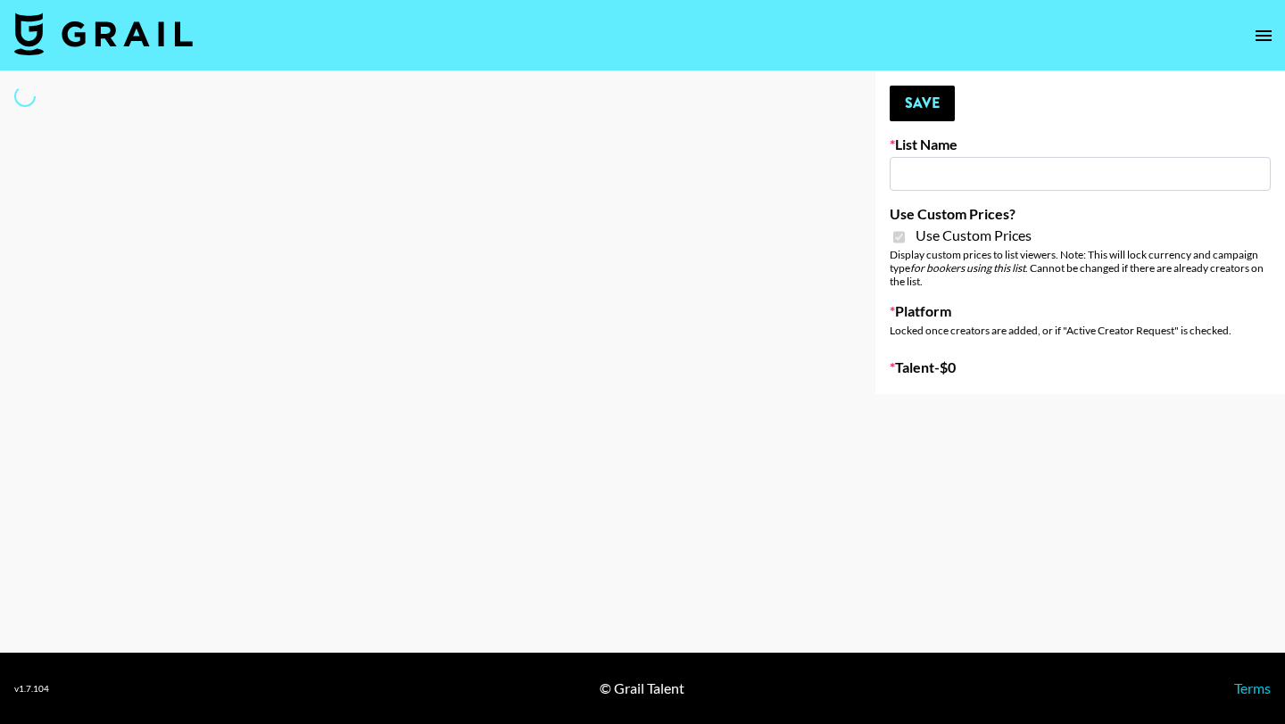
type input "[PERSON_NAME]"
checkbox input "true"
select select "Brand"
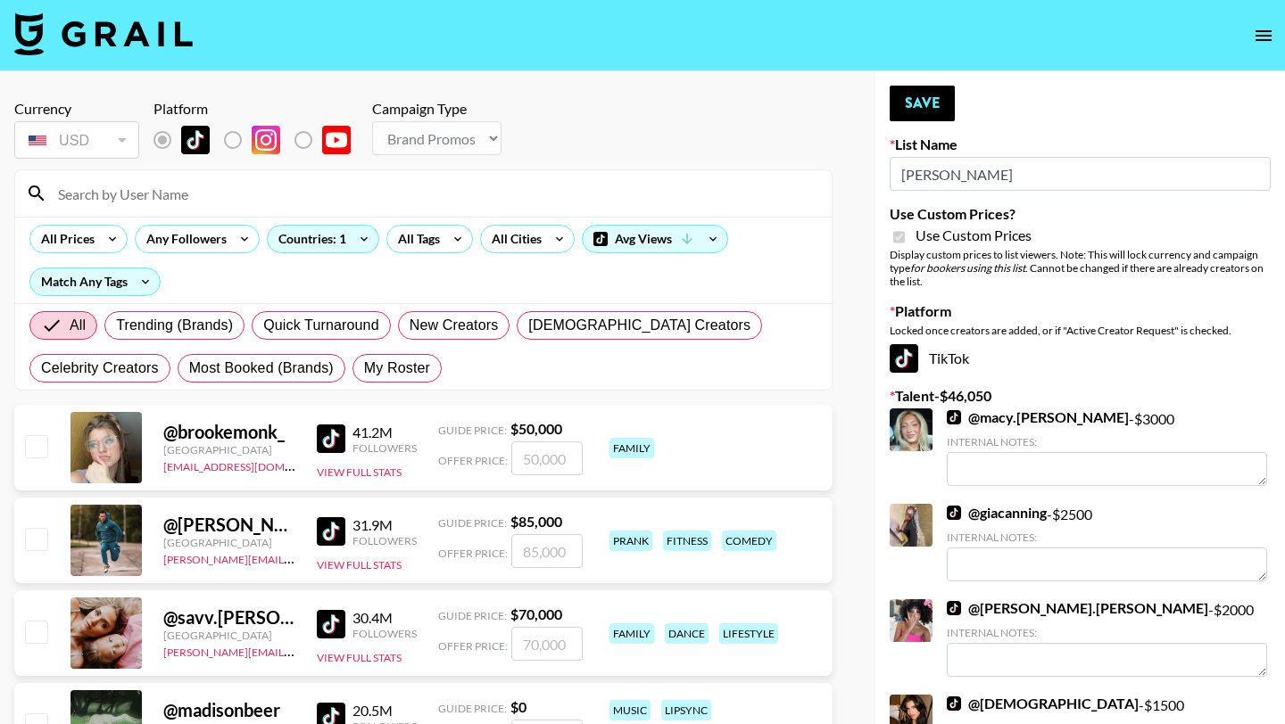
click at [399, 183] on input at bounding box center [434, 193] width 774 height 29
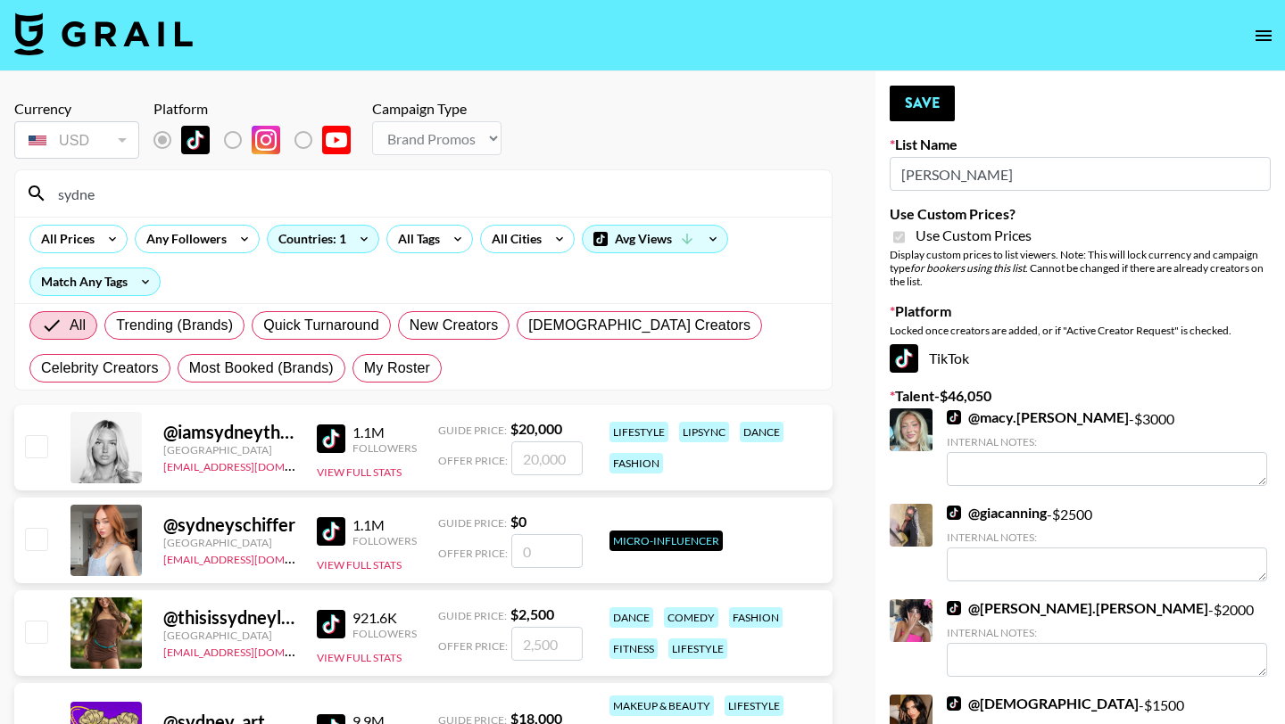
type input "sydneyc"
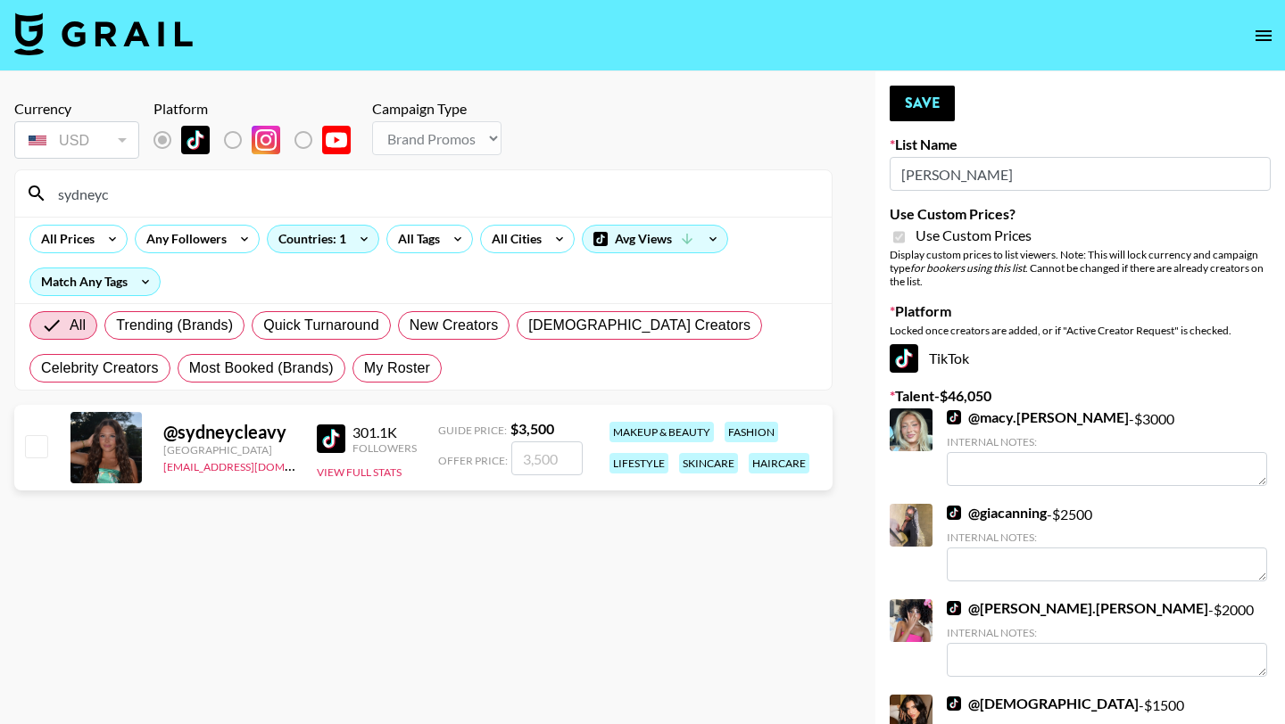
click at [34, 443] on input "checkbox" at bounding box center [35, 445] width 21 height 21
checkbox input "true"
type input "3500"
click at [923, 105] on button "Save" at bounding box center [922, 104] width 65 height 36
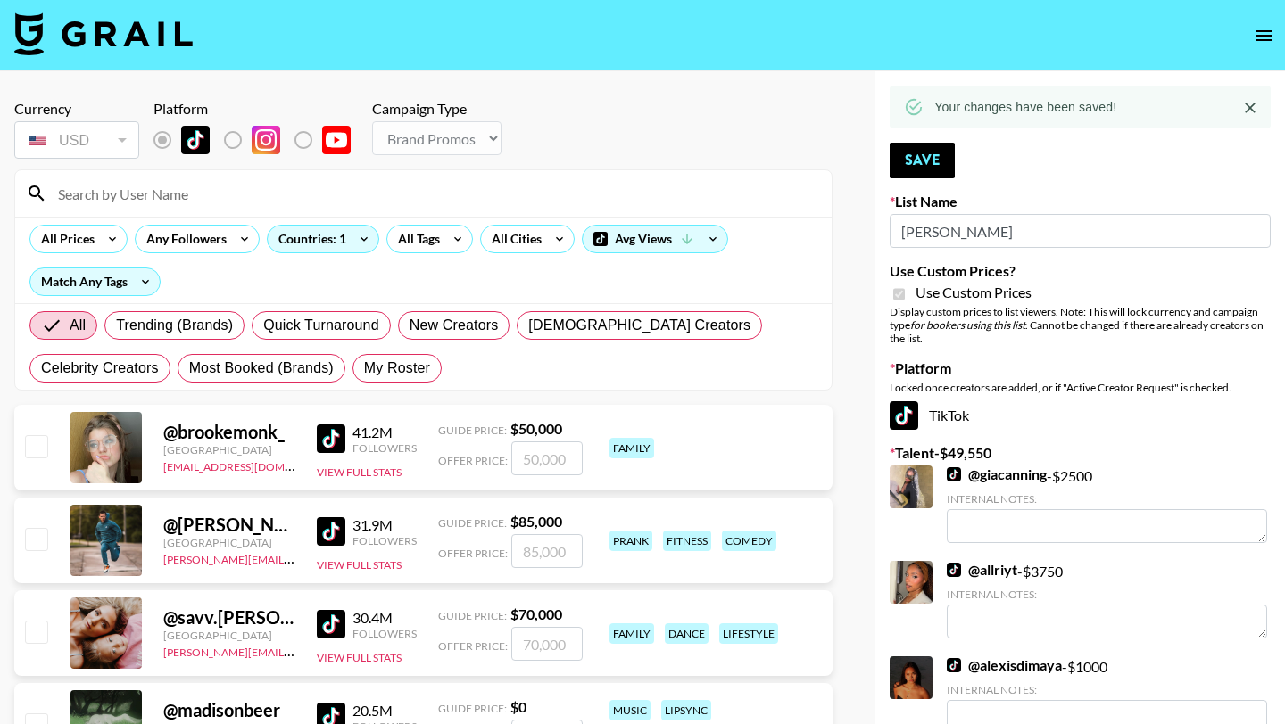
click at [589, 182] on input at bounding box center [434, 193] width 774 height 29
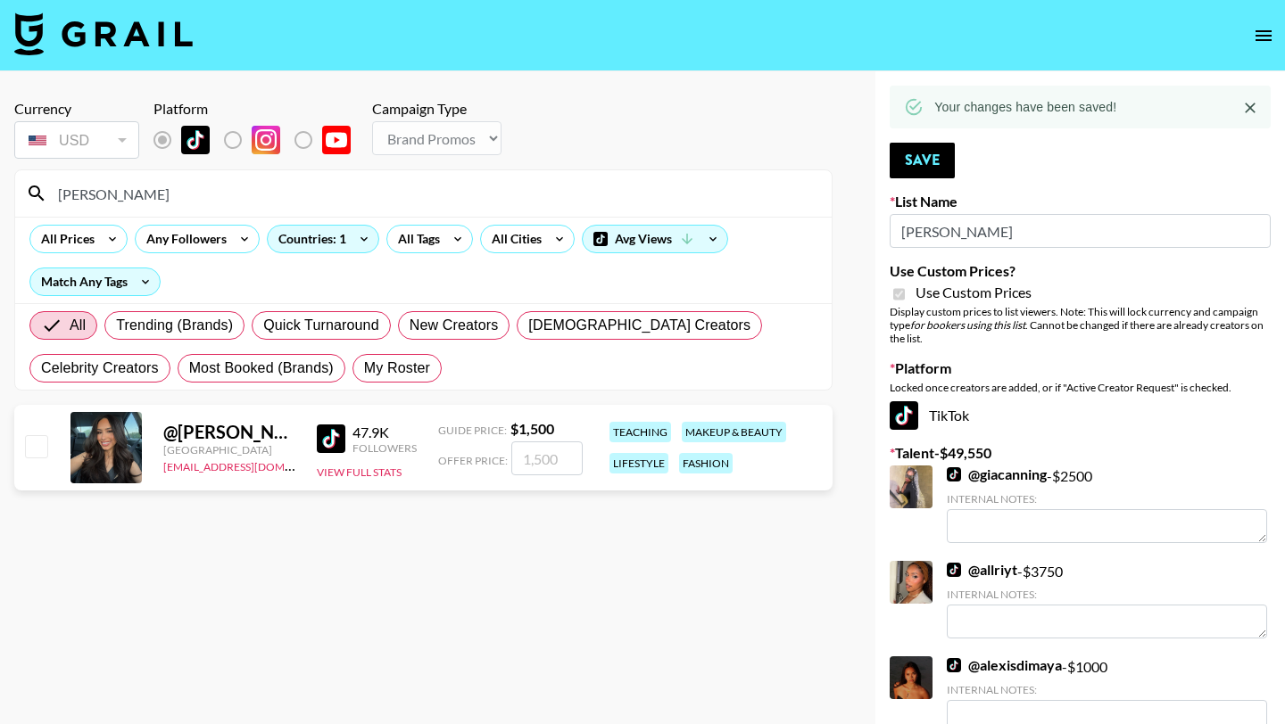
type input "sharyn"
click at [40, 443] on input "checkbox" at bounding box center [35, 445] width 21 height 21
checkbox input "true"
type input "1500"
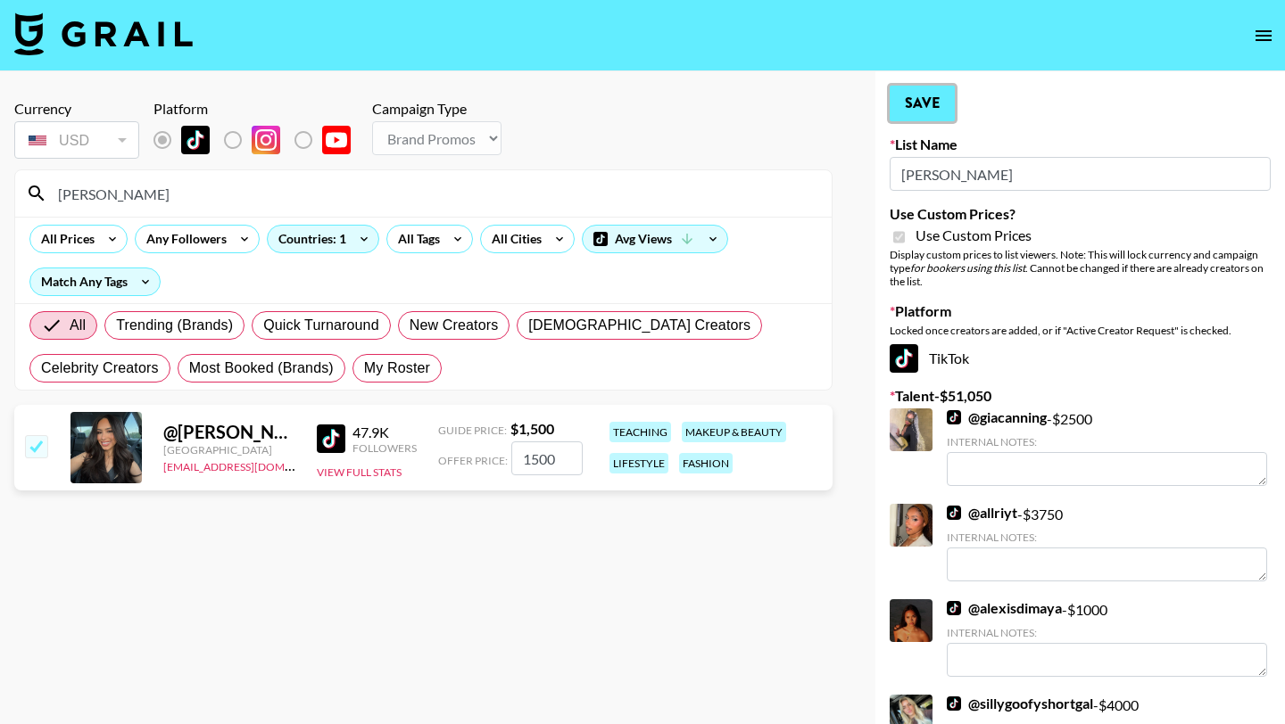
click at [932, 115] on button "Save" at bounding box center [922, 104] width 65 height 36
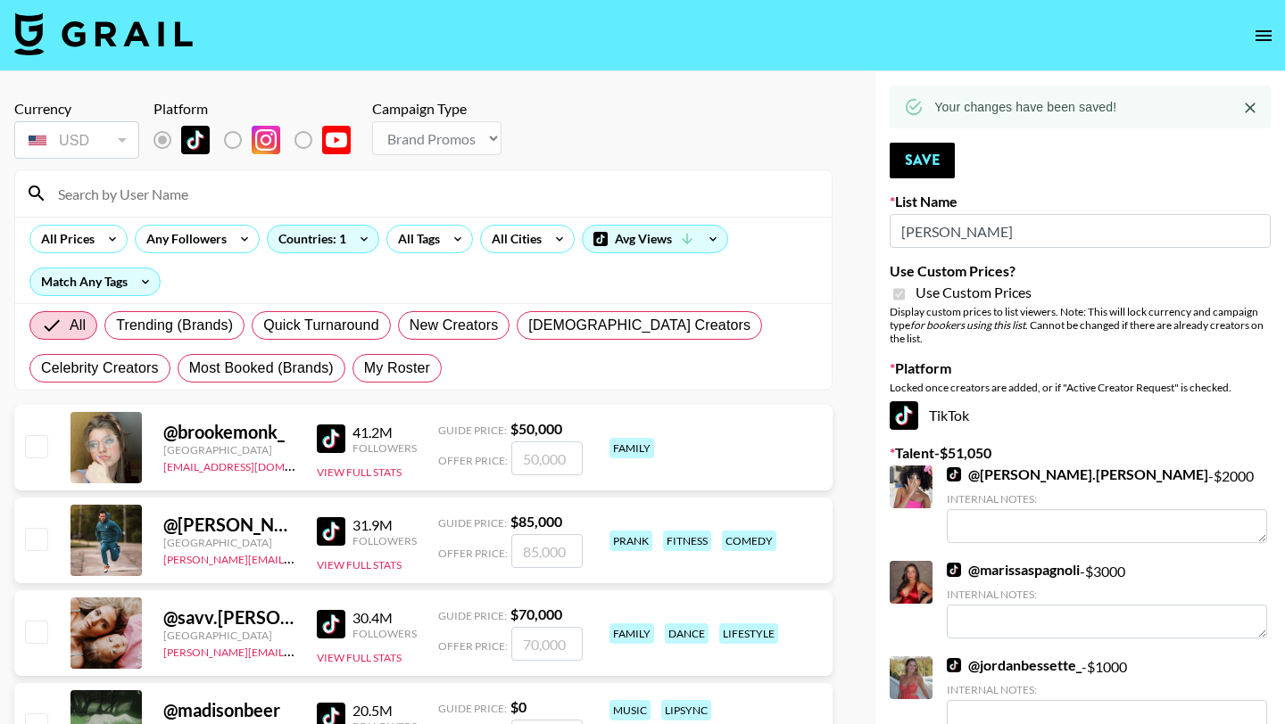
click at [625, 198] on input at bounding box center [434, 193] width 774 height 29
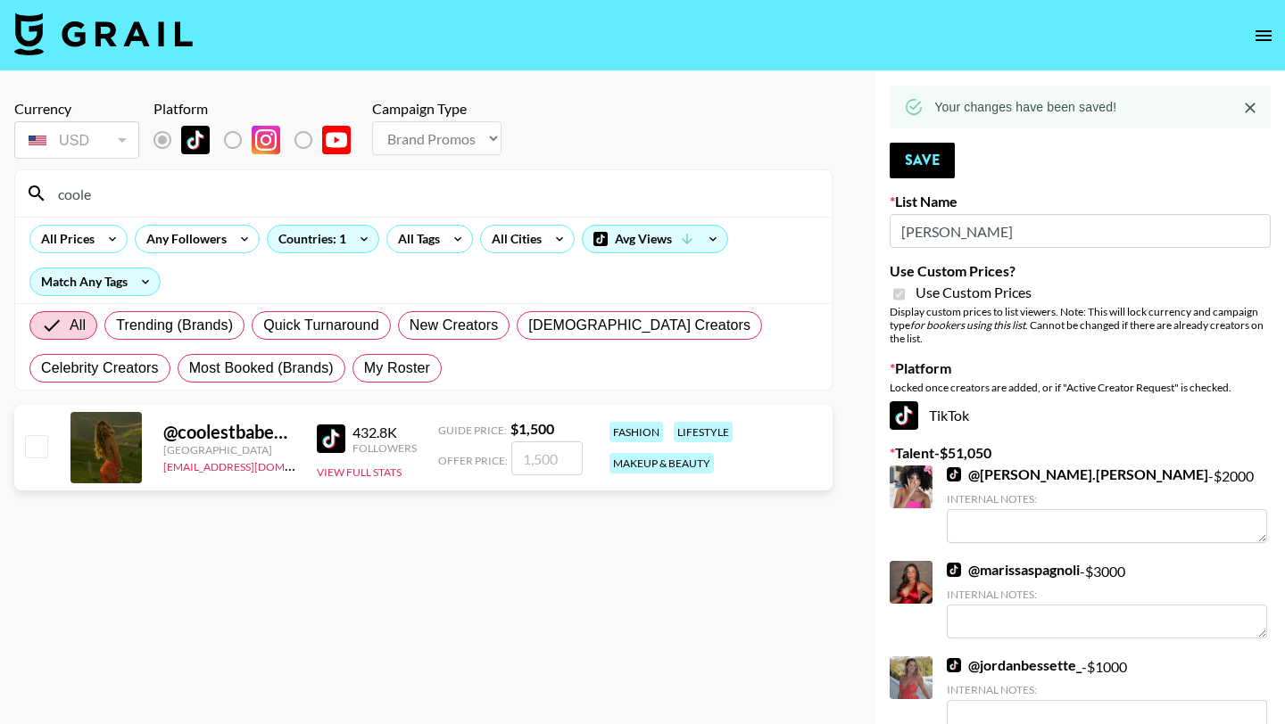
type input "coole"
click at [49, 451] on div "@ coolestbabeoutthere United States taz@grail-talent.com 432.8K Followers View …" at bounding box center [423, 448] width 818 height 86
click at [41, 441] on input "checkbox" at bounding box center [35, 445] width 21 height 21
checkbox input "true"
type input "1500"
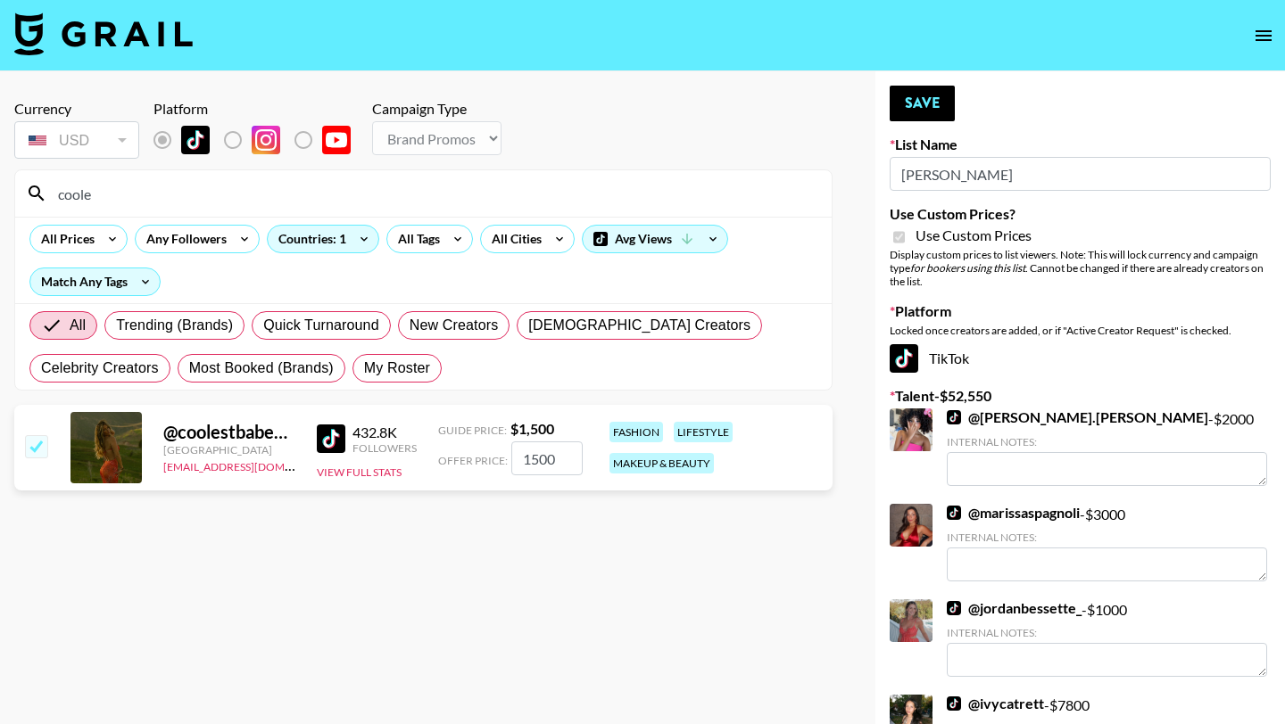
click at [943, 99] on button "Save" at bounding box center [922, 104] width 65 height 36
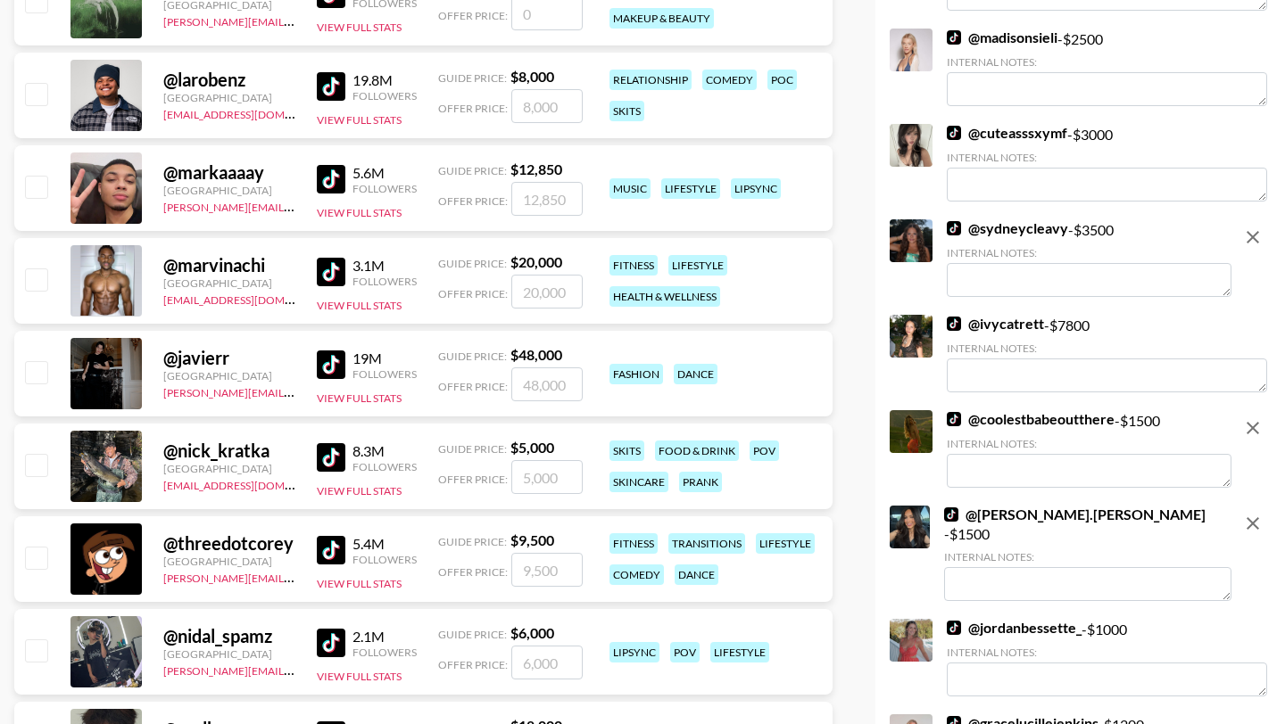
scroll to position [724, 0]
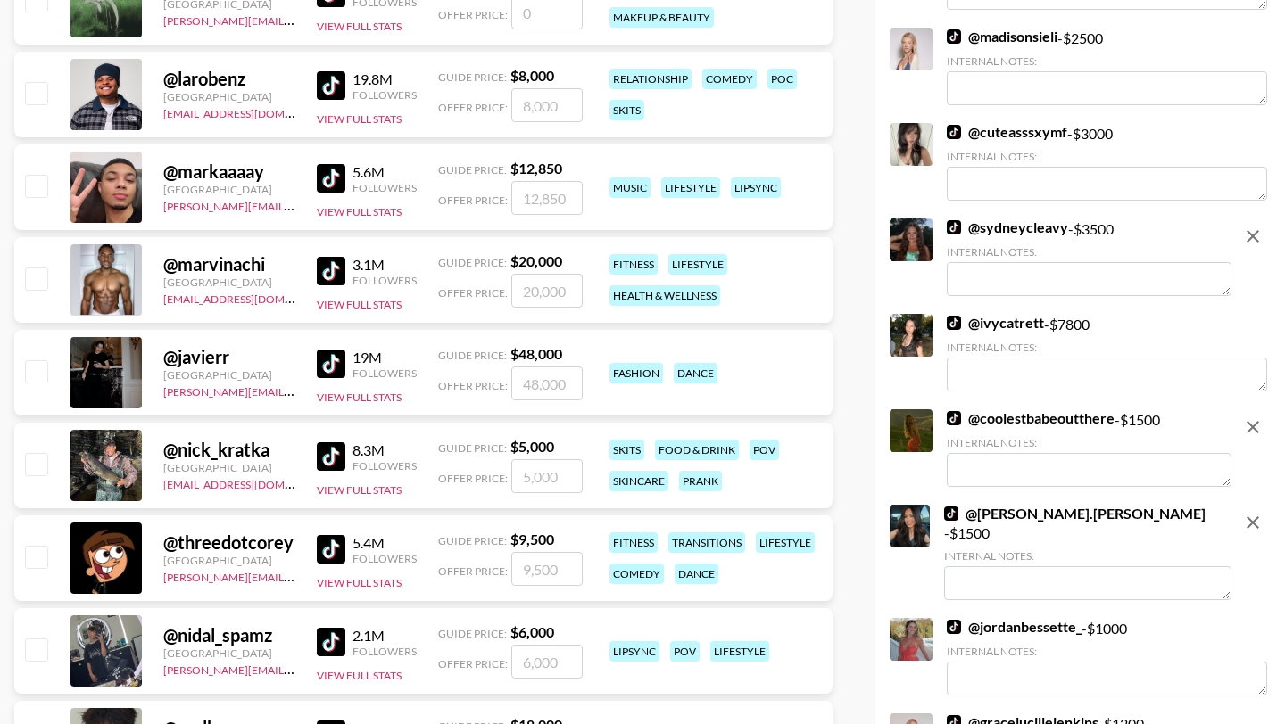
click at [1253, 427] on icon "remove" at bounding box center [1252, 427] width 12 height 12
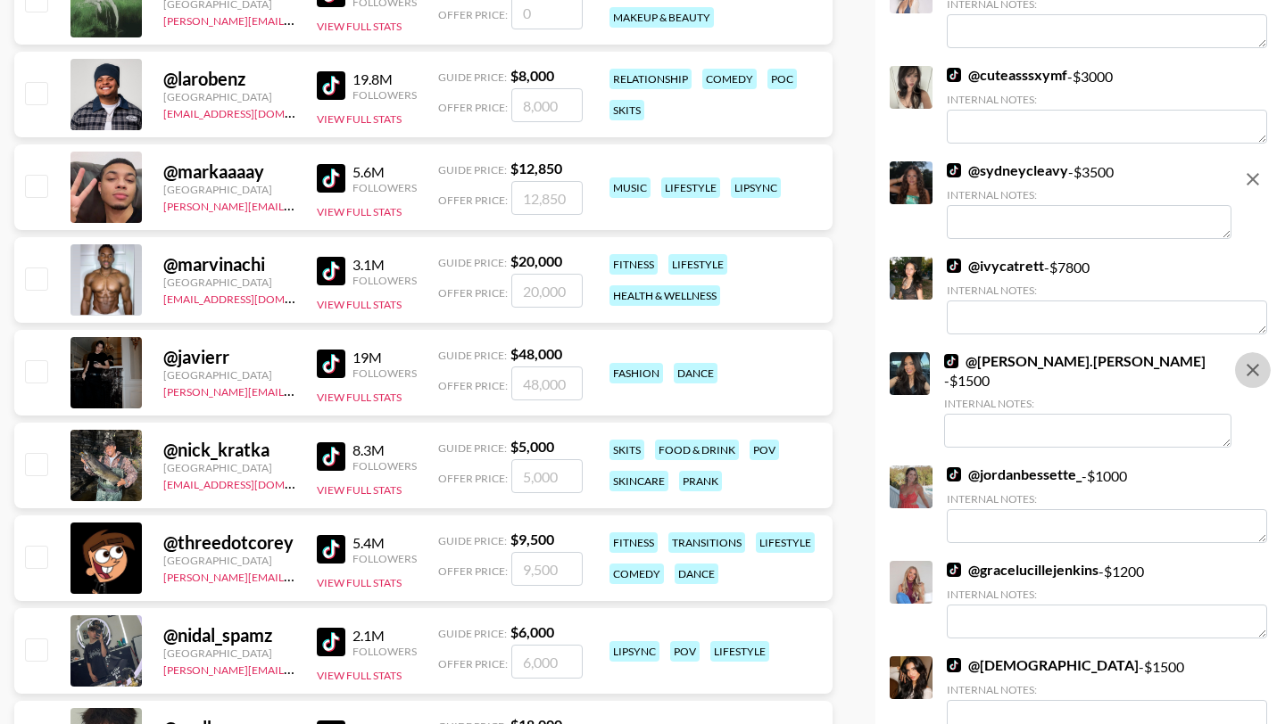
click at [1255, 367] on icon "remove" at bounding box center [1252, 370] width 12 height 12
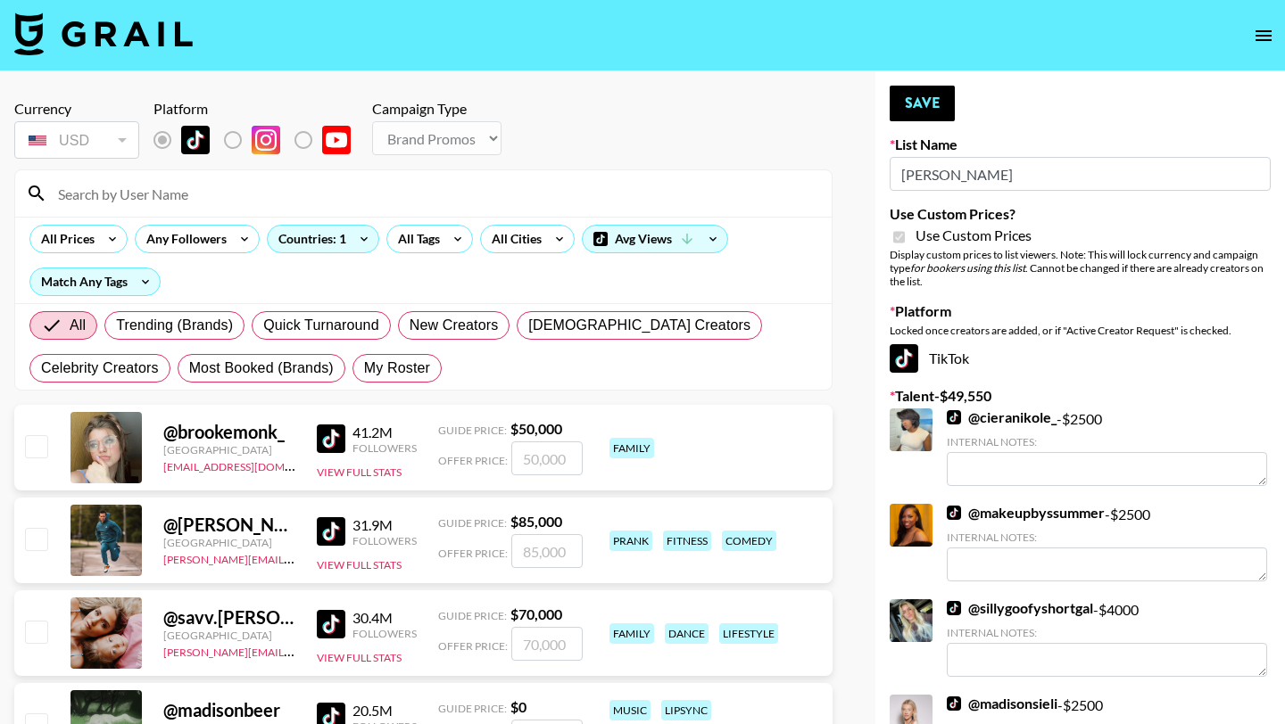
scroll to position [388, 0]
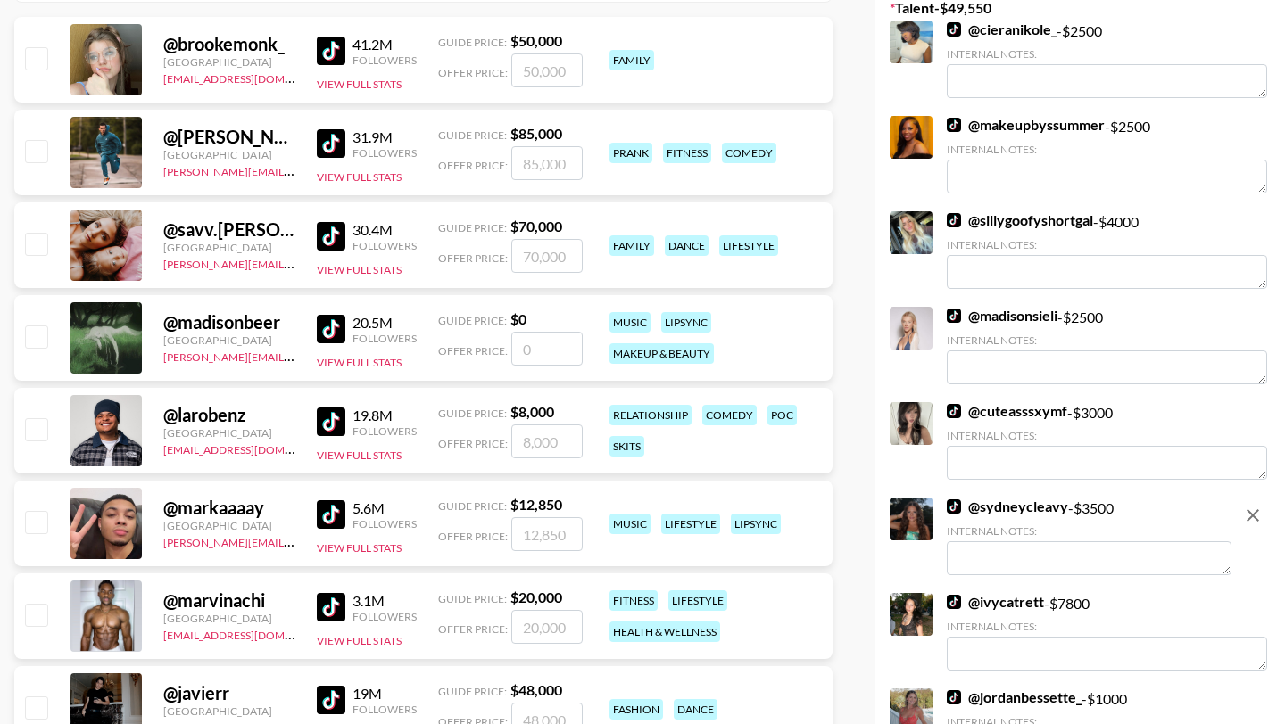
click at [1028, 511] on link "@ sydneycleavy" at bounding box center [1007, 507] width 121 height 18
click at [1263, 521] on button "remove" at bounding box center [1253, 516] width 36 height 36
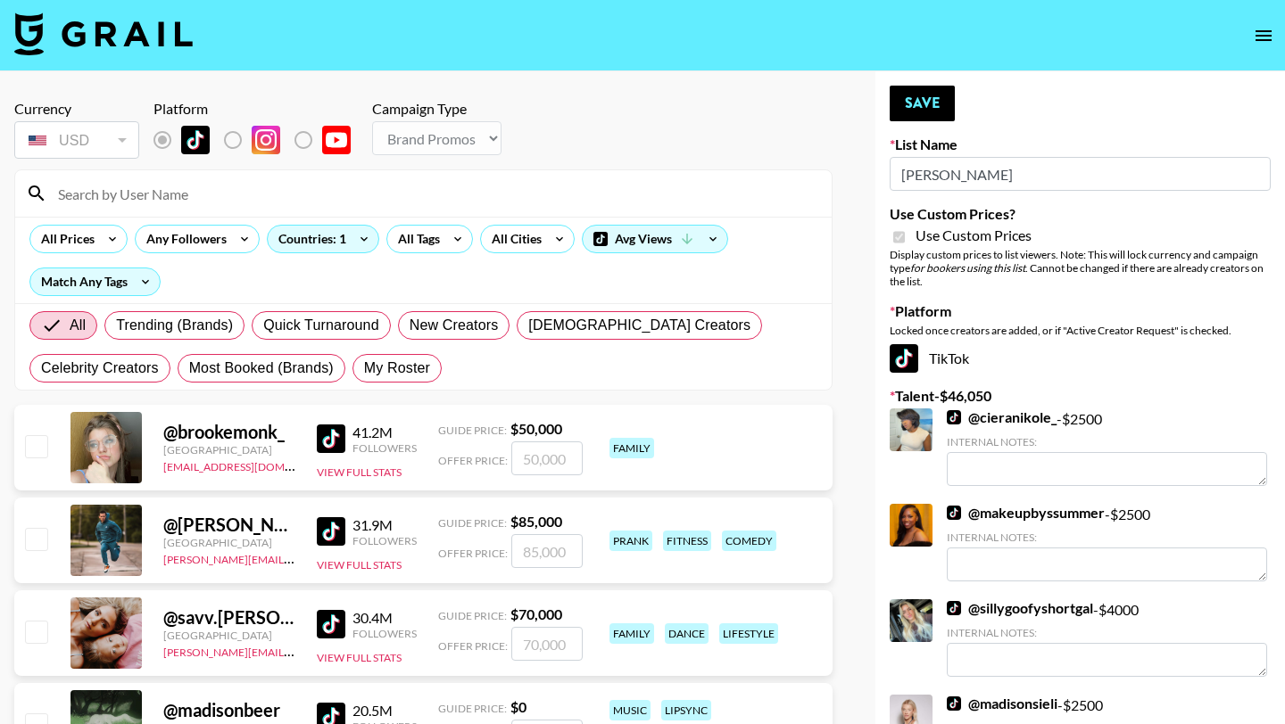
click at [435, 194] on input at bounding box center [434, 193] width 774 height 29
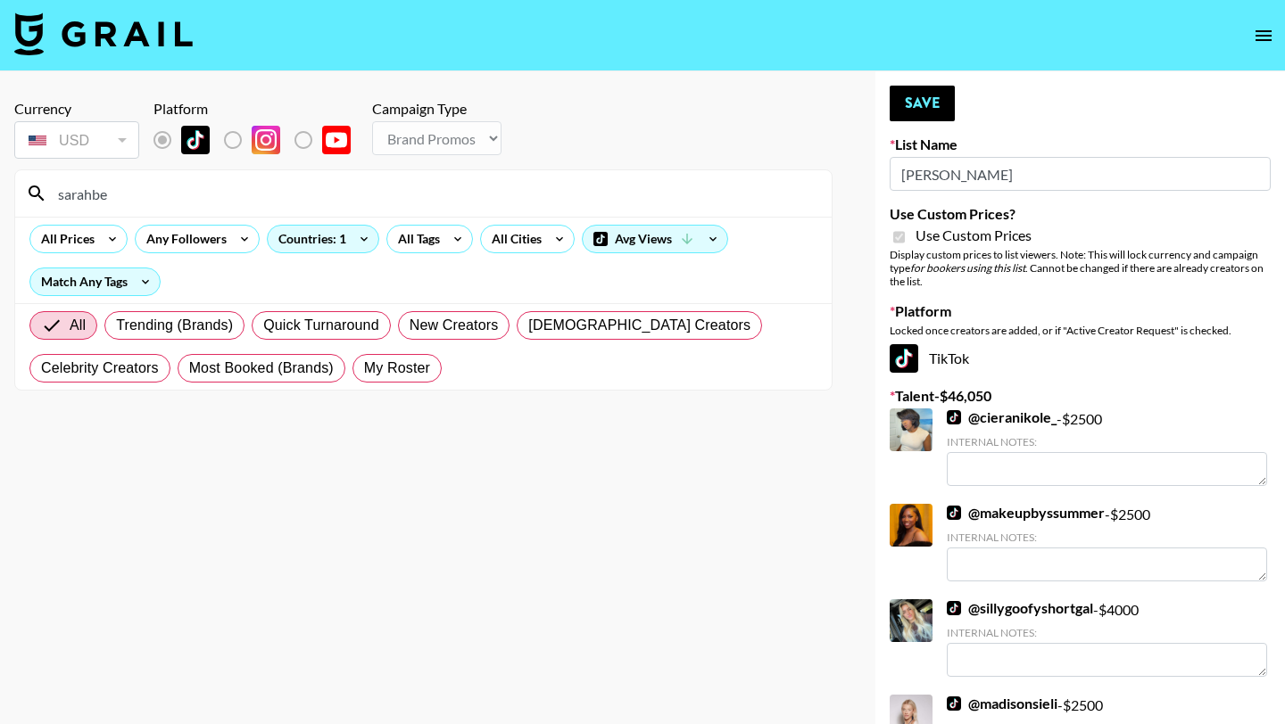
click at [568, 197] on input "sarahbe" at bounding box center [434, 193] width 774 height 29
paste input "@sarahbebelle"
drag, startPoint x: 116, startPoint y: 190, endPoint x: 21, endPoint y: 190, distance: 95.5
click at [21, 190] on div "sarahbe@sarahbebelle" at bounding box center [423, 193] width 816 height 46
type input "sarahbebelle"
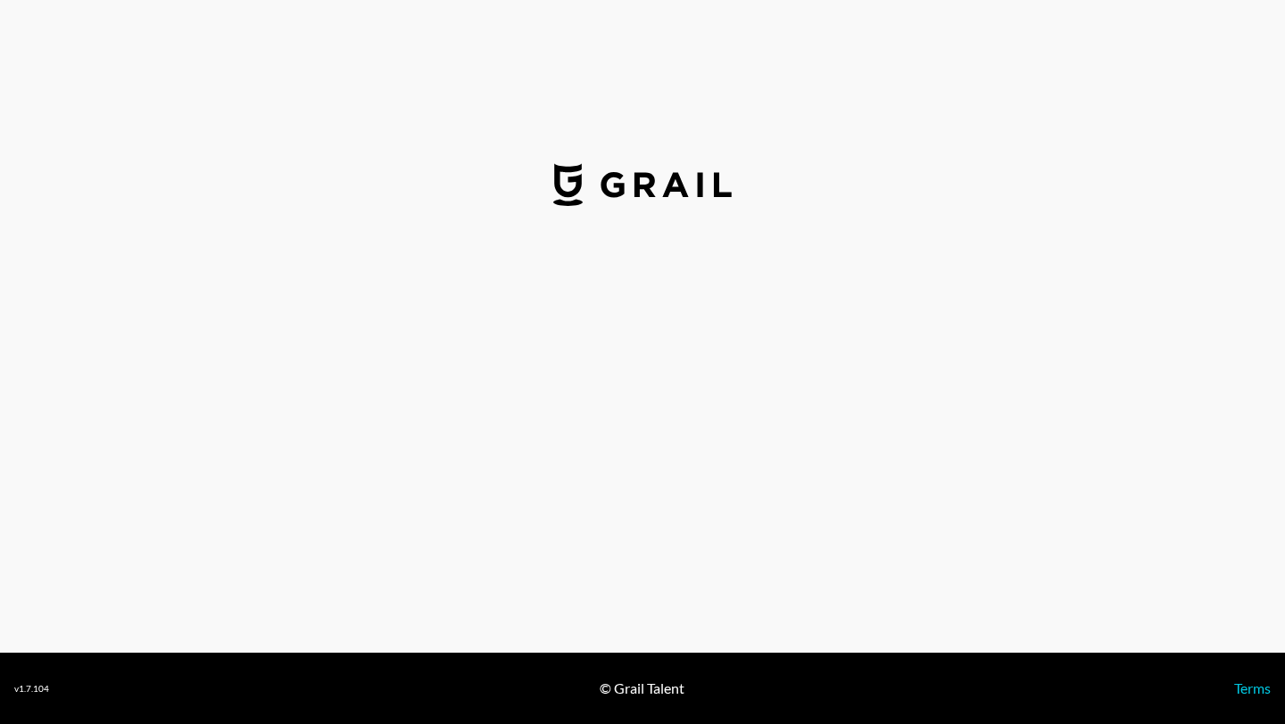
select select "USD"
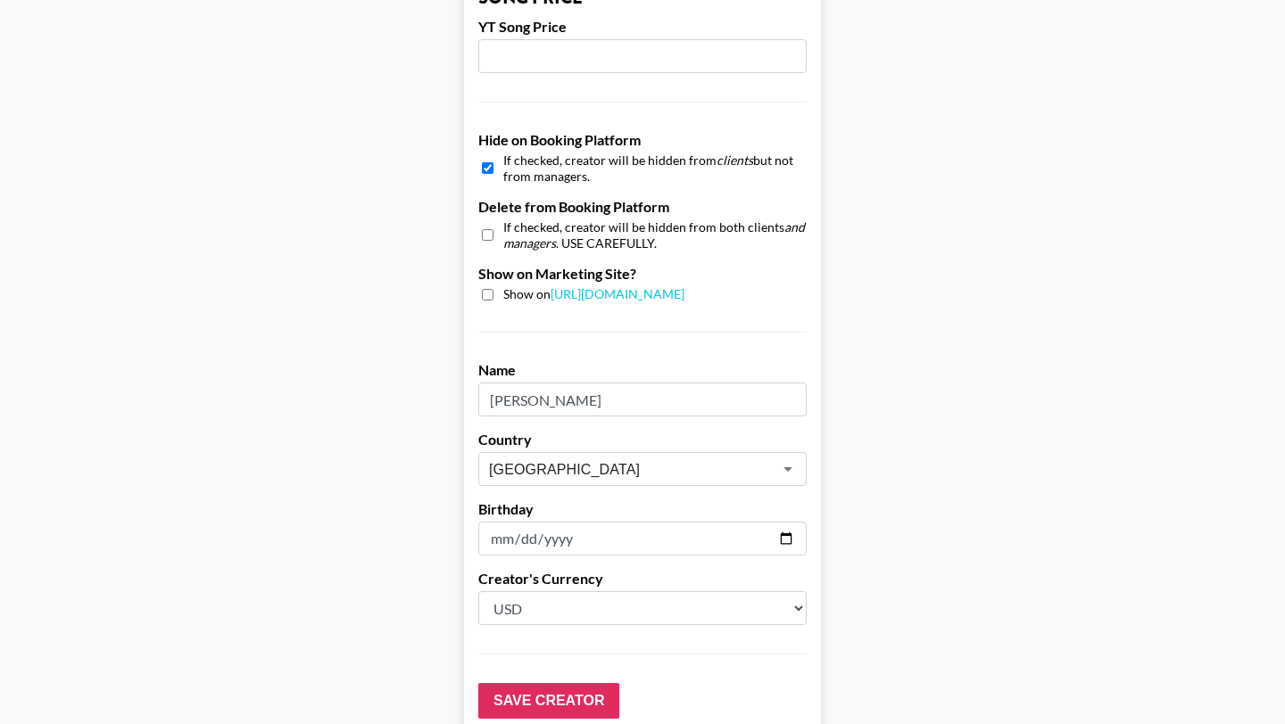
scroll to position [1575, 0]
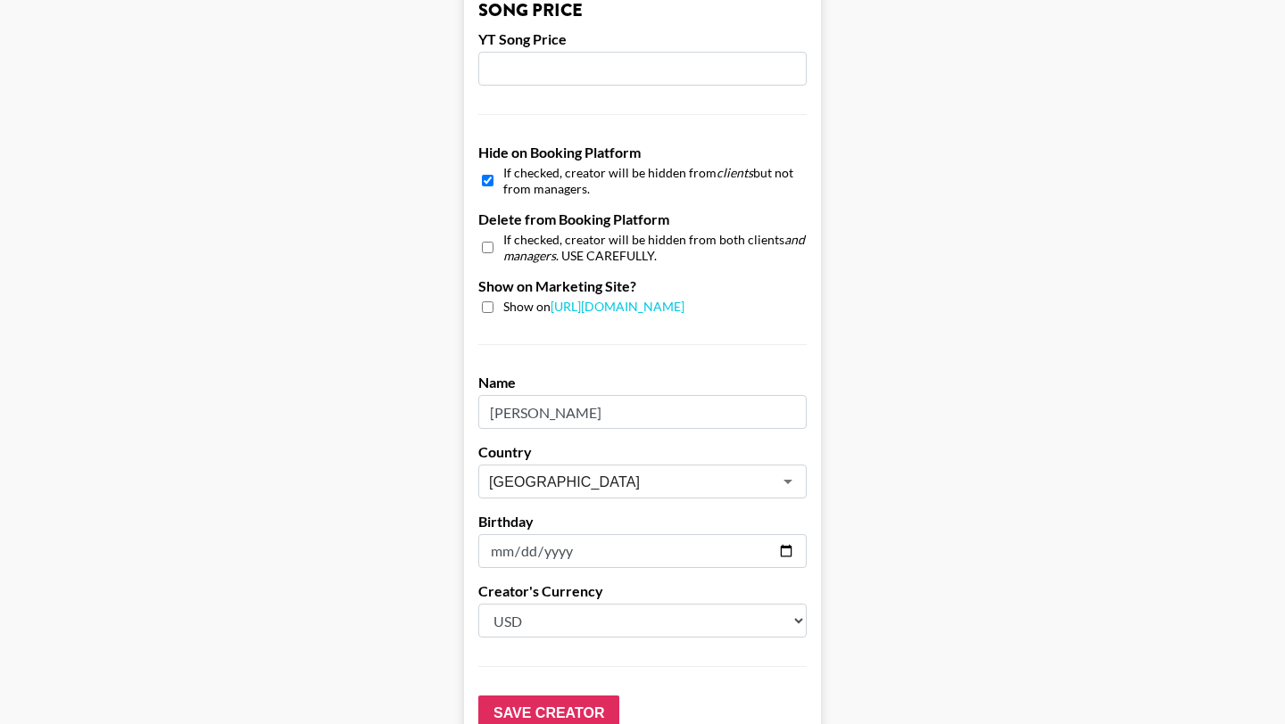
click at [484, 178] on input "checkbox" at bounding box center [488, 181] width 12 height 26
checkbox input "false"
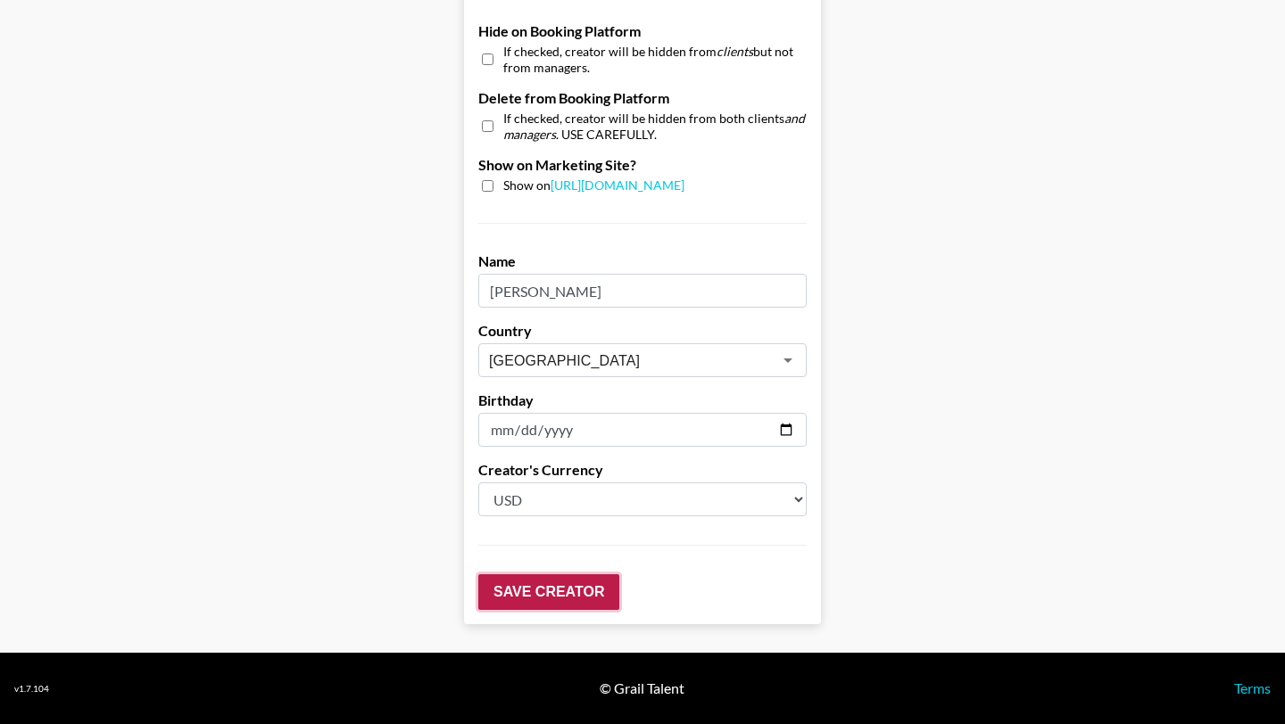
click at [544, 587] on input "Save Creator" at bounding box center [548, 593] width 141 height 36
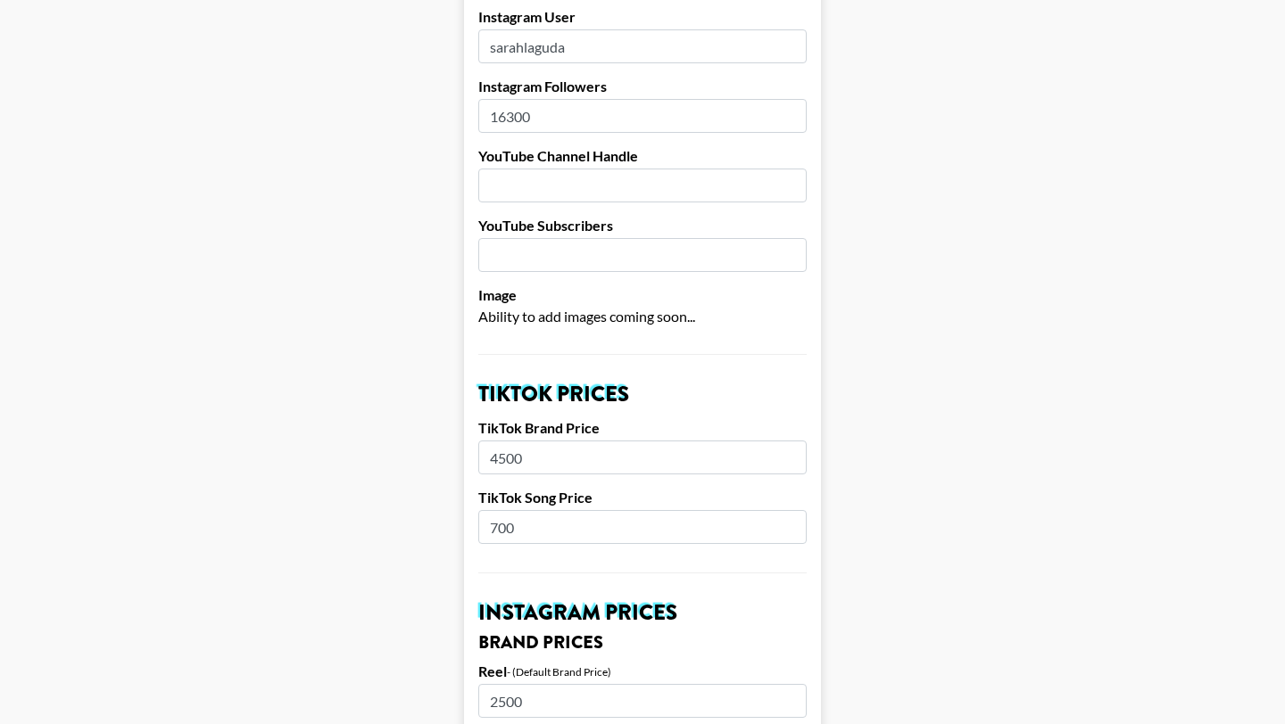
scroll to position [0, 0]
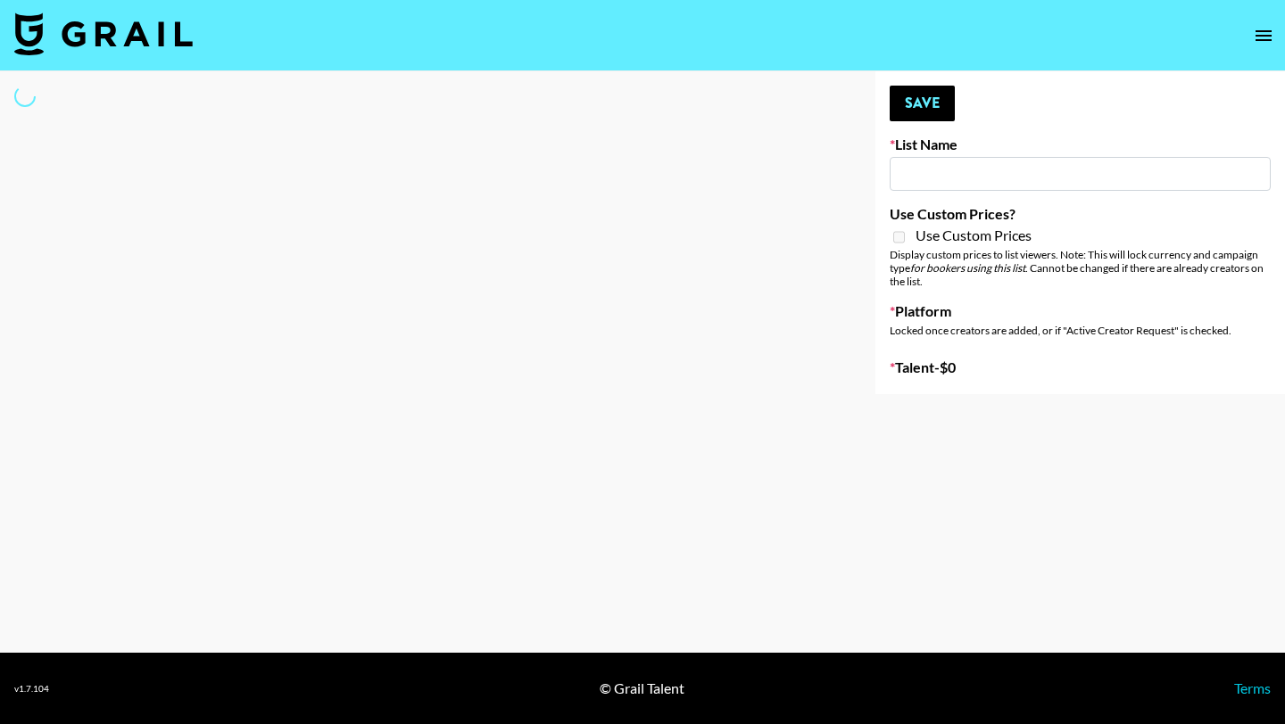
click at [101, 33] on img at bounding box center [103, 33] width 178 height 43
type input "[PERSON_NAME]"
checkbox input "true"
select select "Brand"
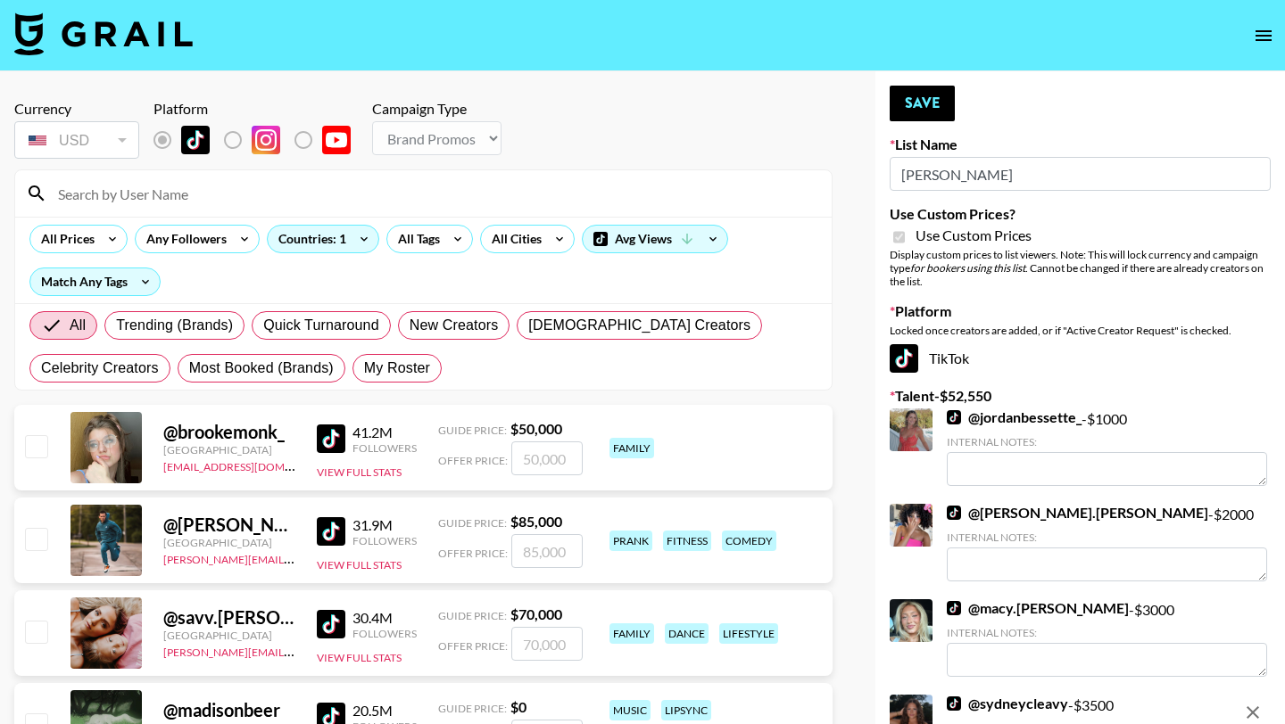
click at [427, 184] on input at bounding box center [434, 193] width 774 height 29
paste input "@sarahbebelle"
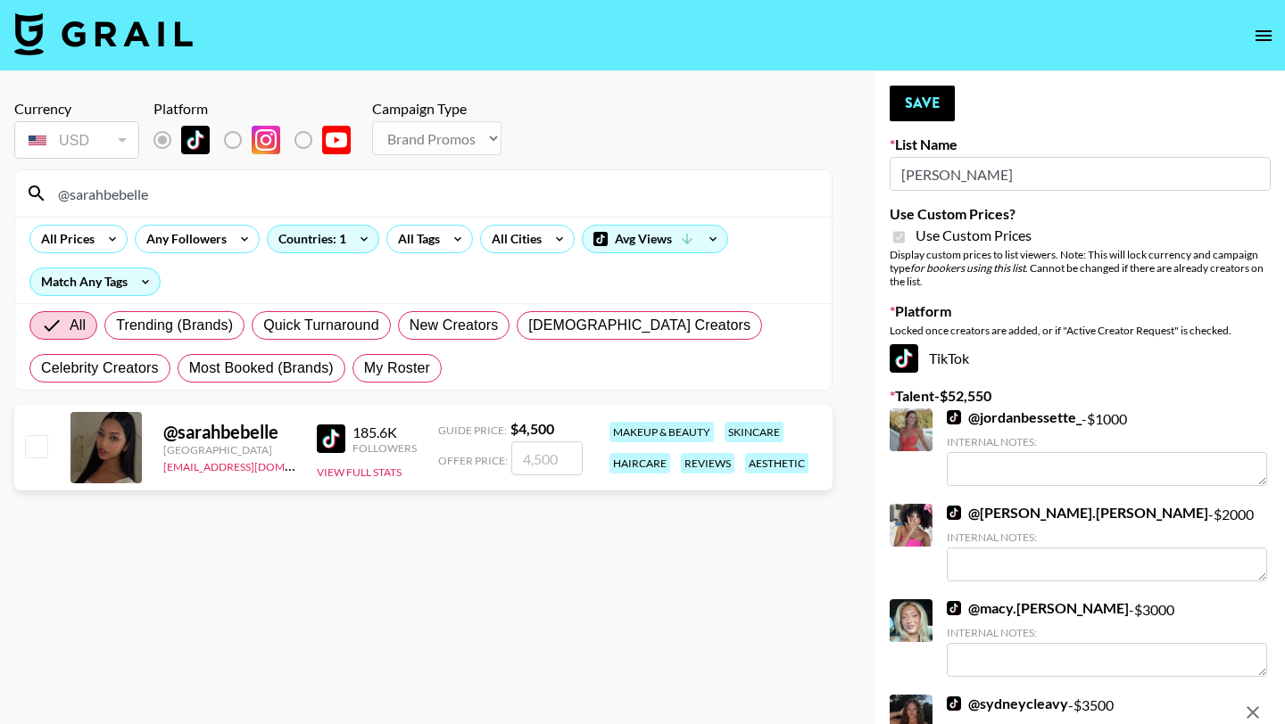
click at [70, 195] on input "@sarahbebelle" at bounding box center [434, 193] width 774 height 29
type input "sarahbebelle"
click at [327, 435] on img at bounding box center [331, 439] width 29 height 29
drag, startPoint x: 40, startPoint y: 446, endPoint x: 119, endPoint y: 435, distance: 79.2
click at [39, 445] on input "checkbox" at bounding box center [35, 445] width 21 height 21
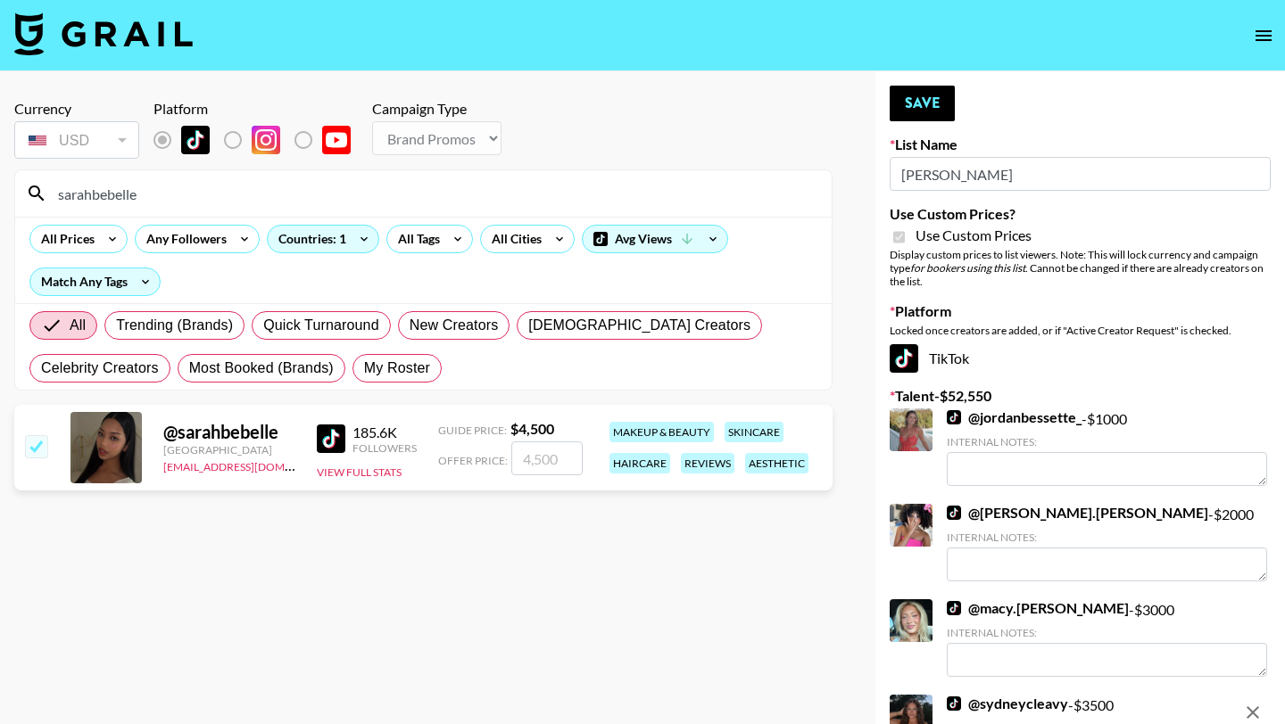
checkbox input "true"
type input "4500"
click at [923, 104] on button "Save" at bounding box center [922, 104] width 65 height 36
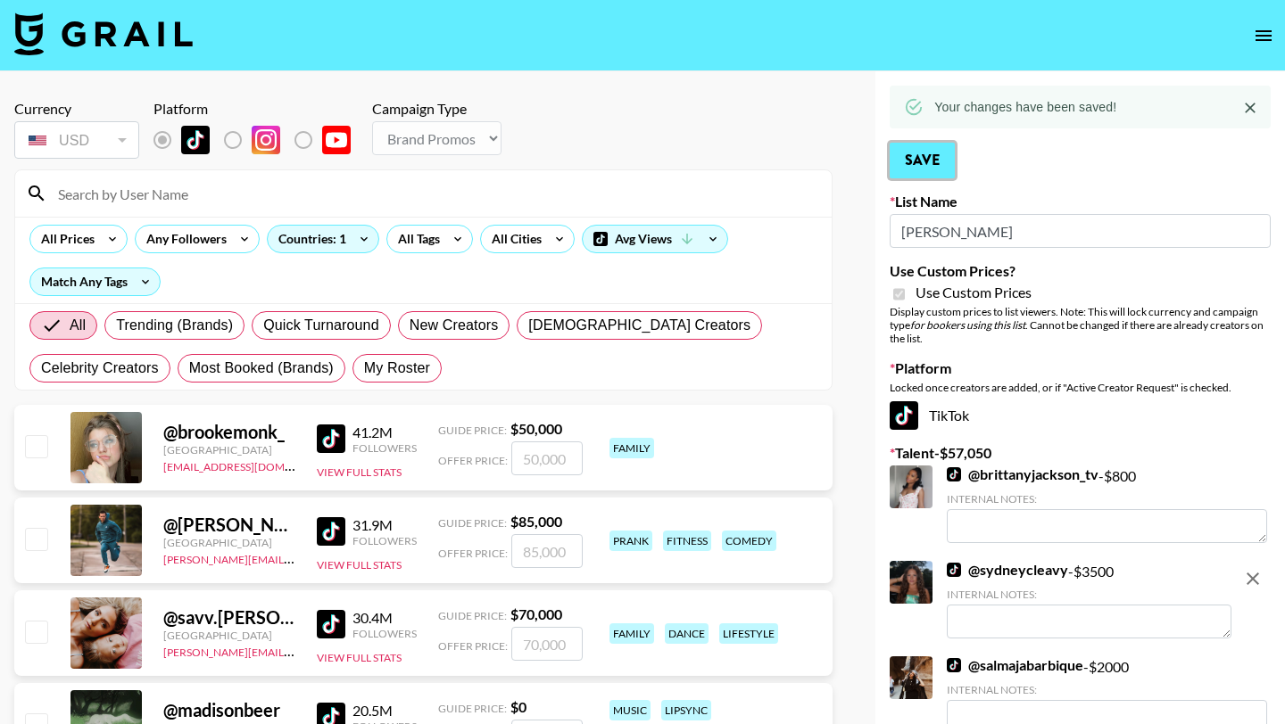
click at [941, 162] on button "Save" at bounding box center [922, 161] width 65 height 36
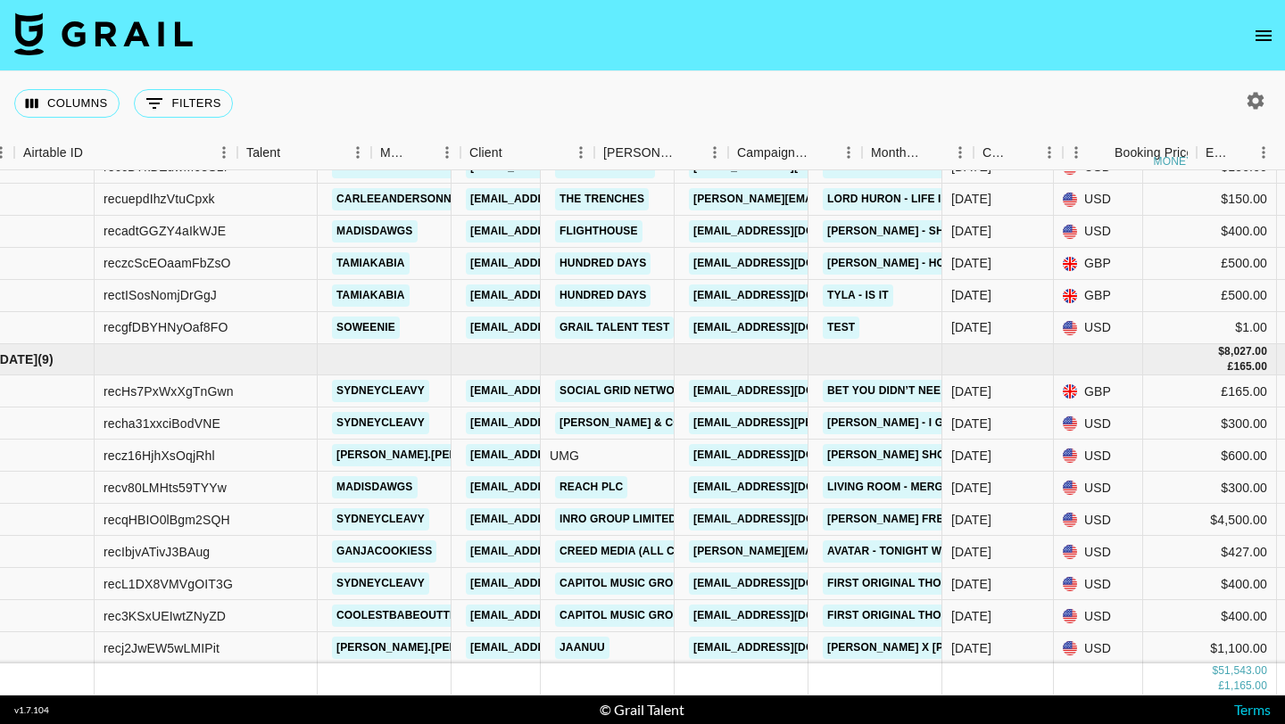
scroll to position [1709, 195]
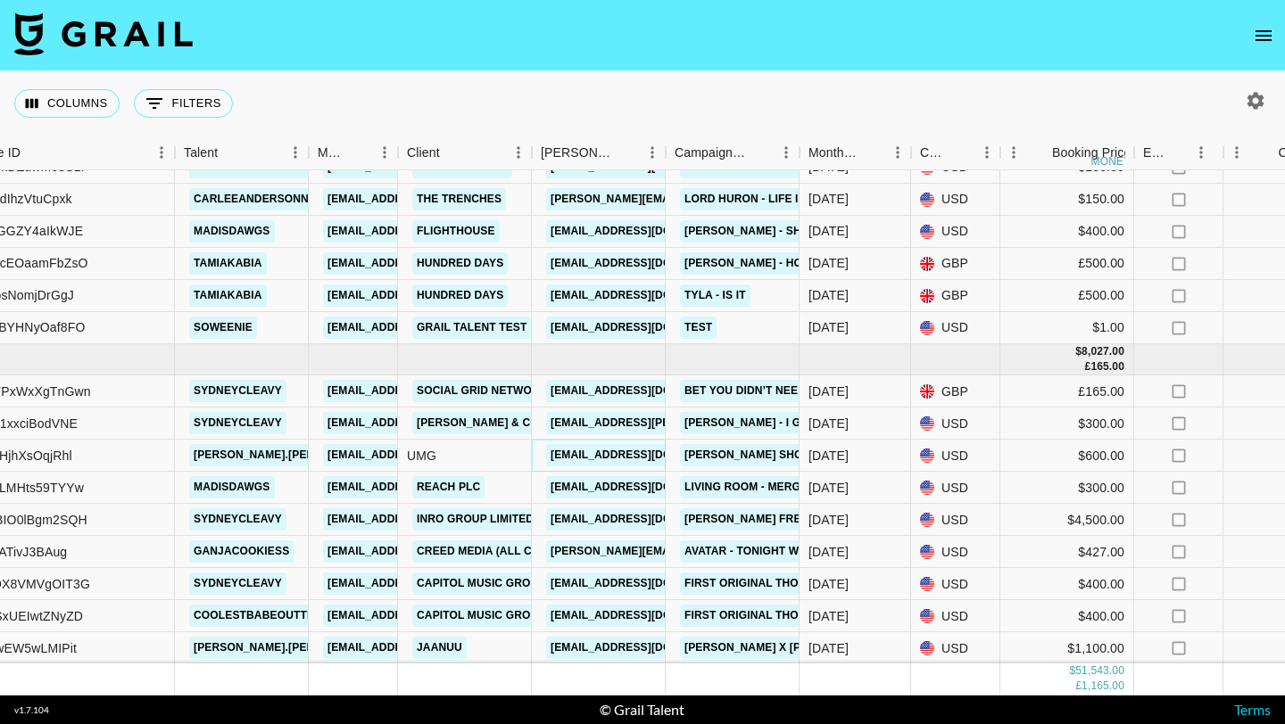
click at [592, 458] on link "[EMAIL_ADDRESS][DOMAIN_NAME]" at bounding box center [646, 455] width 200 height 22
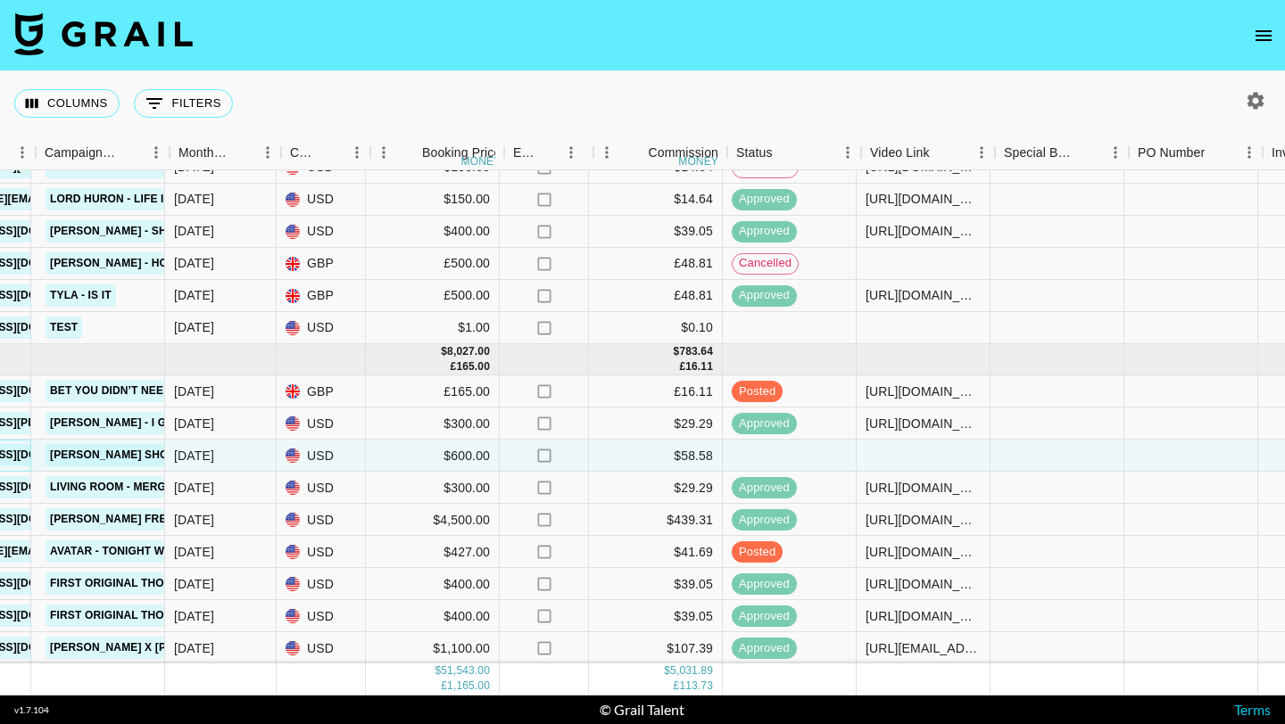
scroll to position [1709, 823]
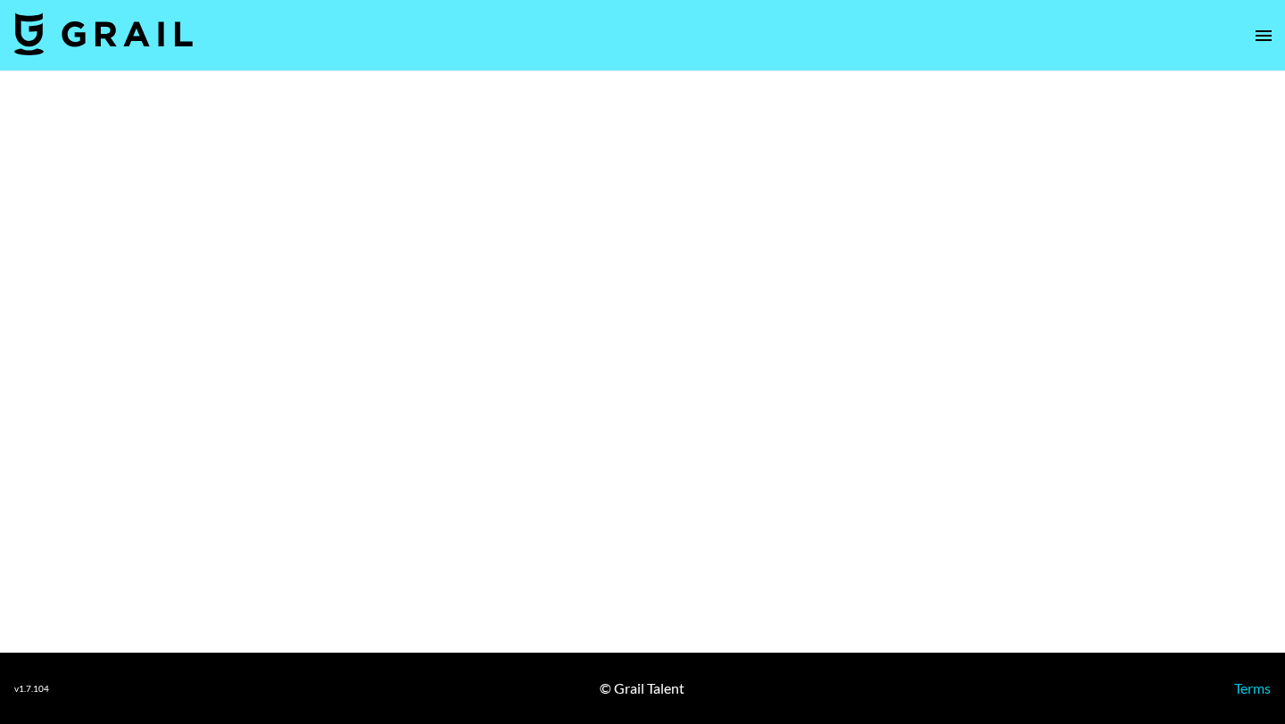
select select "Song"
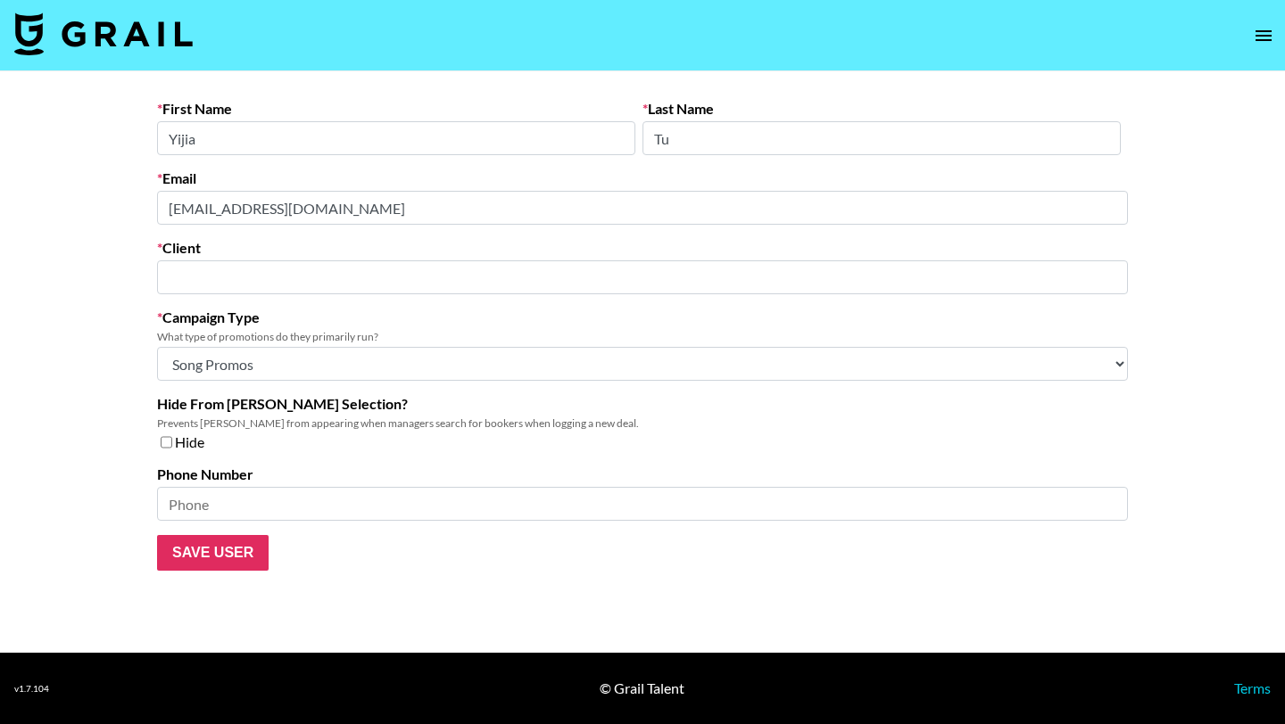
click at [114, 200] on main "First Name [PERSON_NAME] Last Name Tu Email [EMAIL_ADDRESS][DOMAIN_NAME] Client…" at bounding box center [642, 362] width 1285 height 582
